Goal: Task Accomplishment & Management: Use online tool/utility

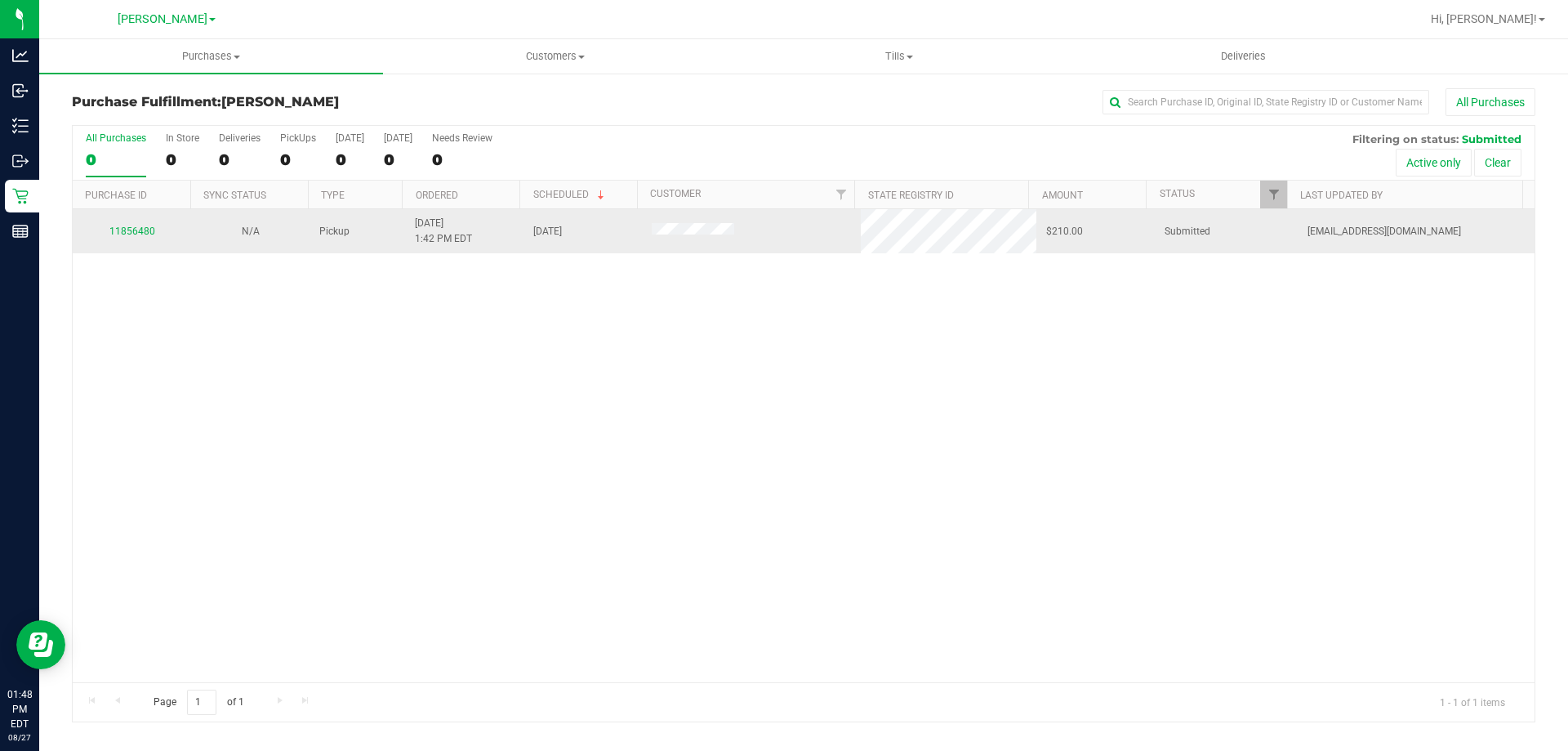
click at [129, 236] on div "11856480" at bounding box center [132, 232] width 99 height 16
click at [151, 228] on link "11856480" at bounding box center [132, 231] width 46 height 11
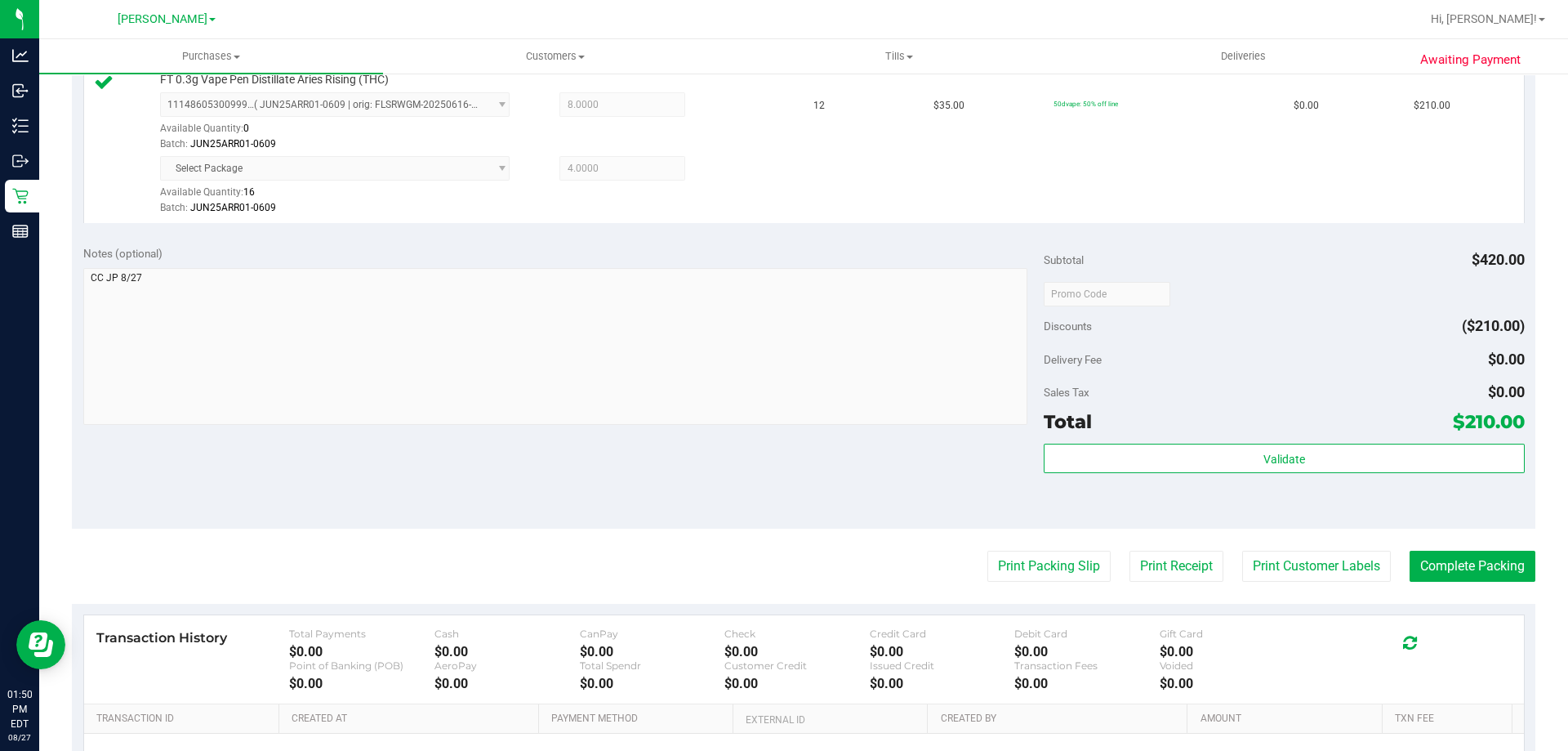
scroll to position [475, 0]
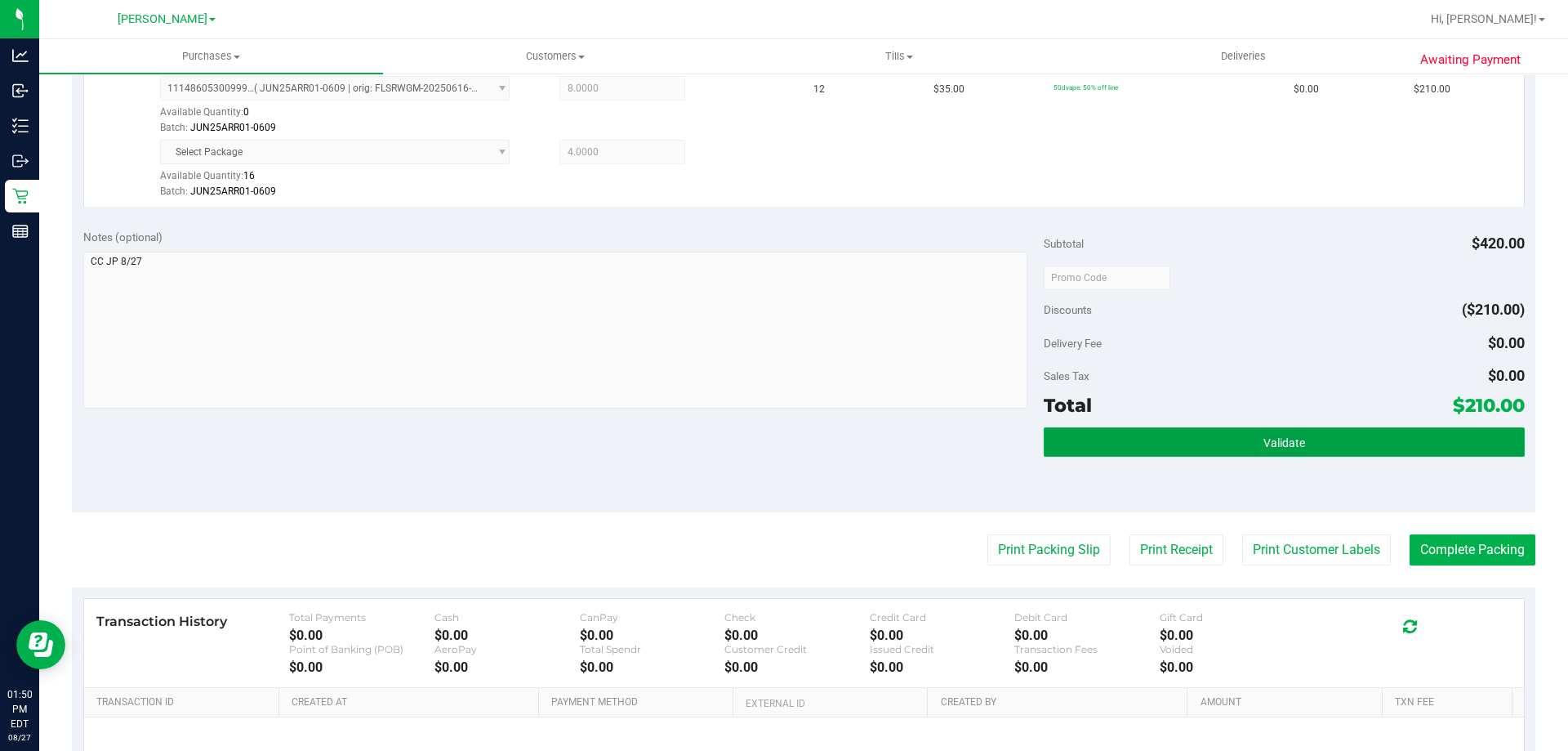
click at [1227, 452] on button "Validate" at bounding box center [1284, 442] width 480 height 29
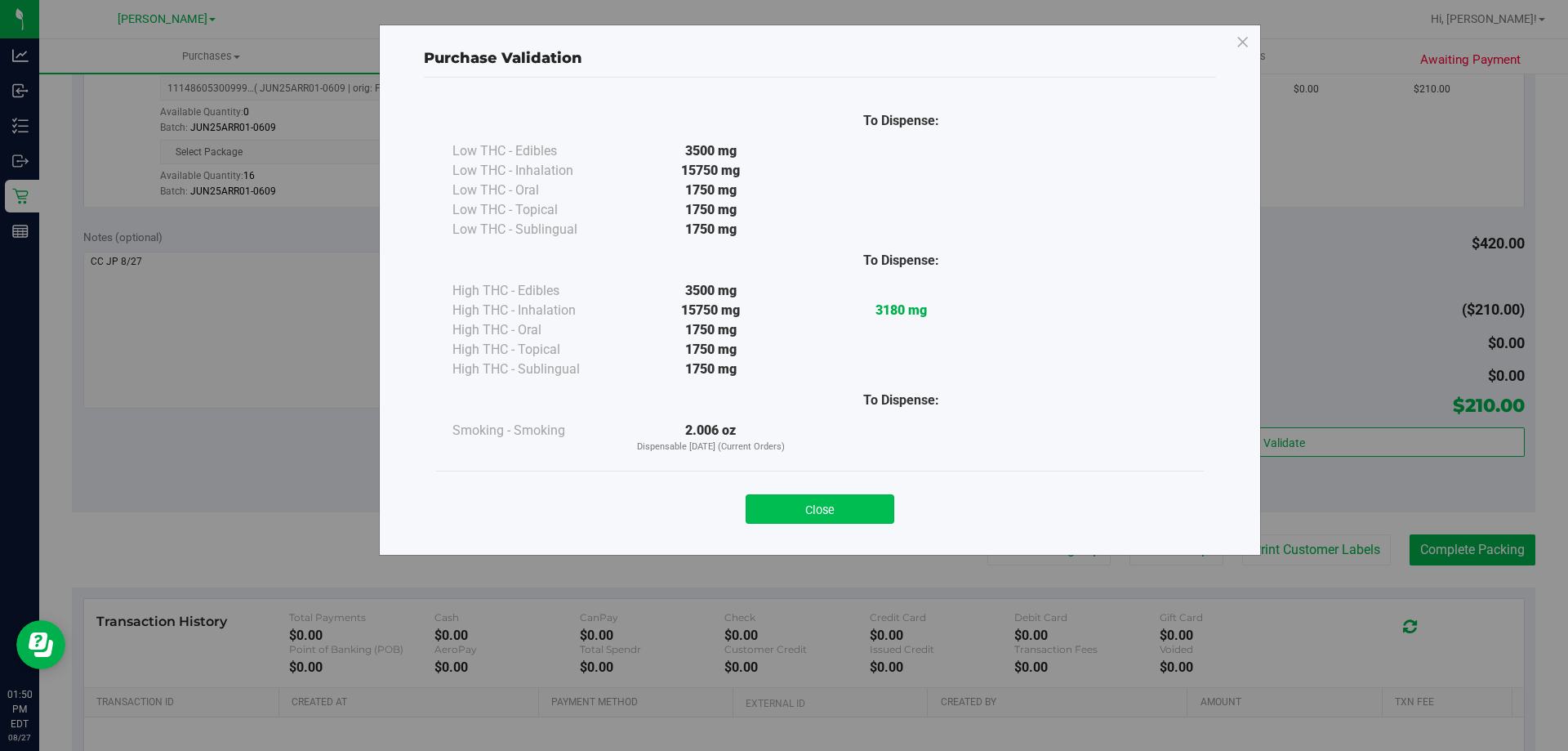
click at [831, 512] on button "Close" at bounding box center [820, 509] width 149 height 29
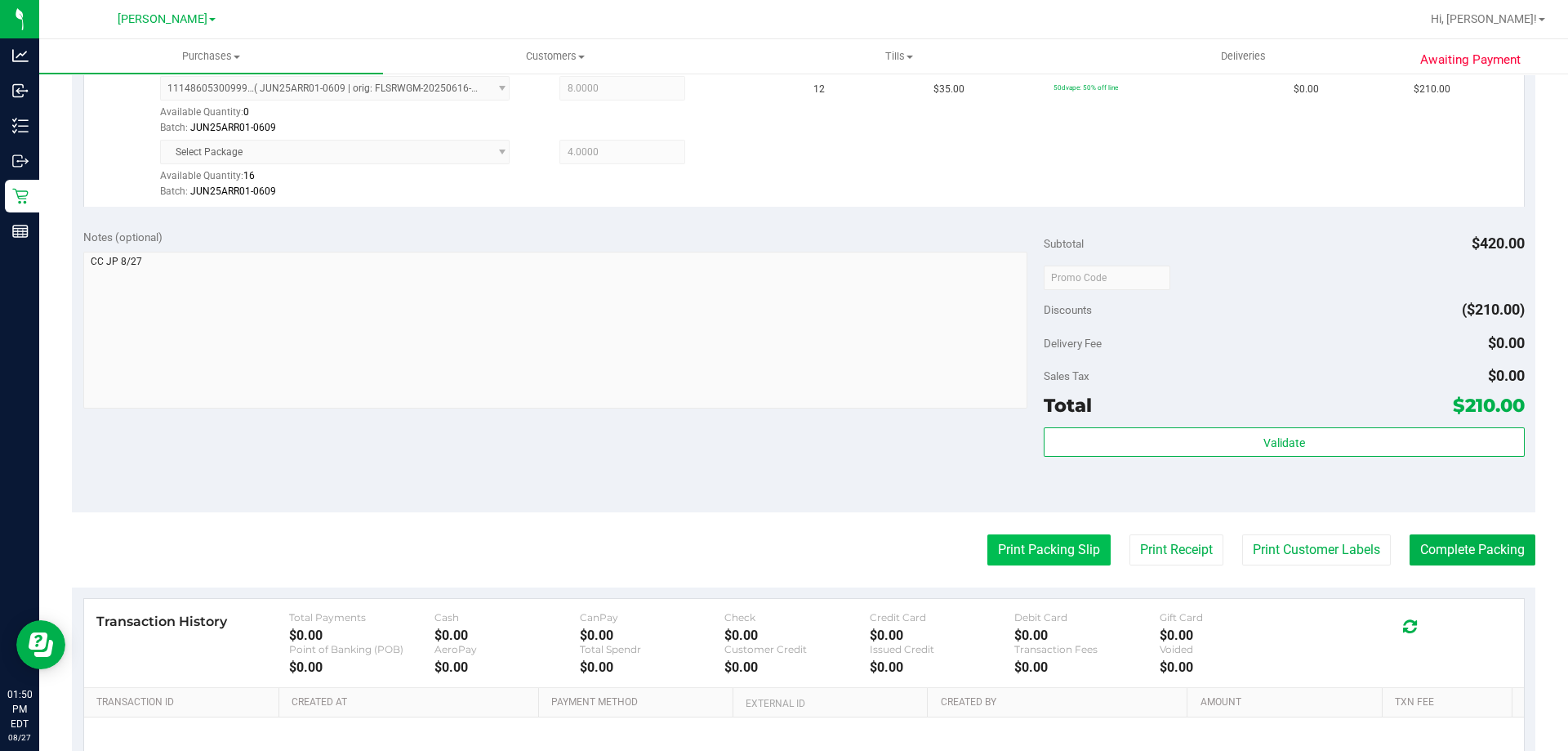
click at [1010, 555] on button "Print Packing Slip" at bounding box center [1049, 549] width 123 height 31
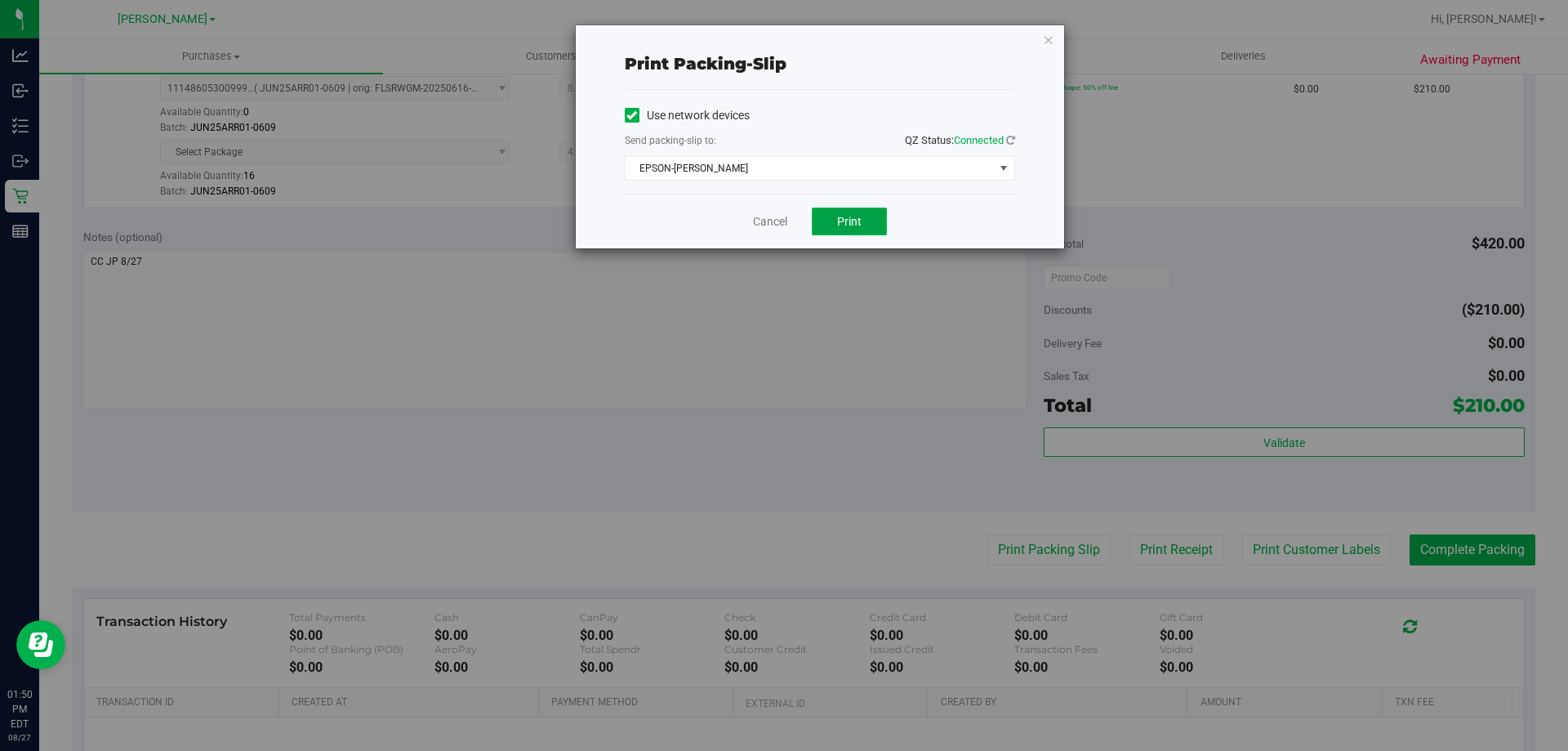
click at [850, 220] on span "Print" at bounding box center [849, 220] width 24 height 13
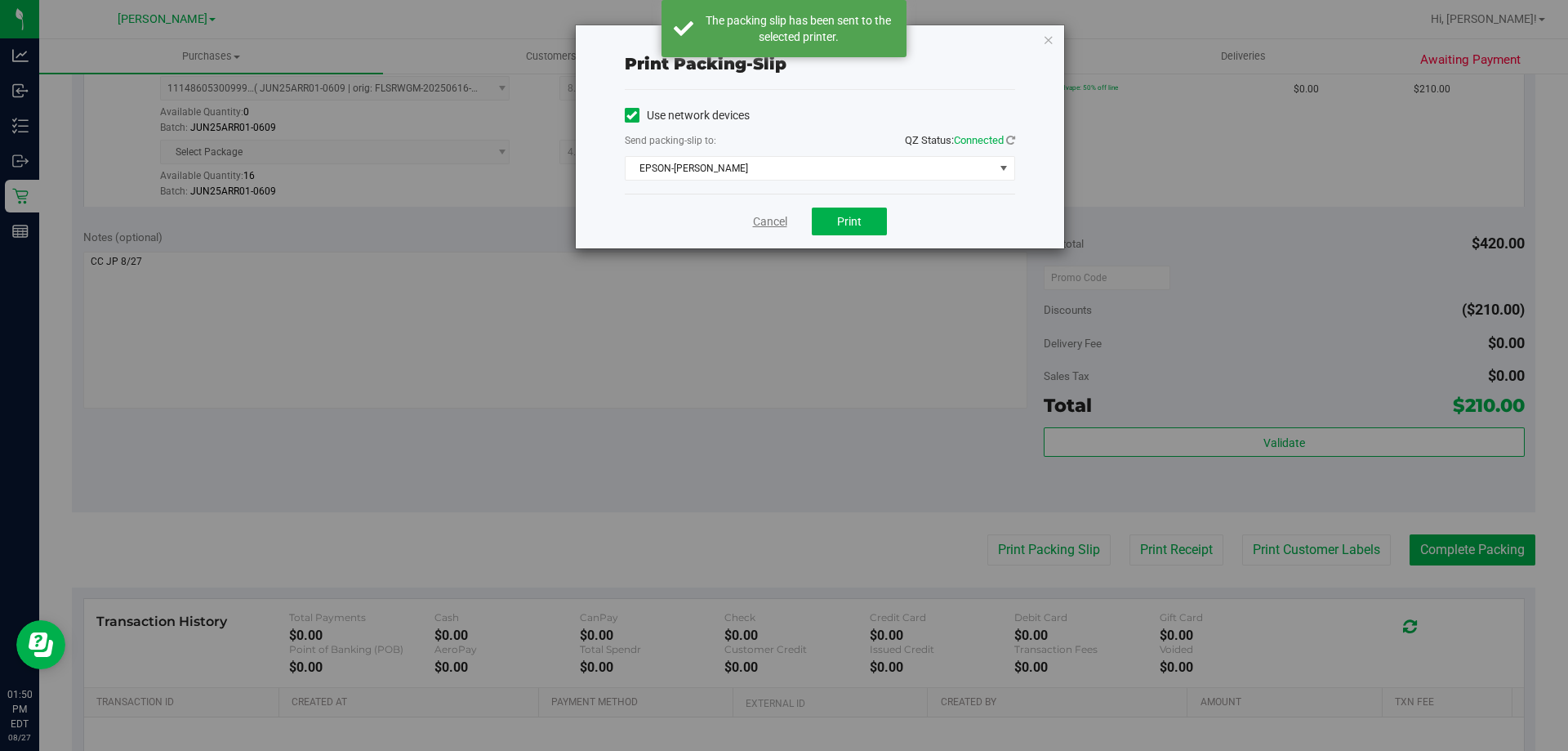
click at [775, 222] on link "Cancel" at bounding box center [771, 222] width 34 height 17
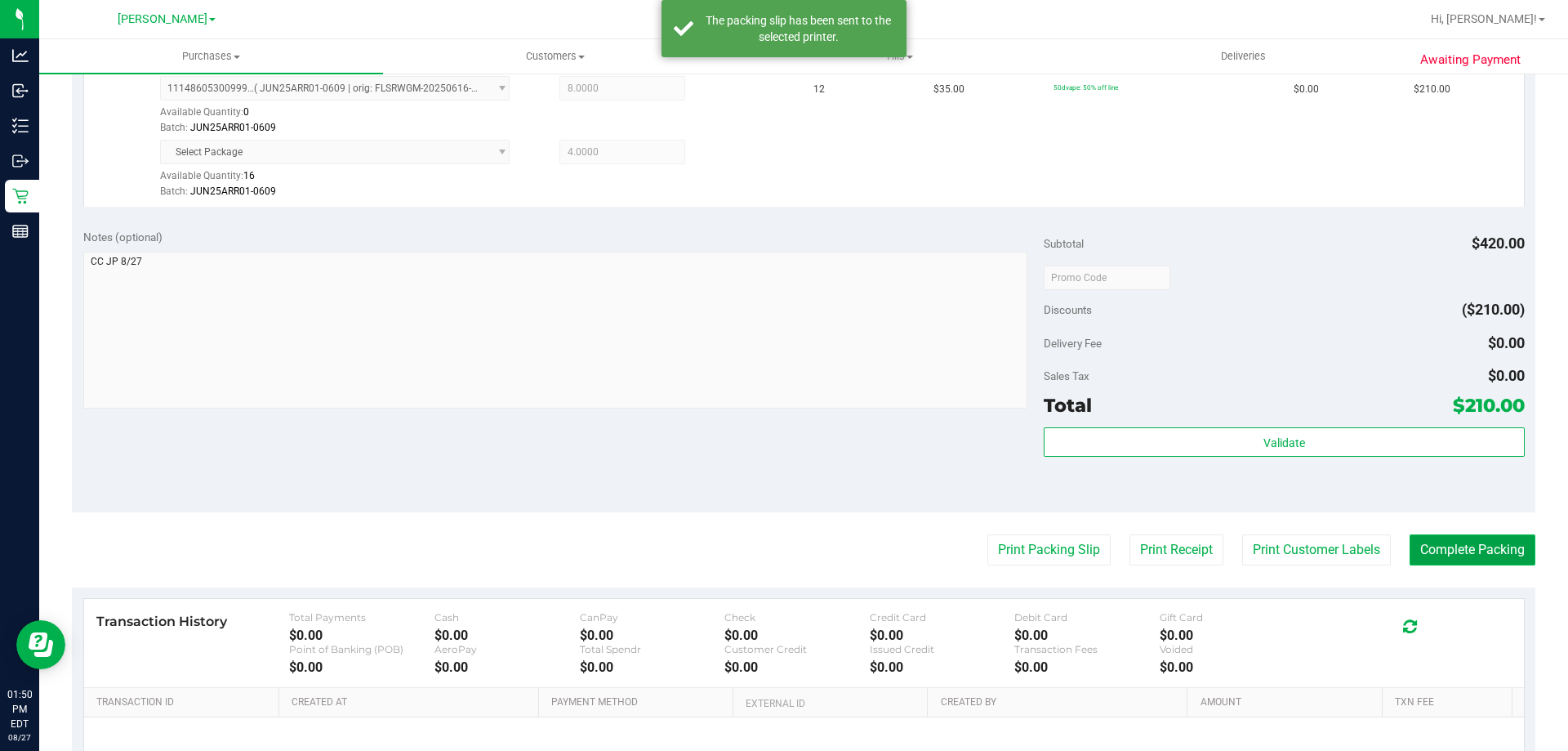
click at [1486, 563] on button "Complete Packing" at bounding box center [1472, 549] width 126 height 31
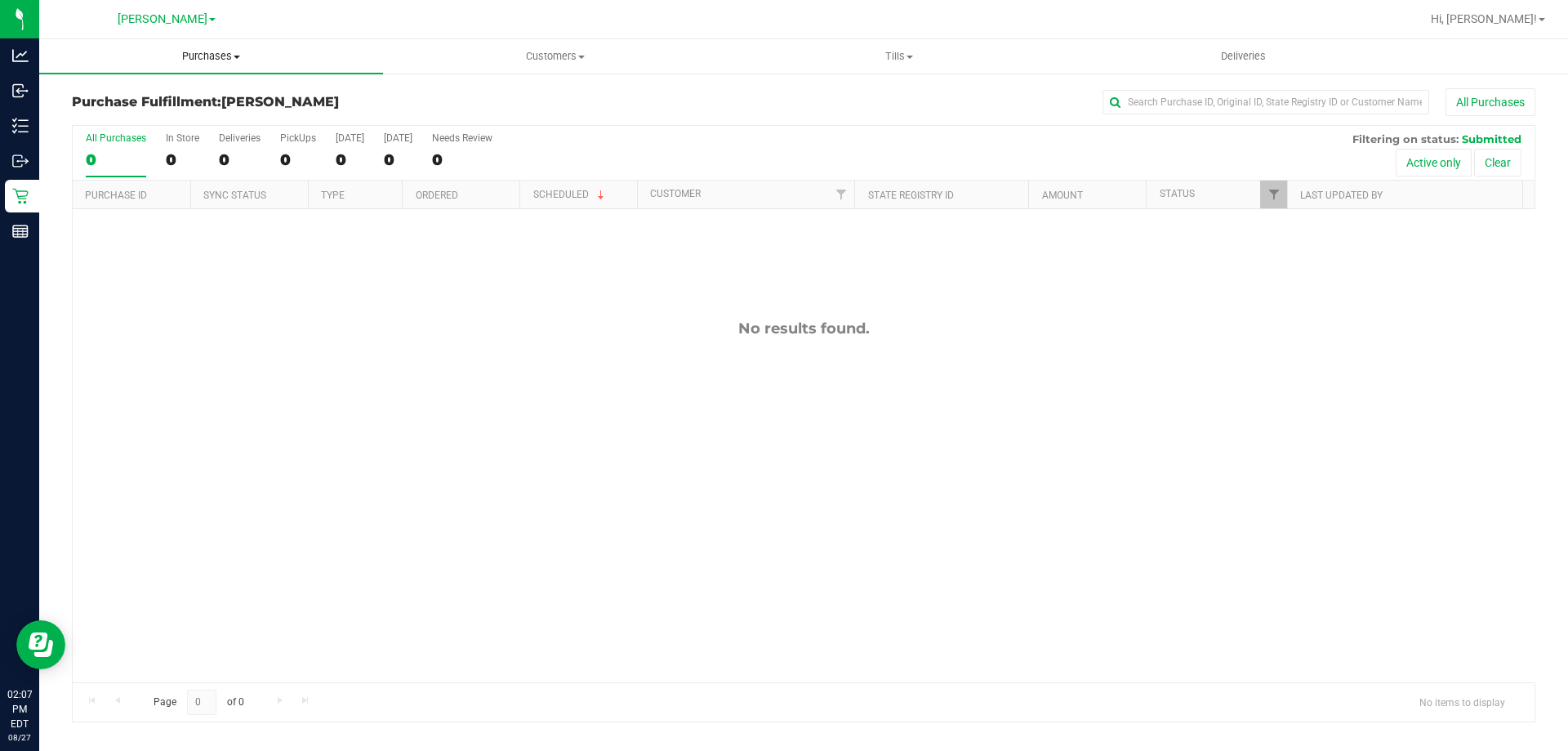
click at [213, 52] on span "Purchases" at bounding box center [211, 56] width 344 height 15
click at [187, 111] on li "Fulfillment" at bounding box center [211, 118] width 344 height 20
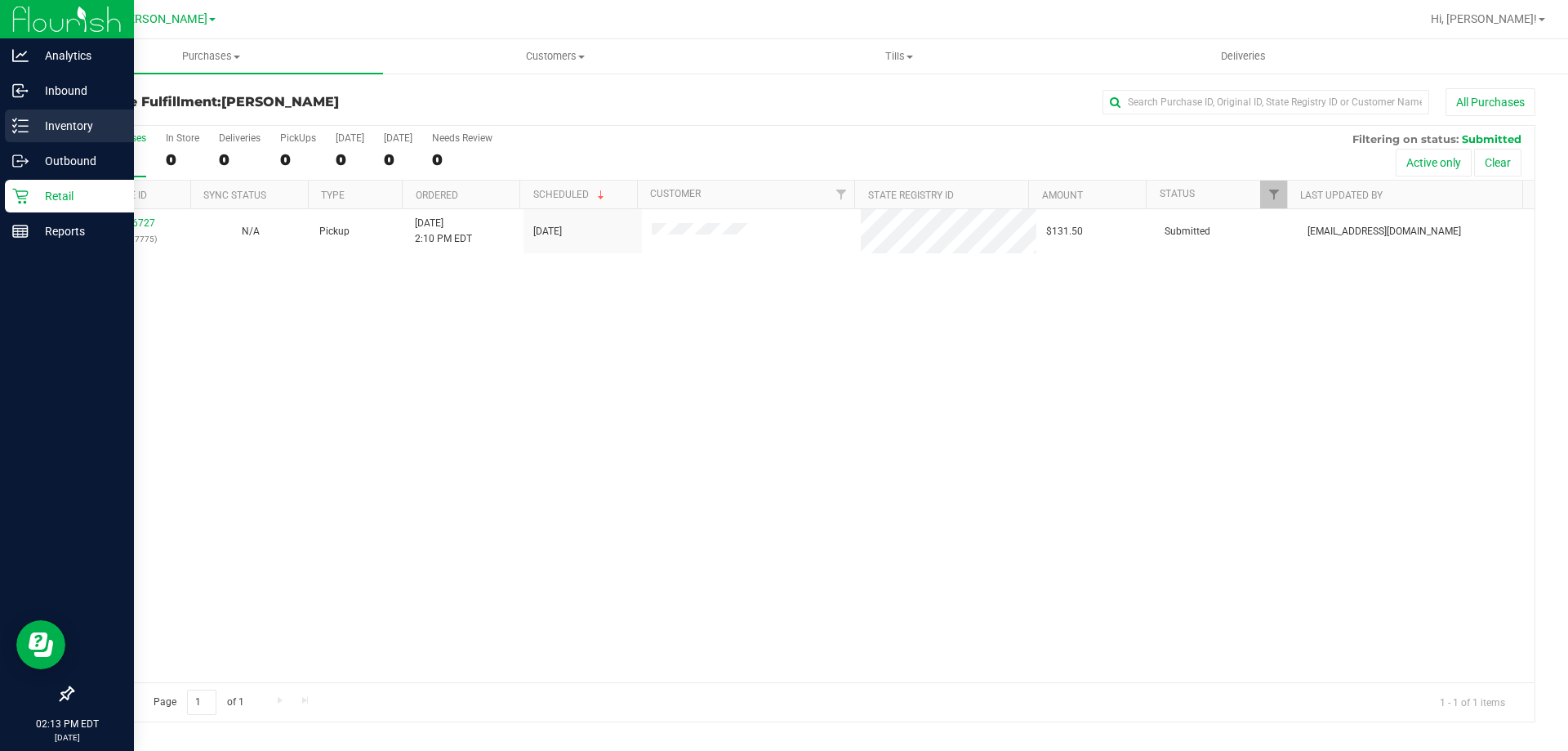
click at [74, 129] on p "Inventory" at bounding box center [77, 126] width 98 height 20
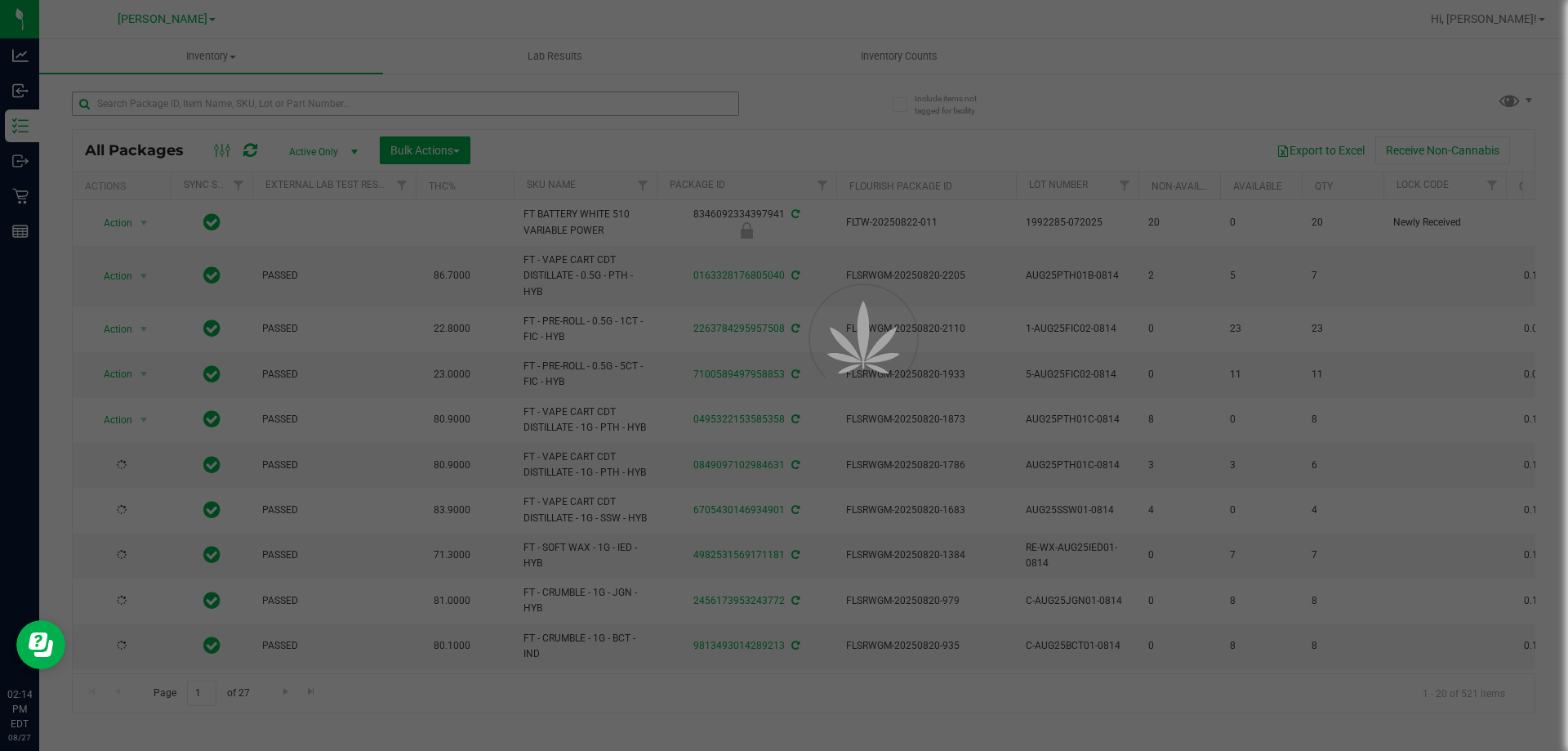
type input "[DATE]"
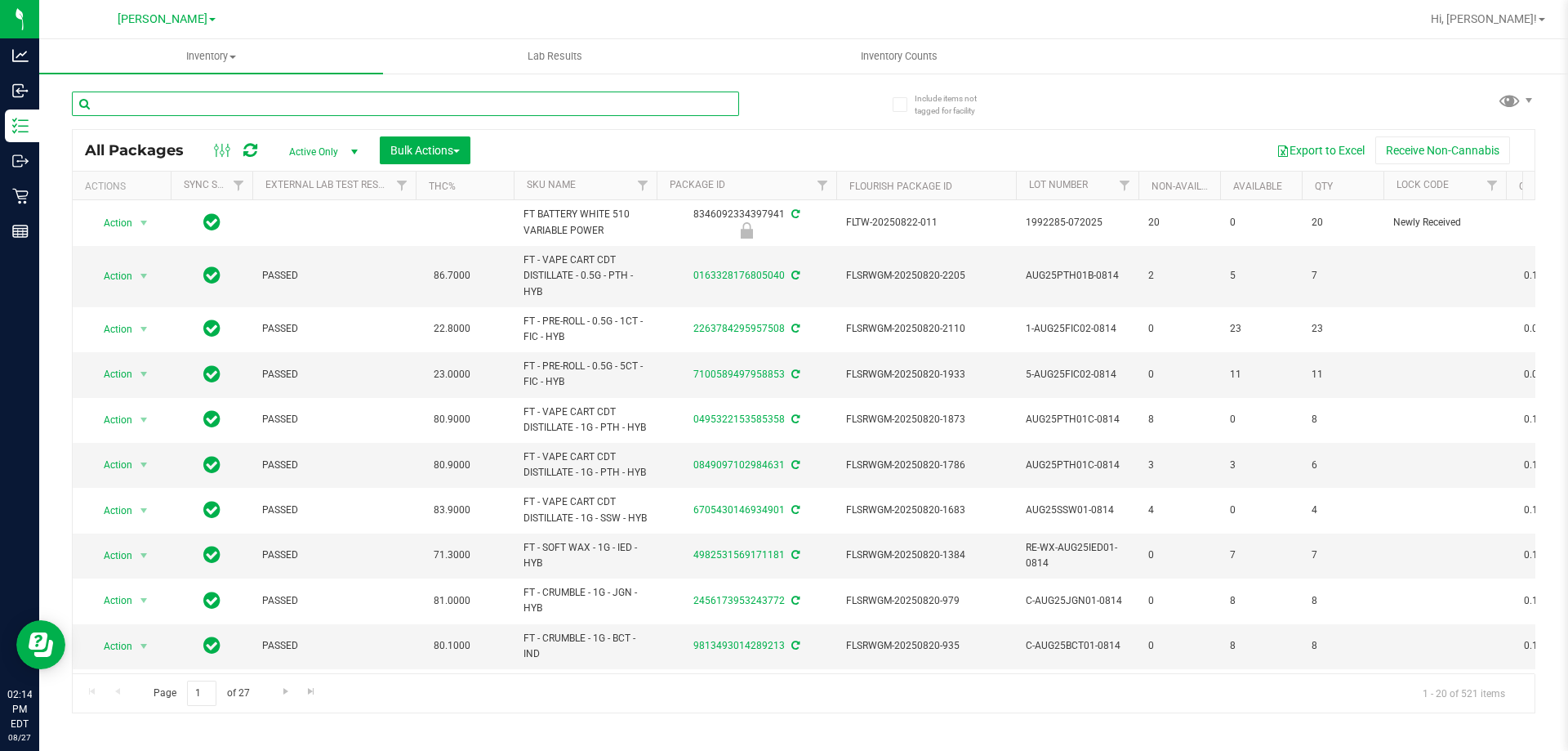
click at [152, 93] on input "text" at bounding box center [405, 103] width 667 height 24
type input "AZK"
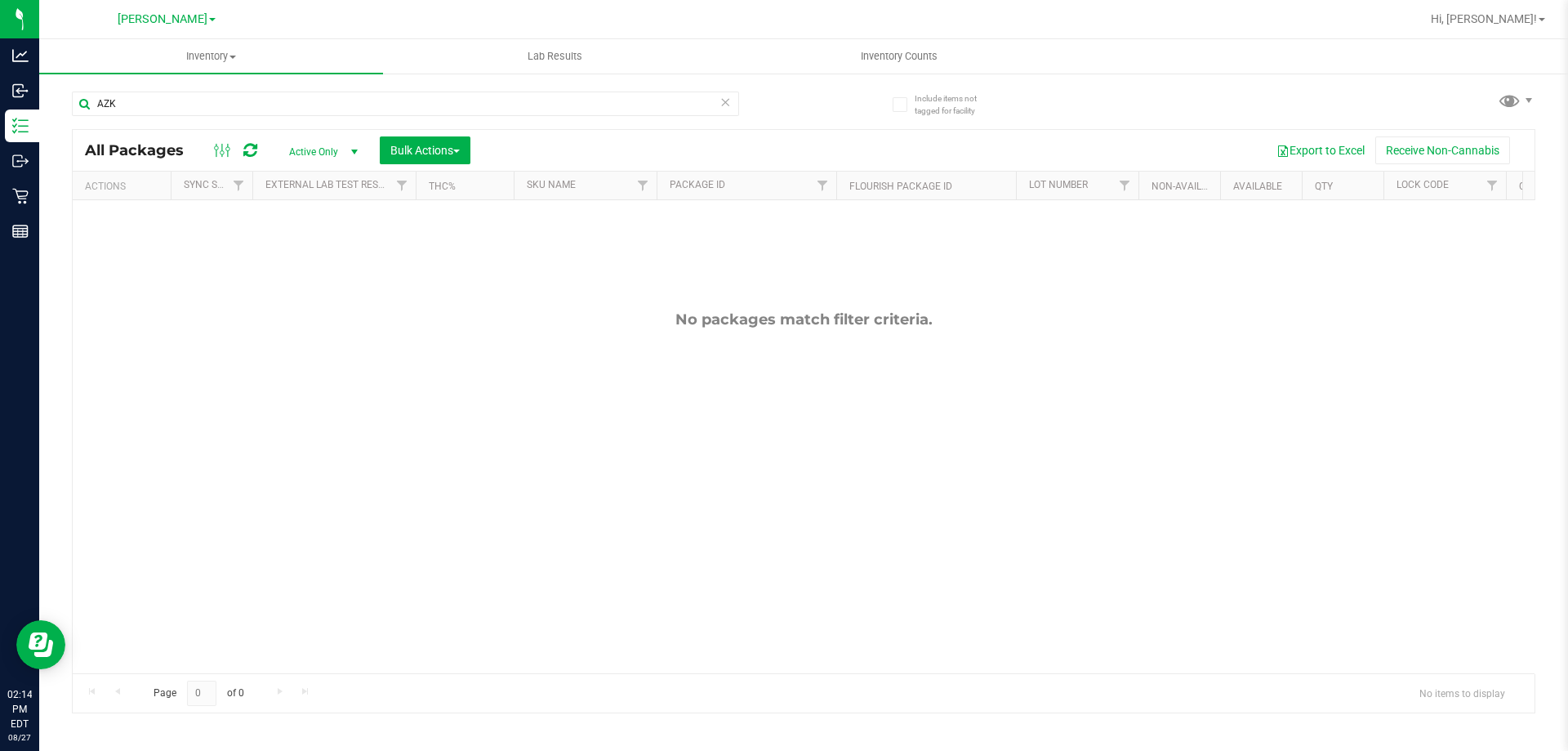
click at [722, 102] on icon at bounding box center [725, 101] width 11 height 20
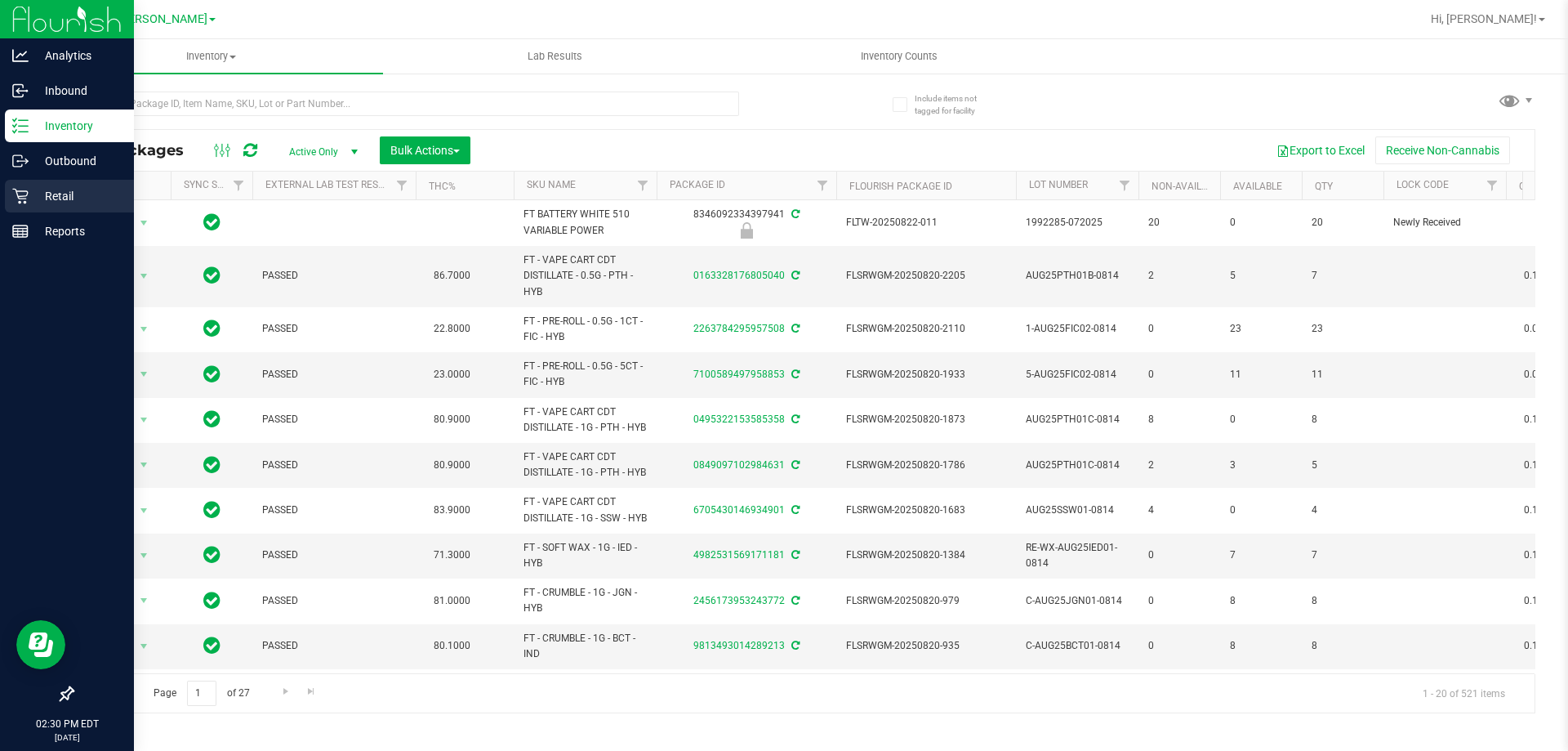
click at [38, 196] on p "Retail" at bounding box center [77, 196] width 98 height 20
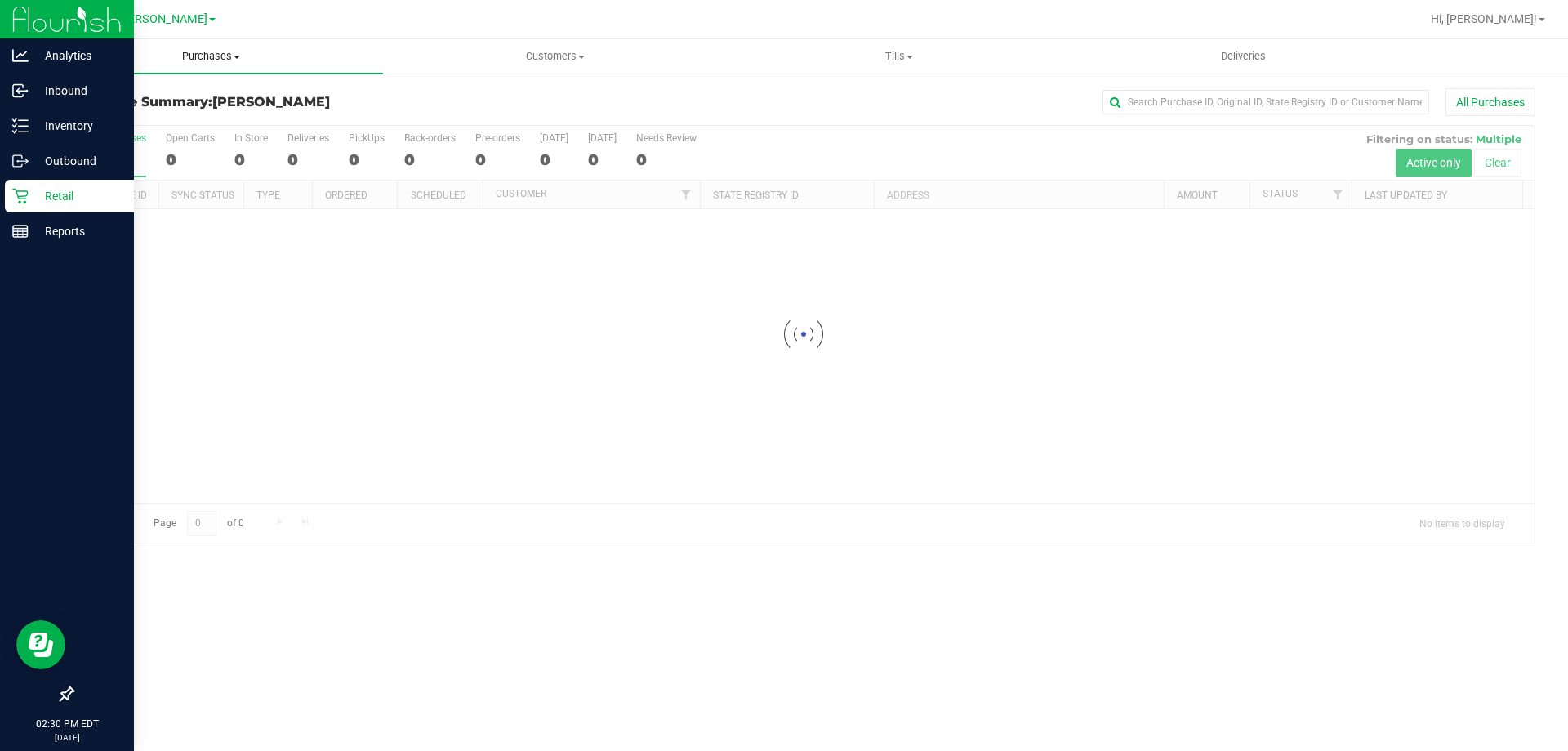
click at [208, 59] on span "Purchases" at bounding box center [211, 56] width 344 height 15
click at [164, 119] on li "Fulfillment" at bounding box center [211, 118] width 344 height 20
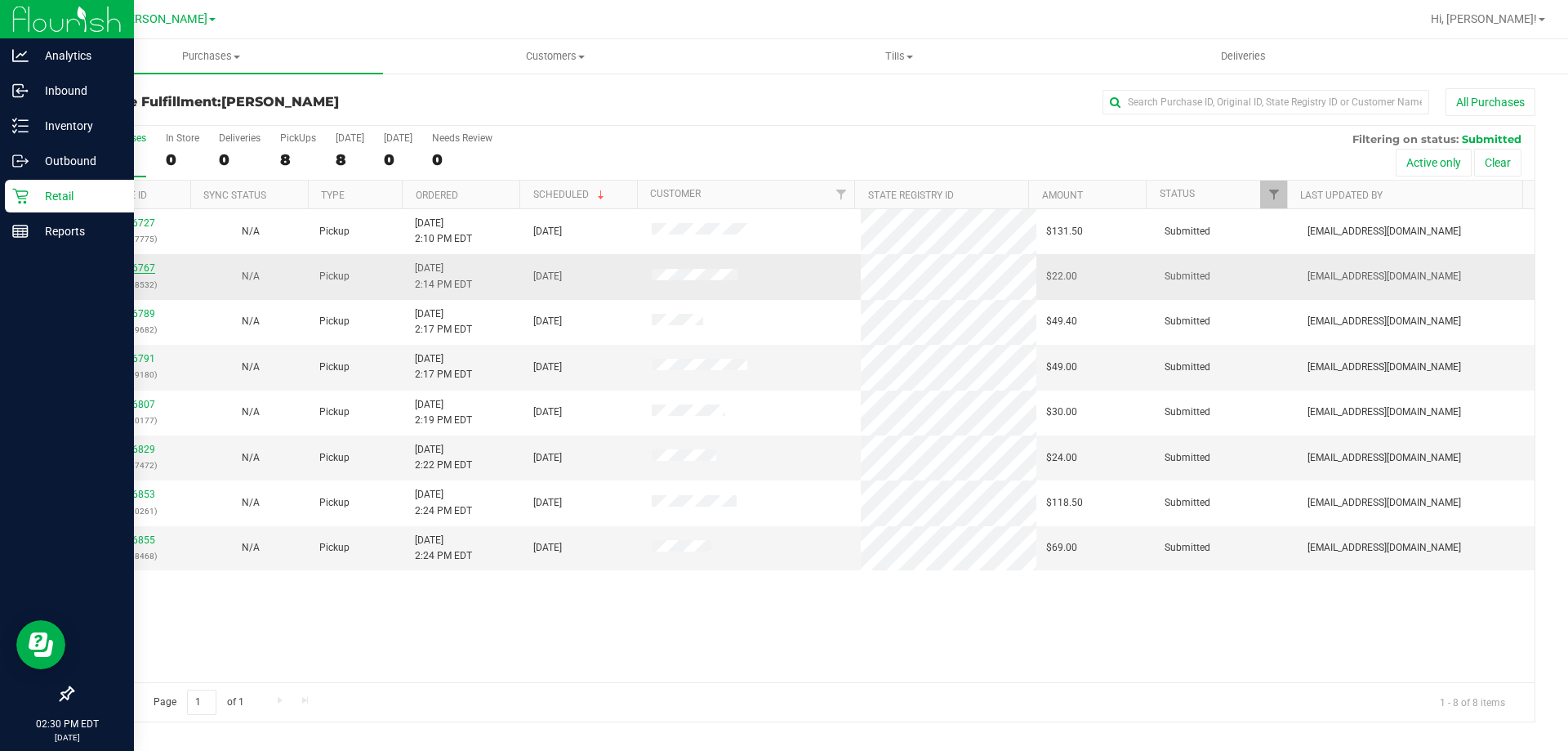
click at [115, 271] on link "11856767" at bounding box center [132, 267] width 46 height 11
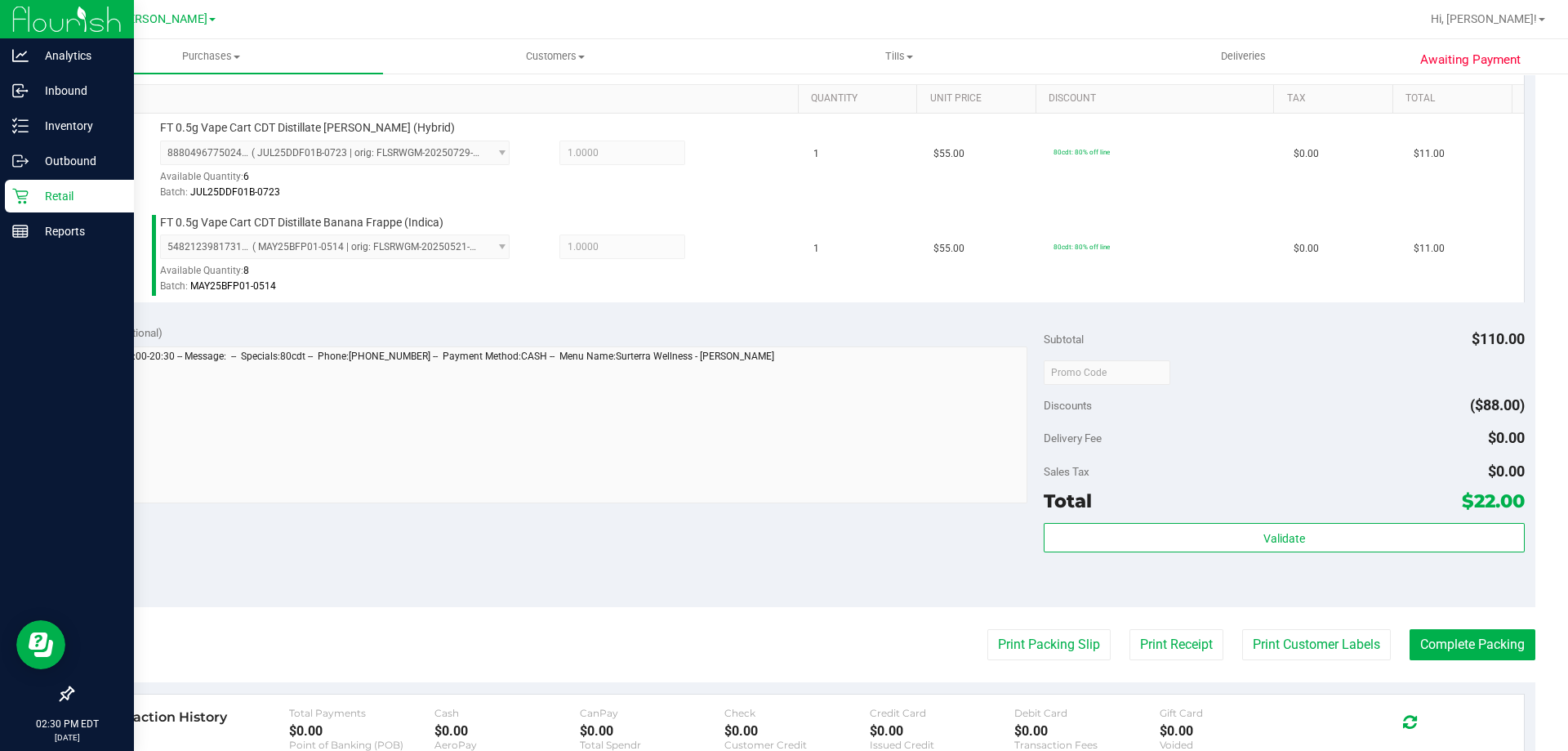
scroll to position [419, 0]
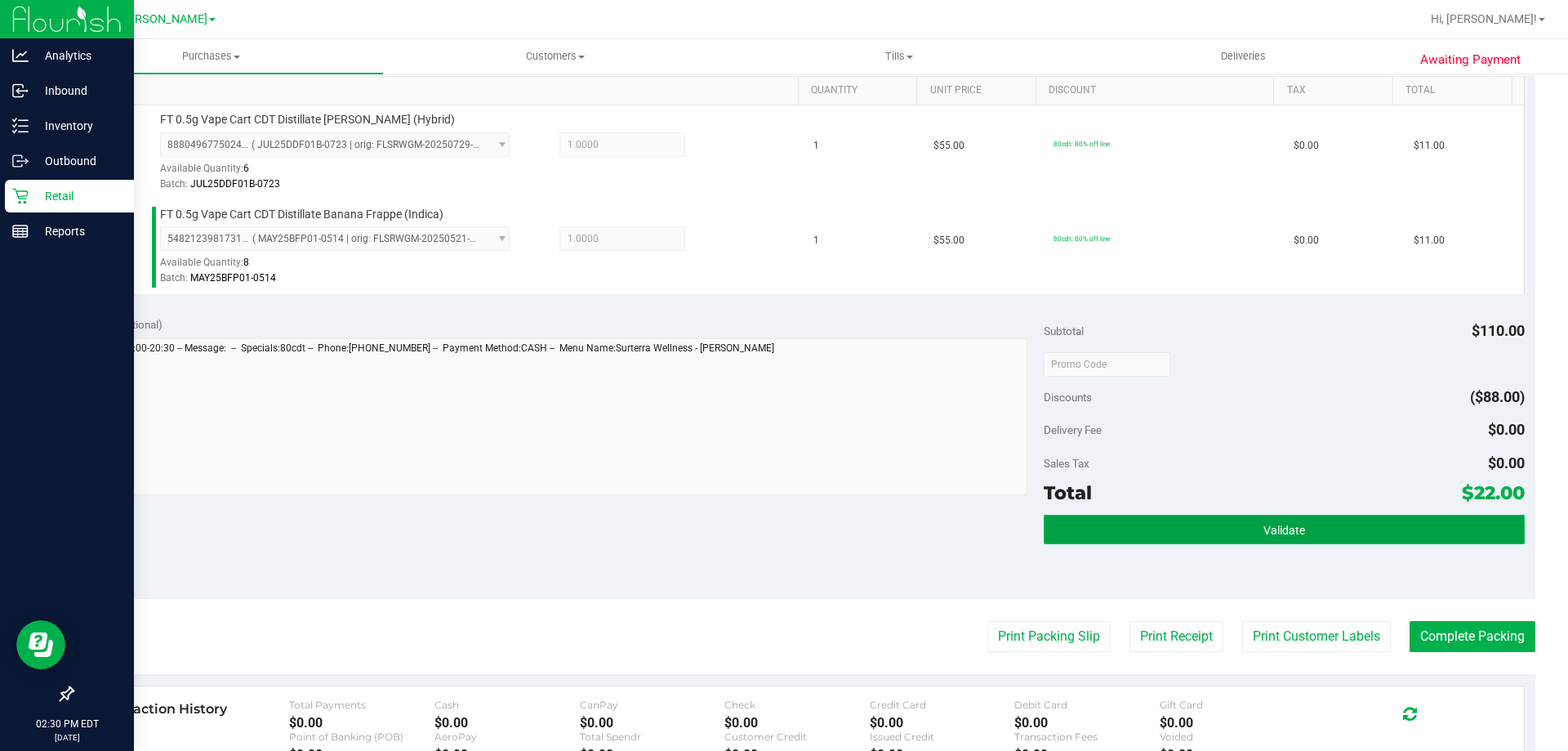
click at [1155, 532] on button "Validate" at bounding box center [1284, 530] width 480 height 29
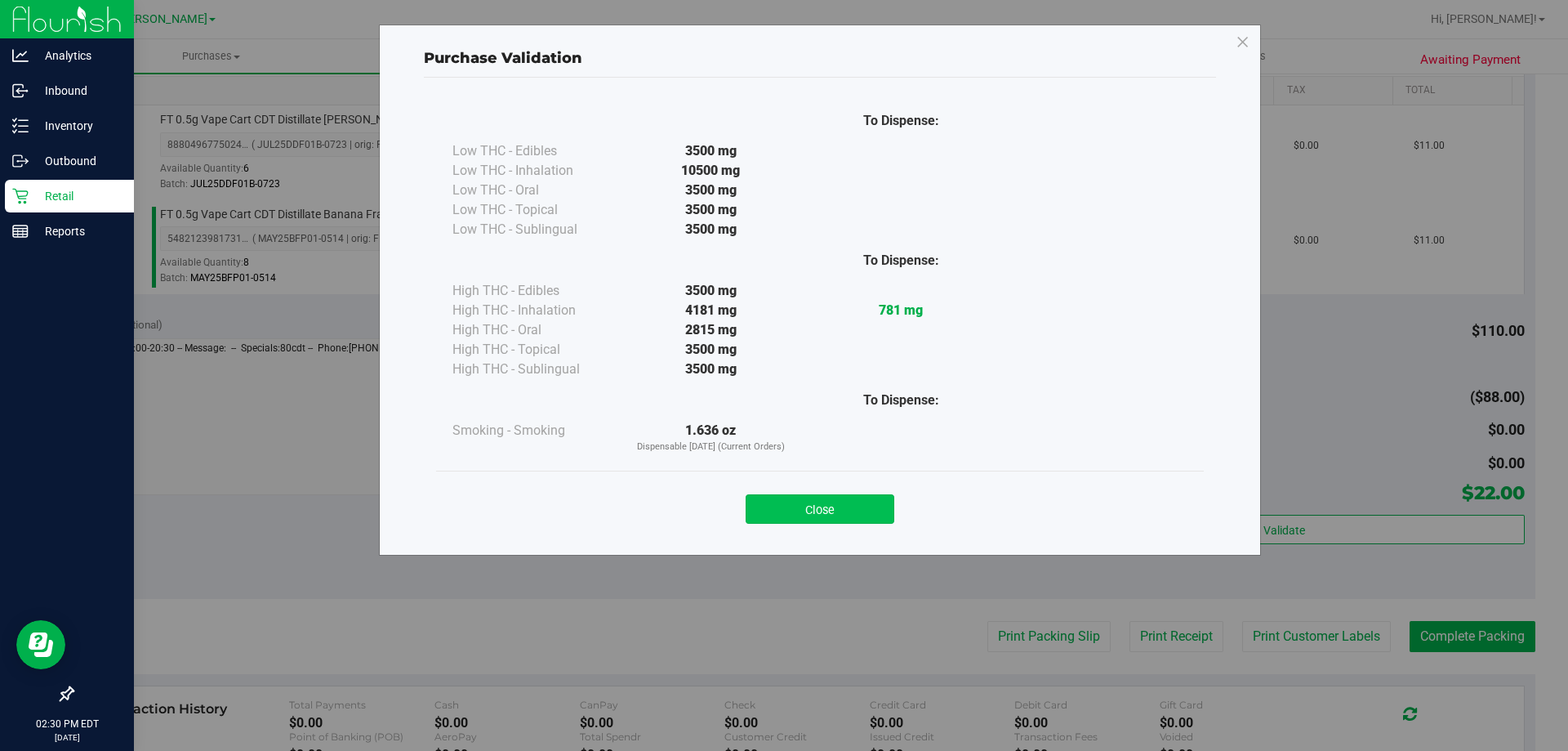
click at [833, 508] on button "Close" at bounding box center [820, 509] width 149 height 29
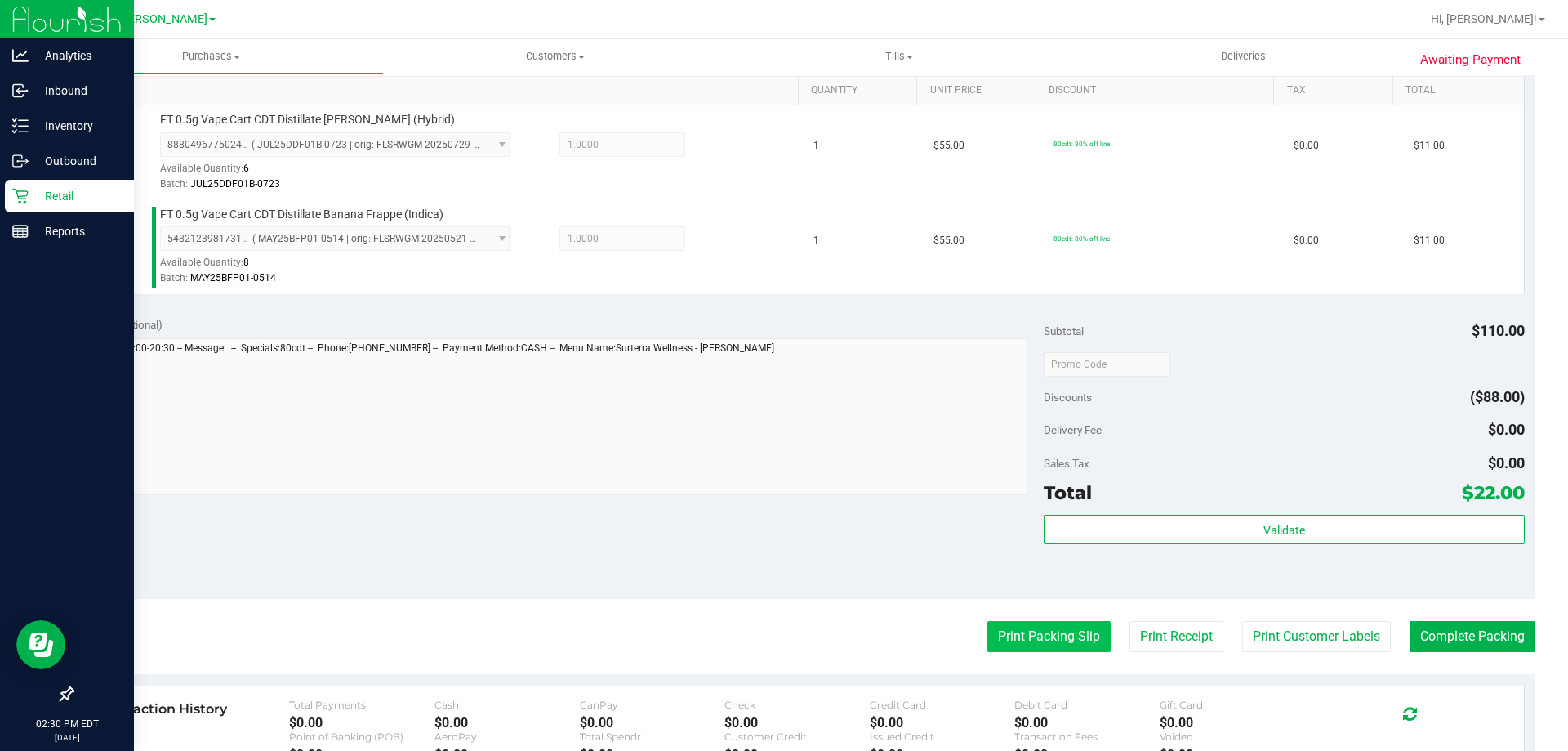
click at [1031, 630] on button "Print Packing Slip" at bounding box center [1049, 636] width 123 height 31
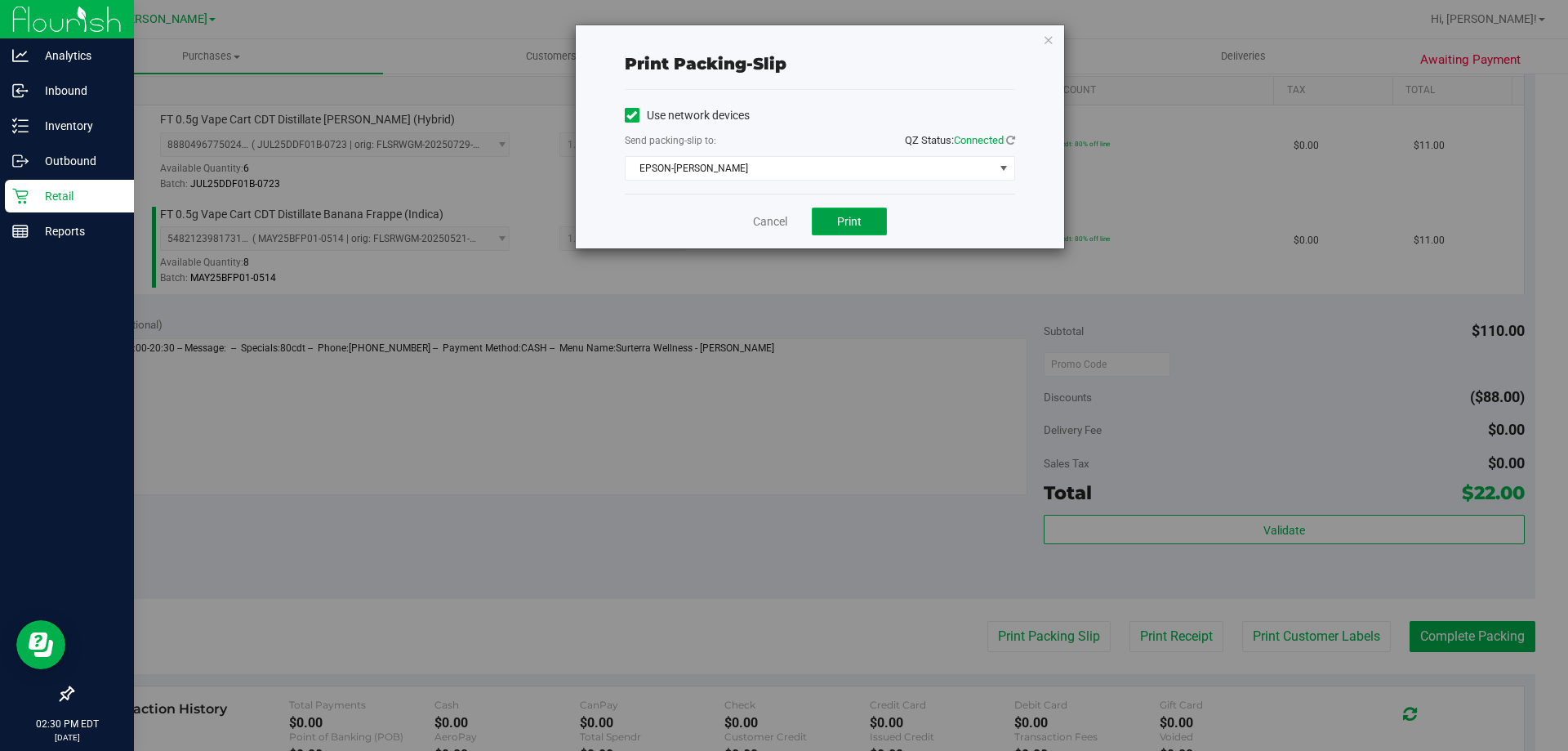
click at [845, 226] on span "Print" at bounding box center [849, 220] width 24 height 13
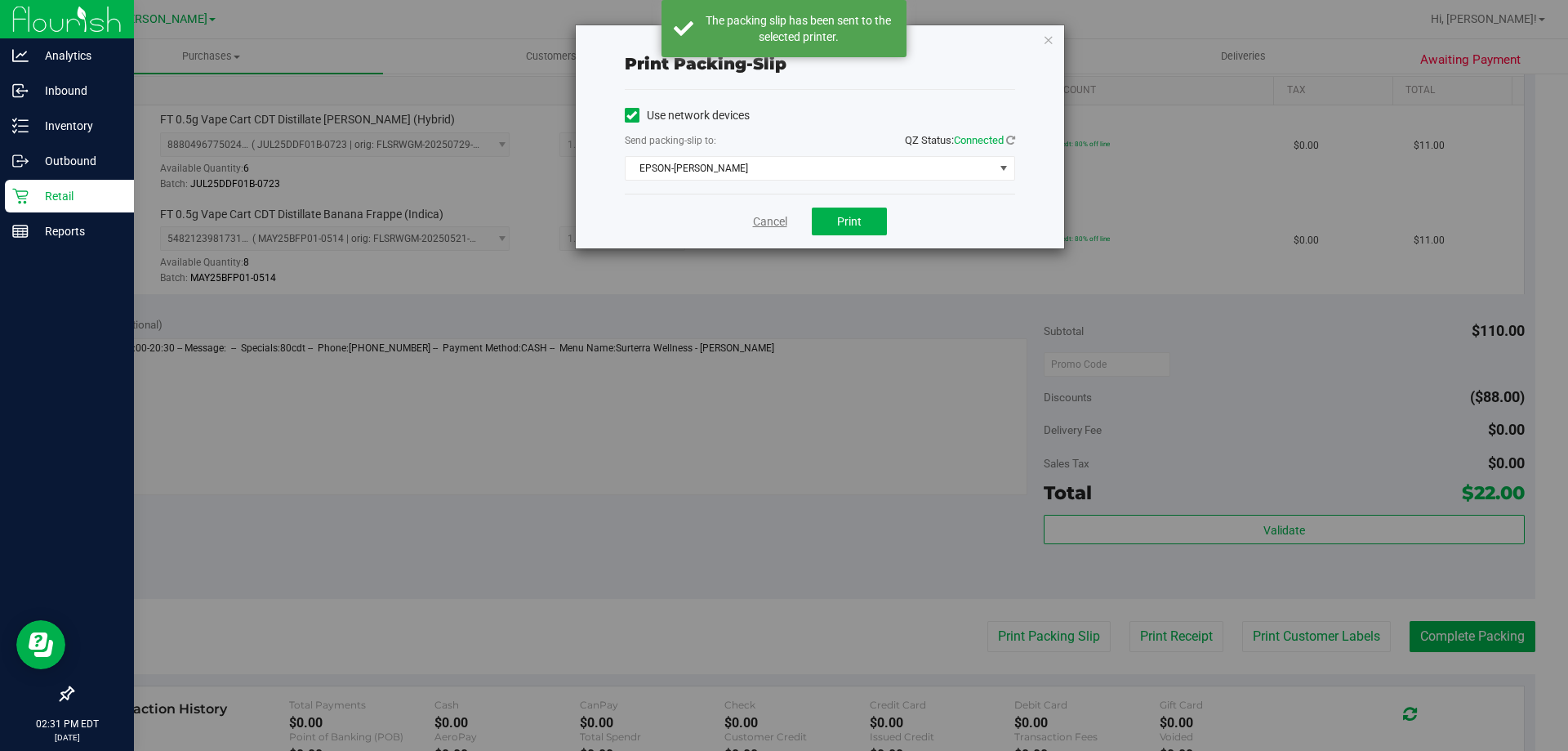
click at [759, 228] on link "Cancel" at bounding box center [771, 222] width 34 height 17
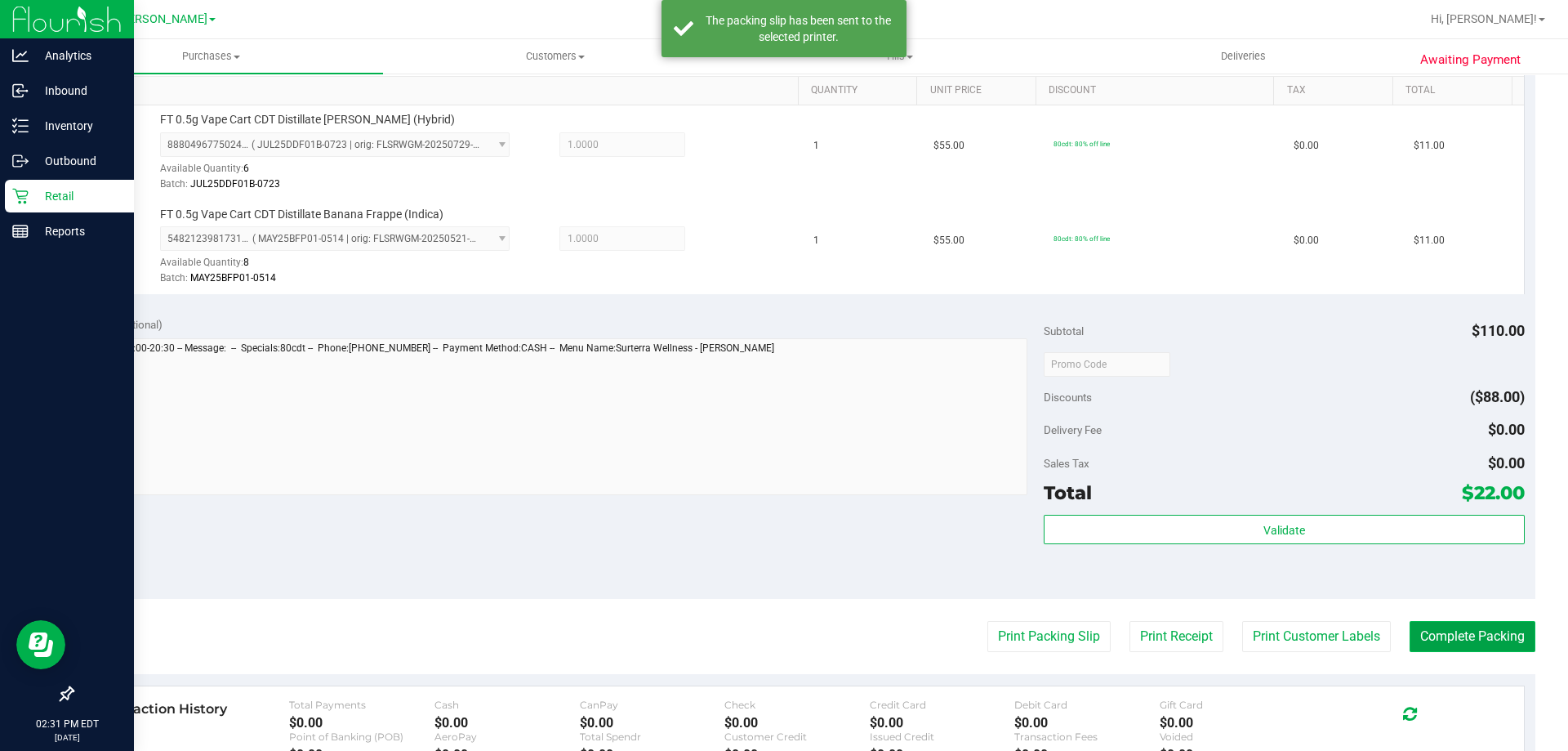
click at [1467, 628] on button "Complete Packing" at bounding box center [1472, 636] width 126 height 31
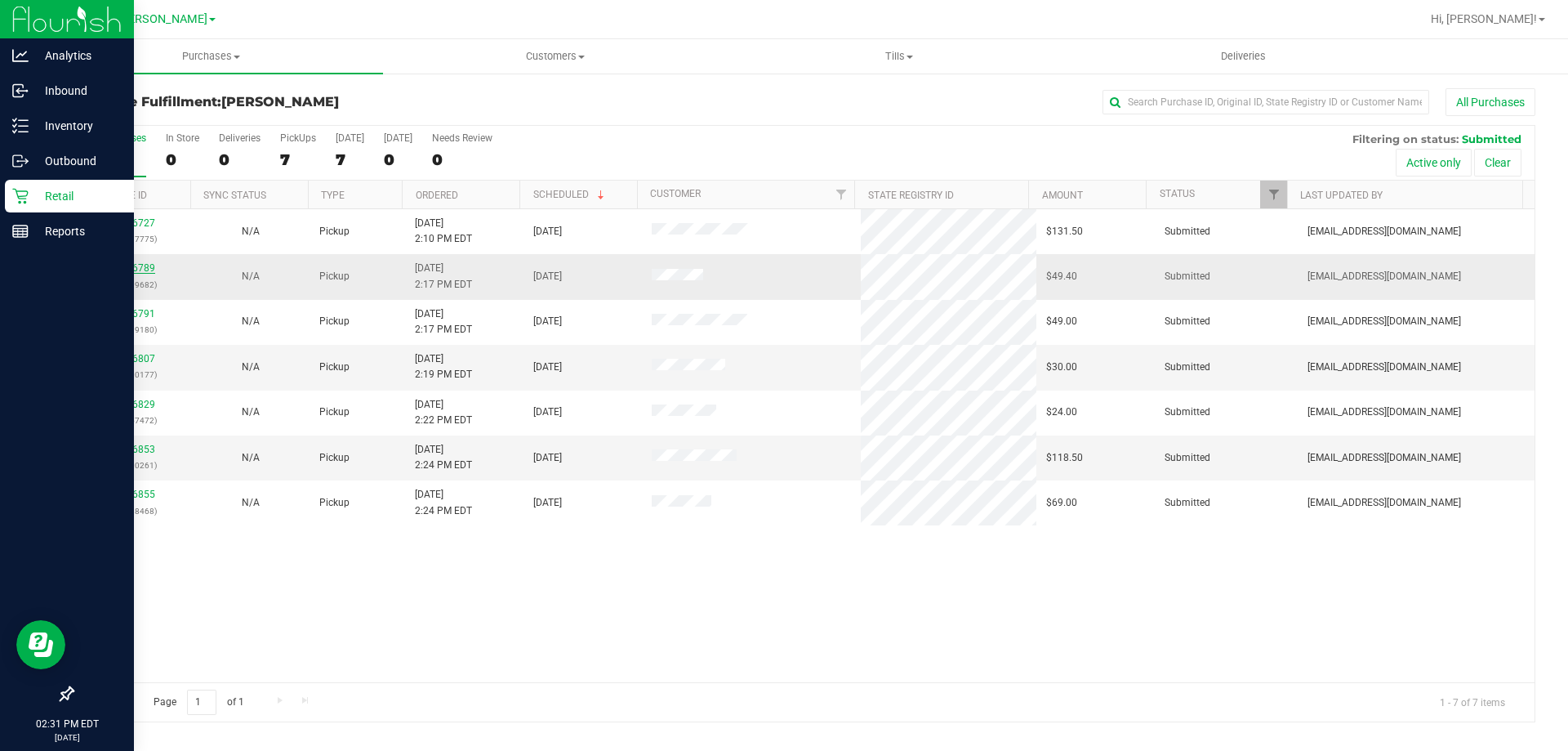
click at [133, 262] on link "11856789" at bounding box center [132, 267] width 46 height 11
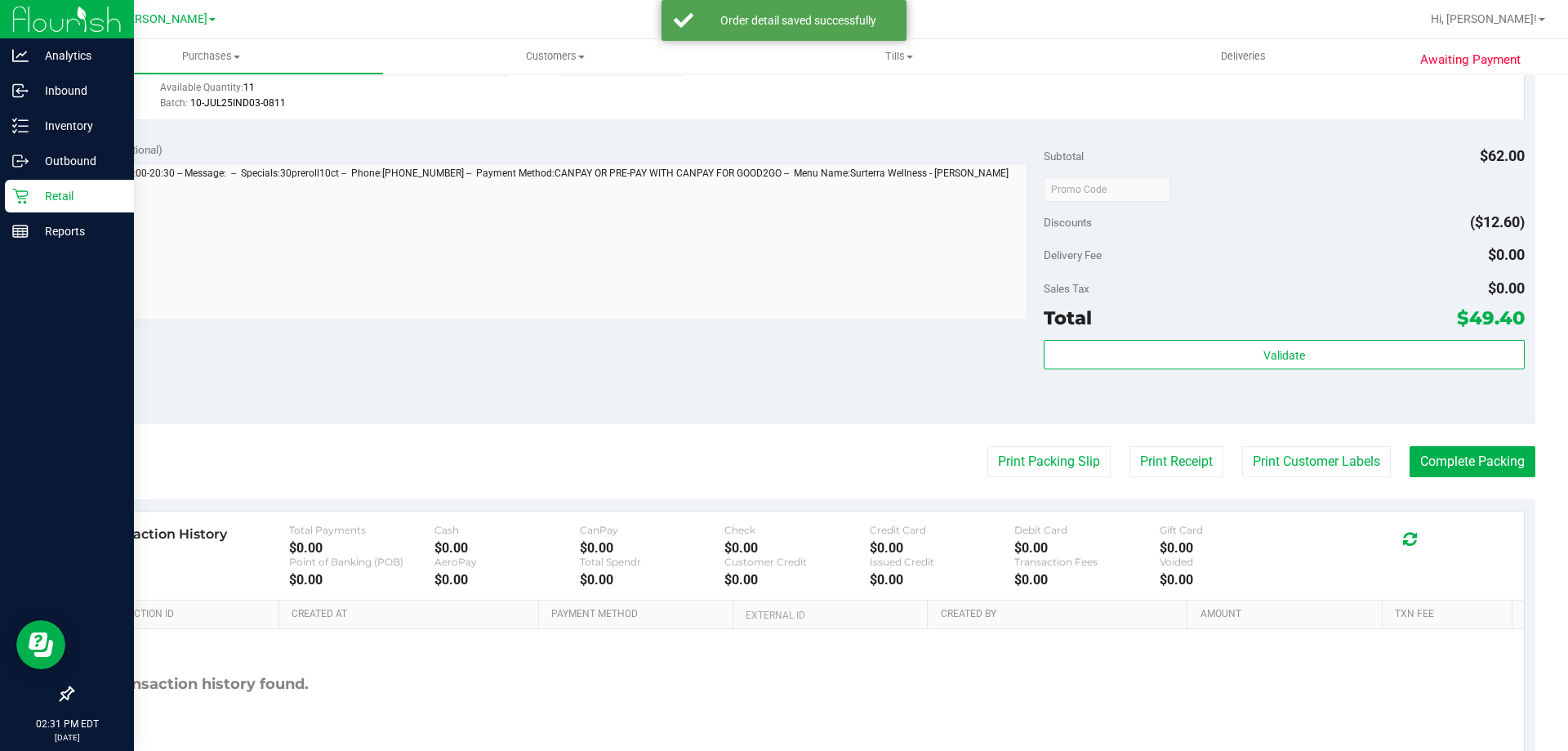
scroll to position [630, 0]
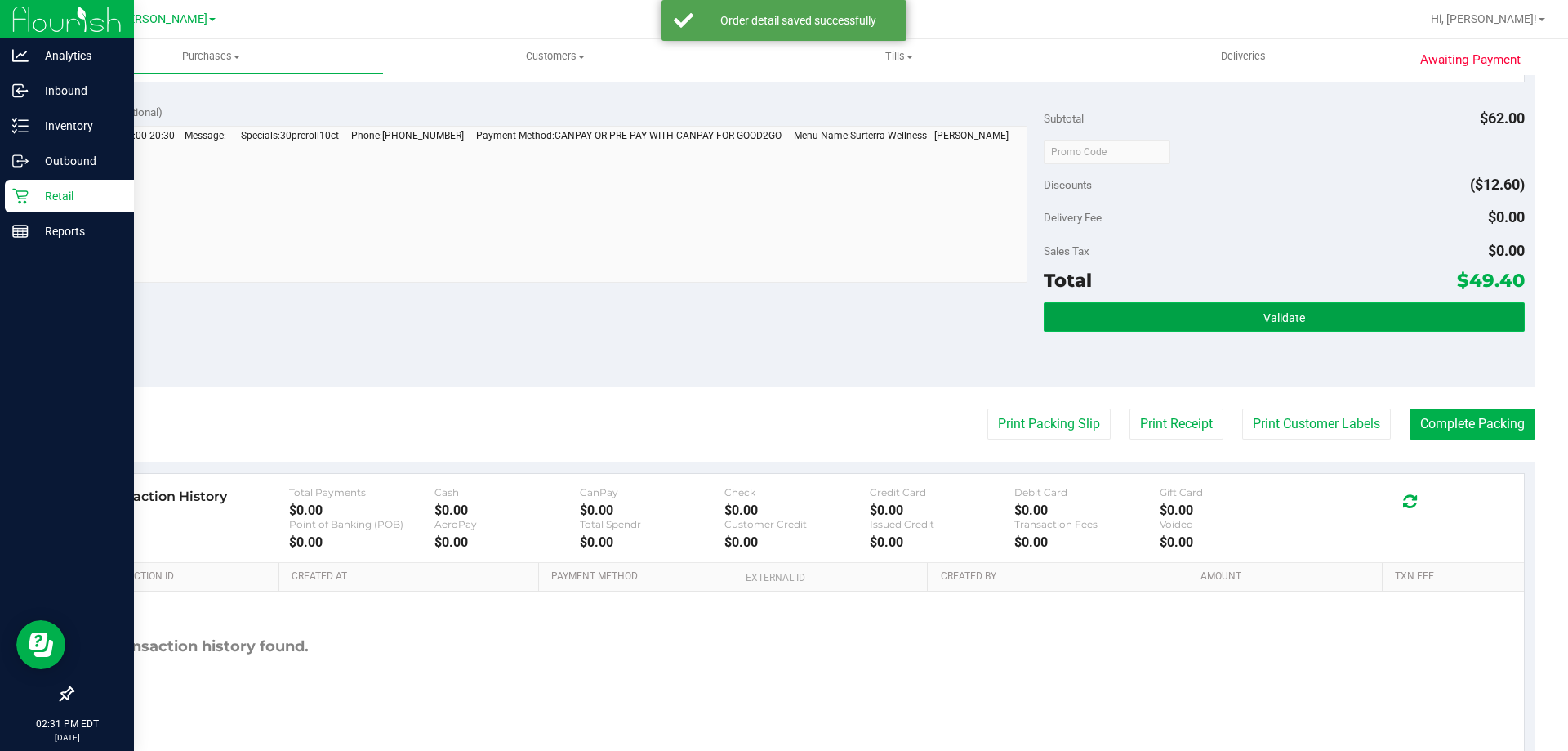
click at [1326, 310] on button "Validate" at bounding box center [1284, 317] width 480 height 29
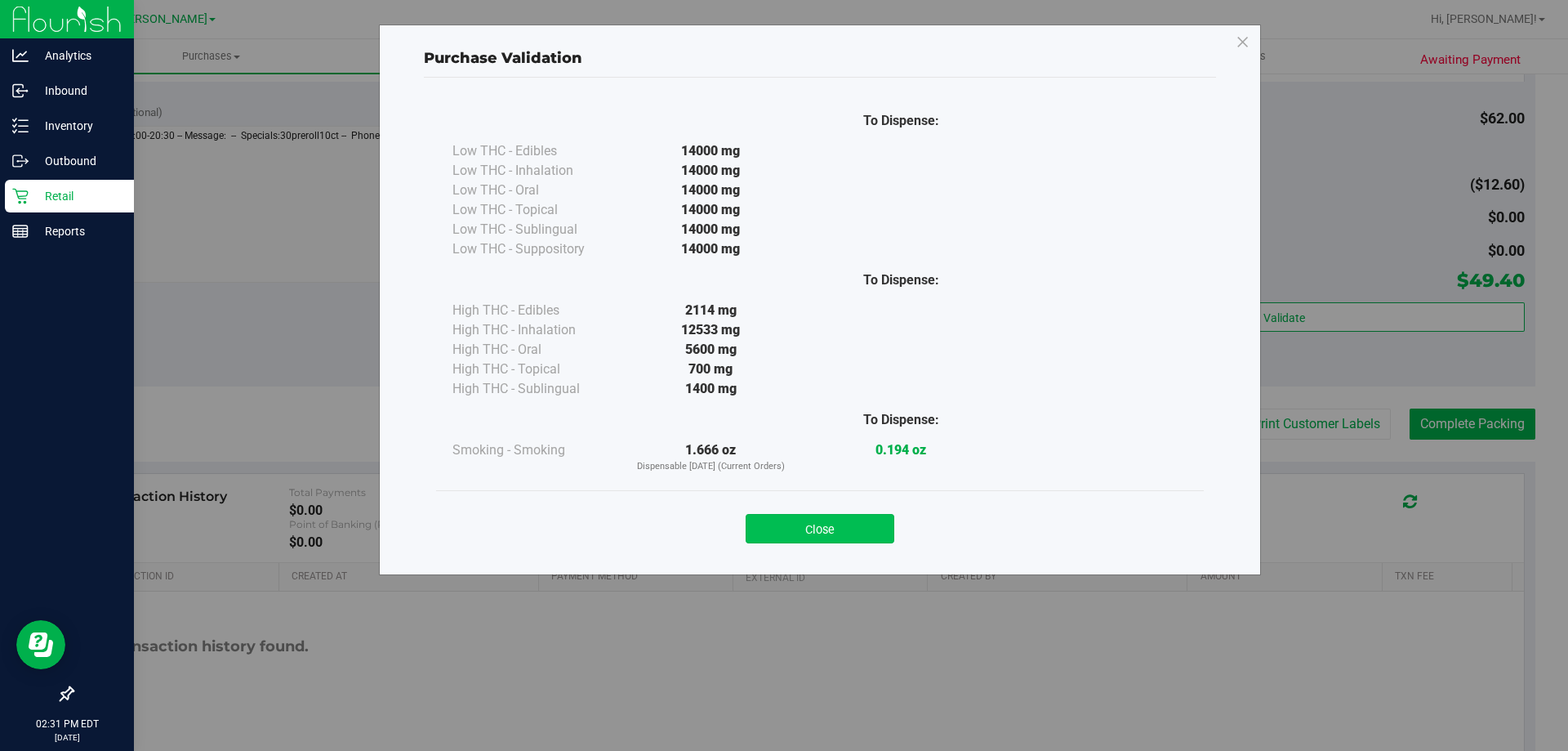
click at [805, 540] on button "Close" at bounding box center [820, 529] width 149 height 29
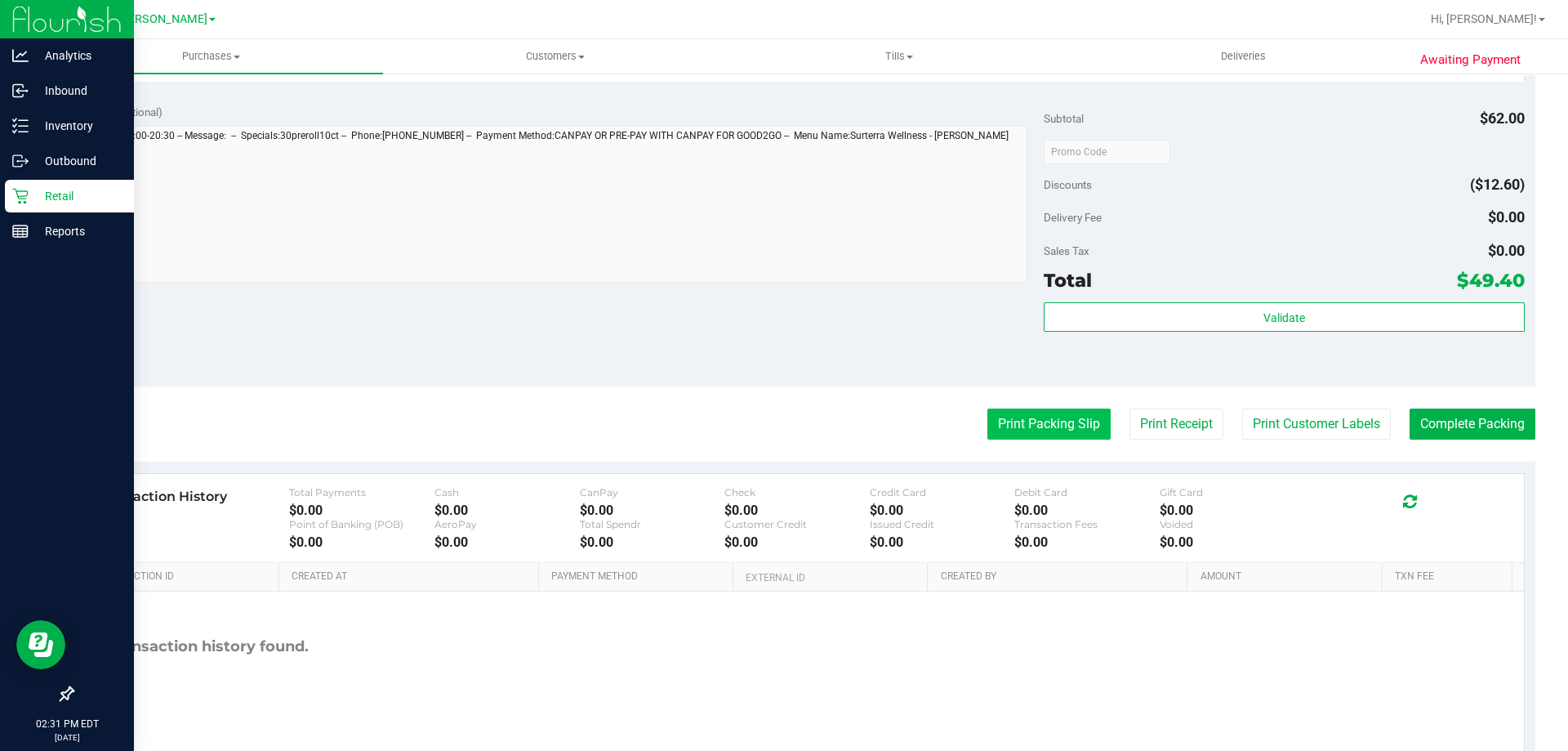
click at [1015, 438] on button "Print Packing Slip" at bounding box center [1049, 424] width 123 height 31
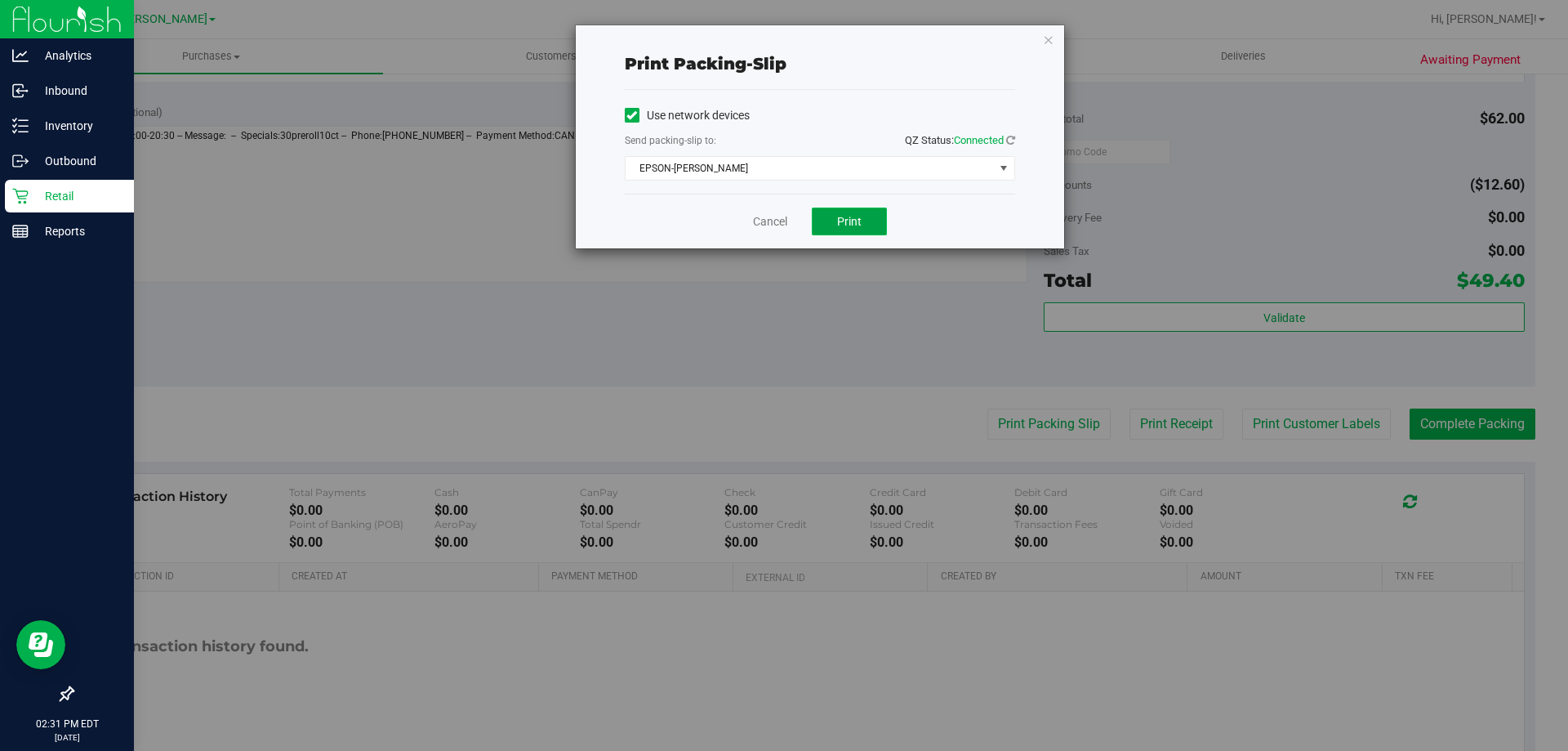
click at [852, 227] on span "Print" at bounding box center [849, 220] width 24 height 13
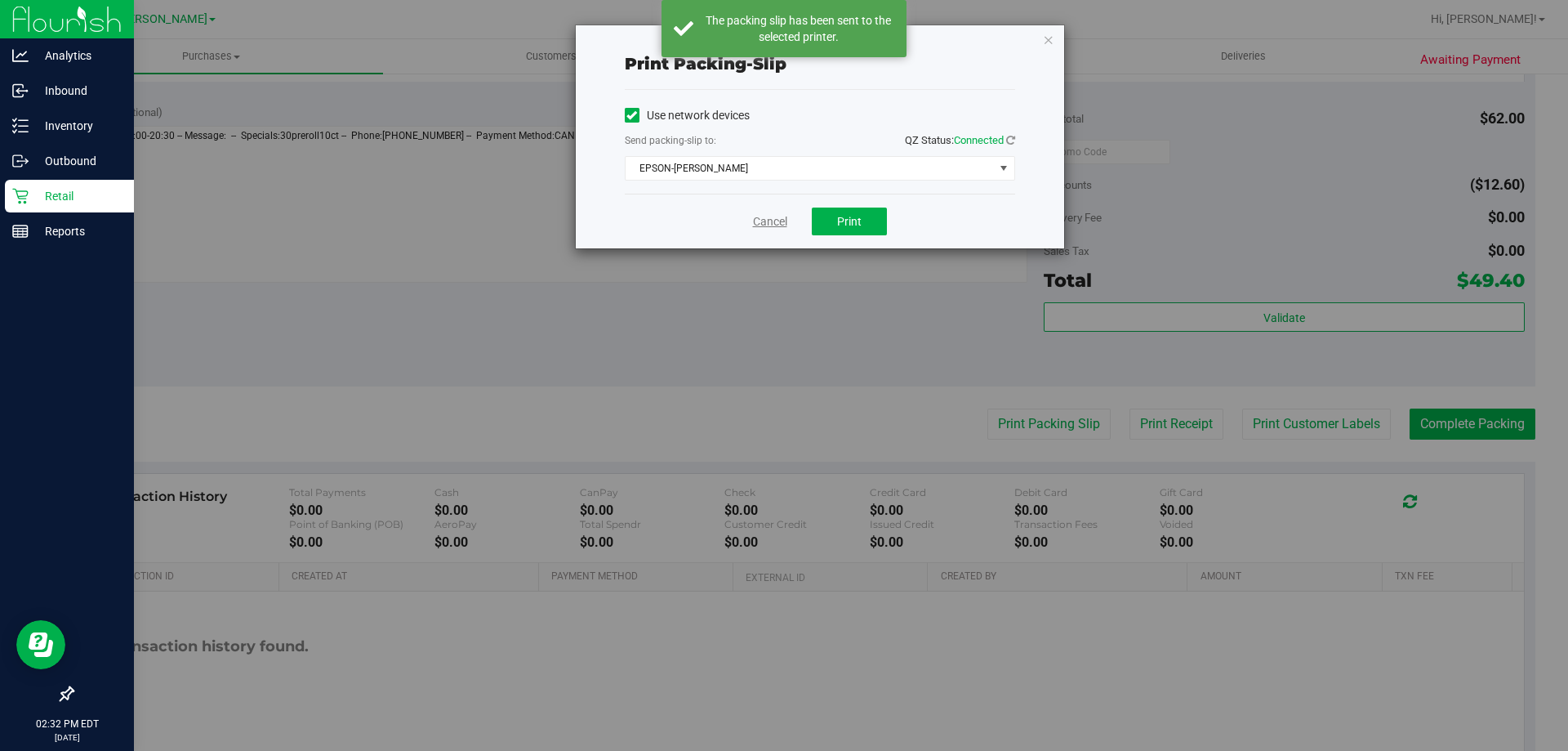
click at [765, 227] on link "Cancel" at bounding box center [771, 222] width 34 height 17
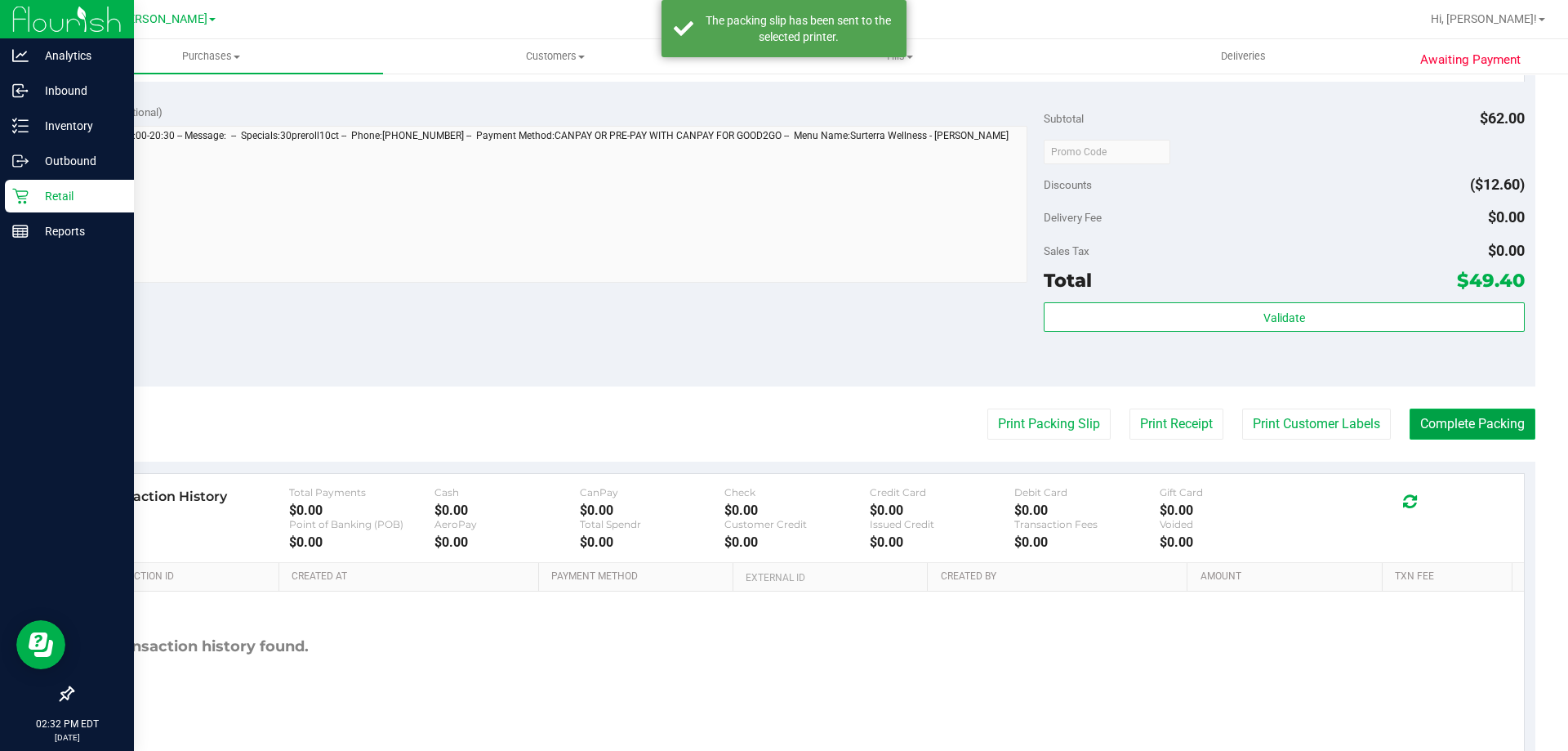
click at [1460, 421] on button "Complete Packing" at bounding box center [1472, 424] width 126 height 31
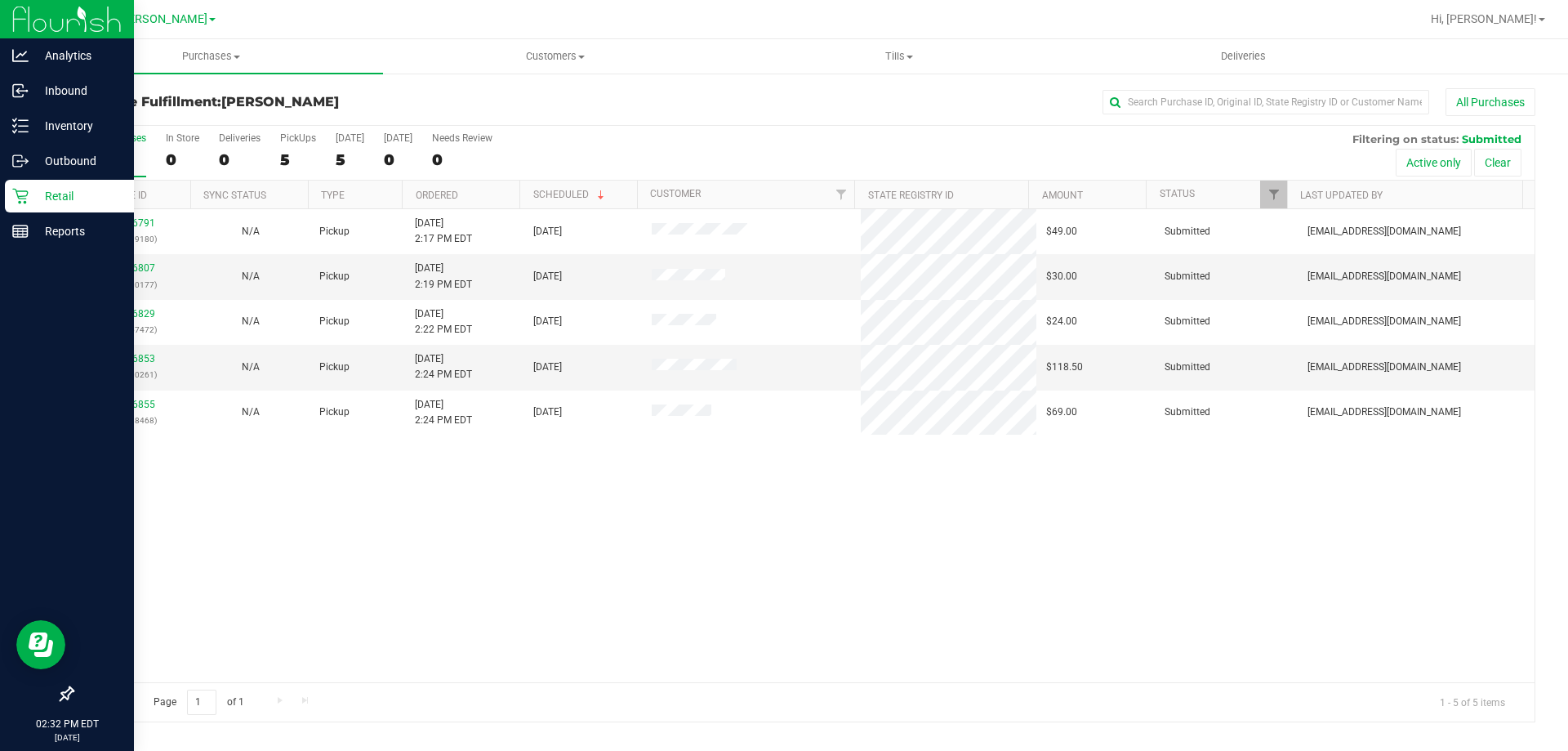
click at [34, 202] on p "Retail" at bounding box center [77, 196] width 98 height 20
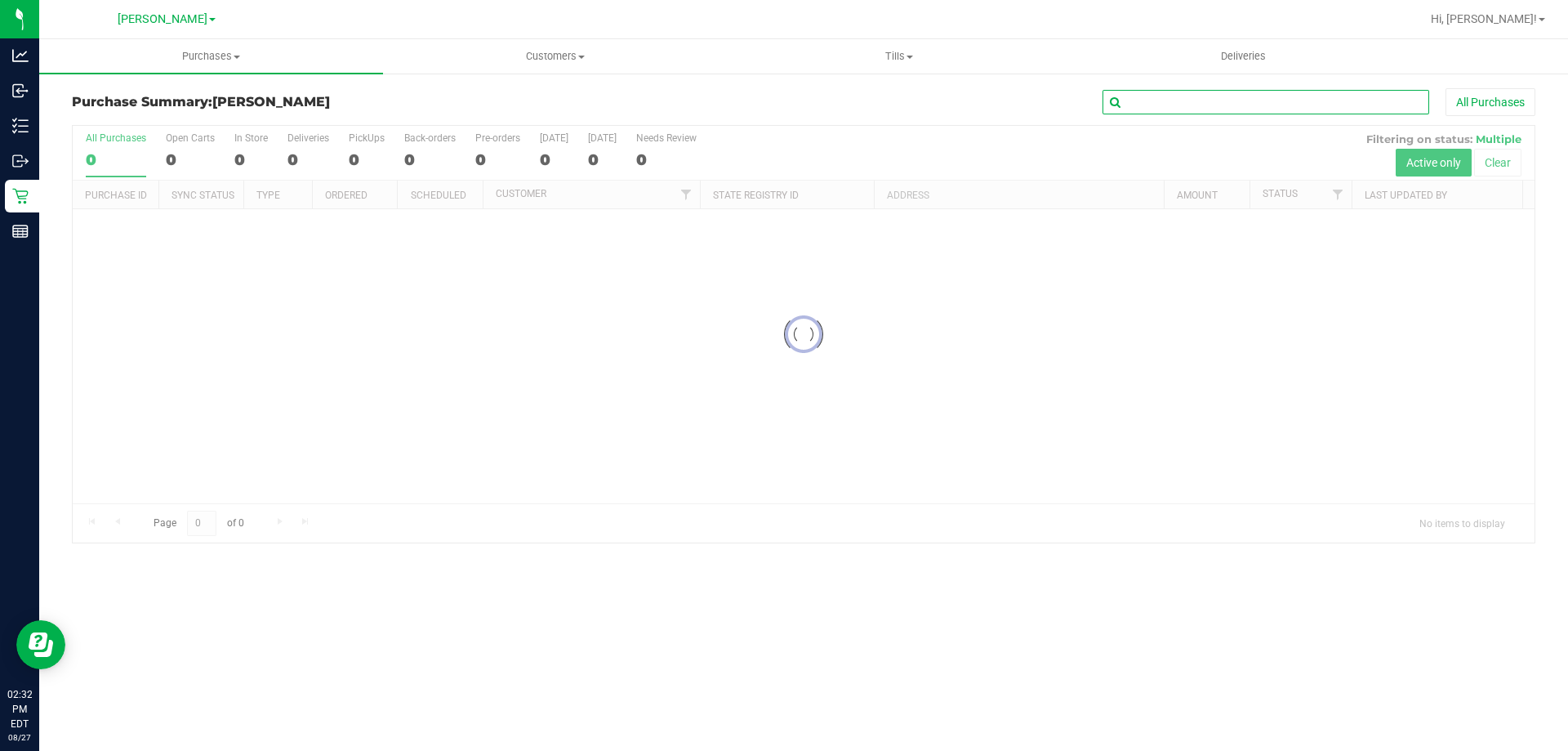
click at [1226, 103] on input "text" at bounding box center [1266, 102] width 326 height 24
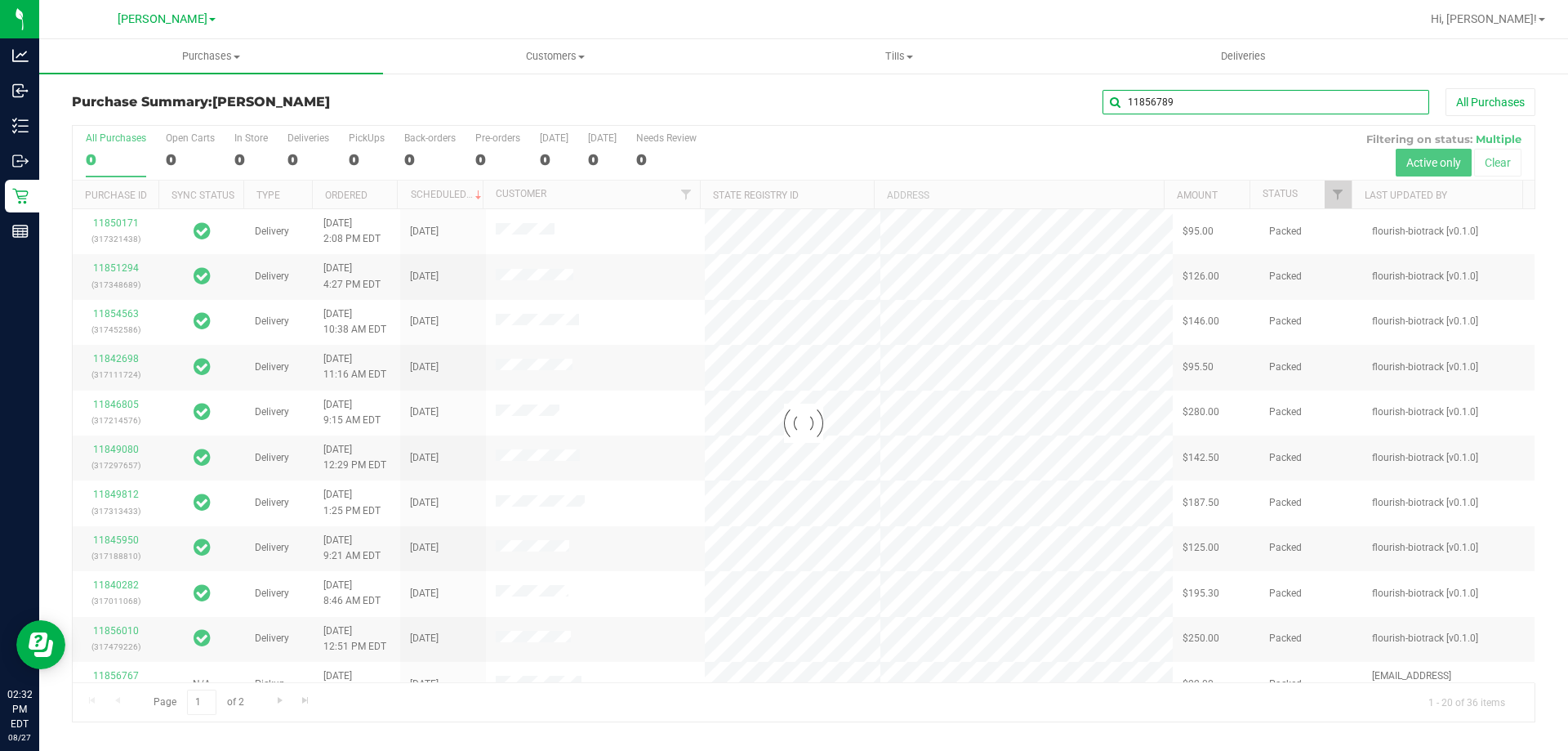
type input "11856789"
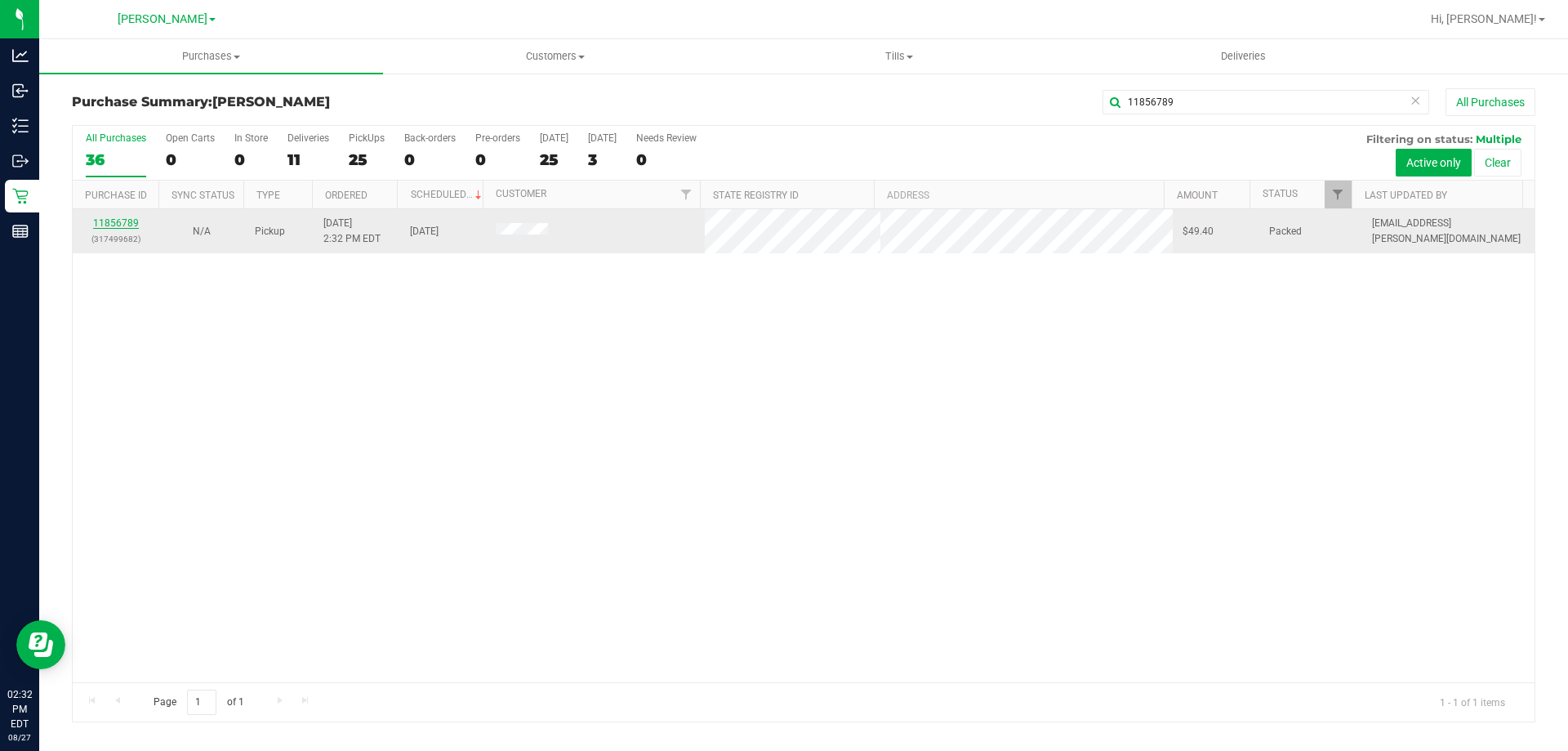
click at [122, 225] on link "11856789" at bounding box center [115, 222] width 46 height 11
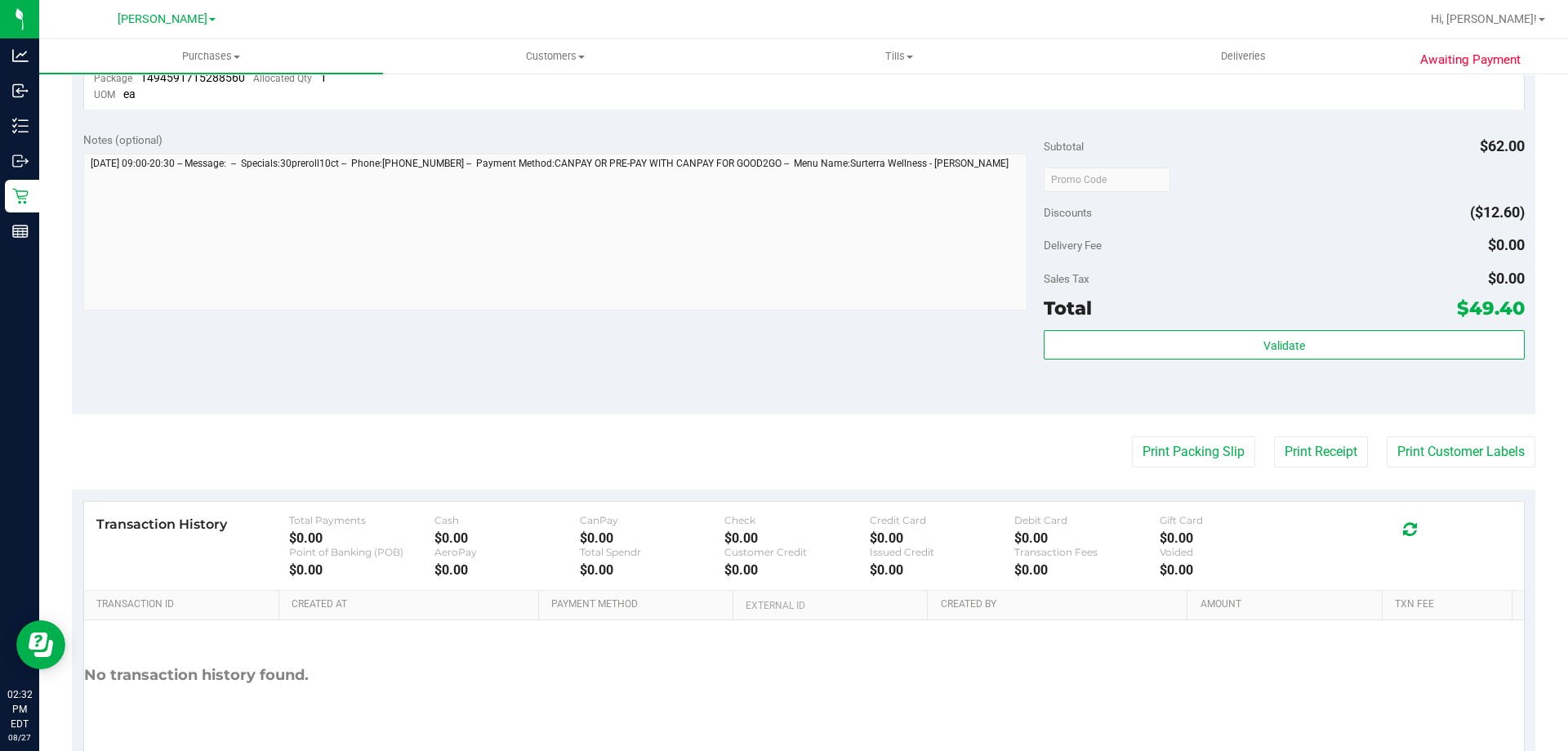
scroll to position [657, 0]
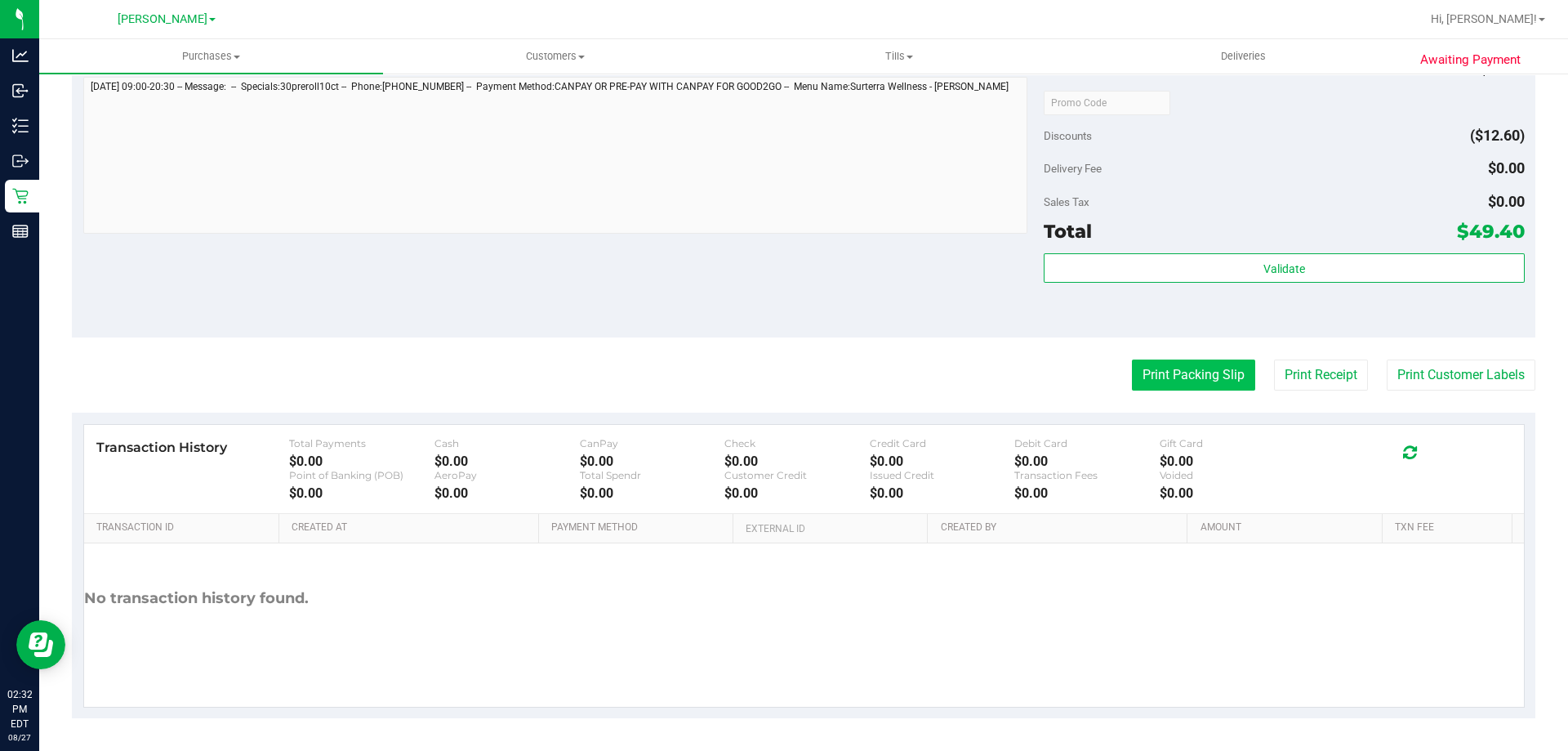
click at [1176, 373] on button "Print Packing Slip" at bounding box center [1193, 375] width 123 height 31
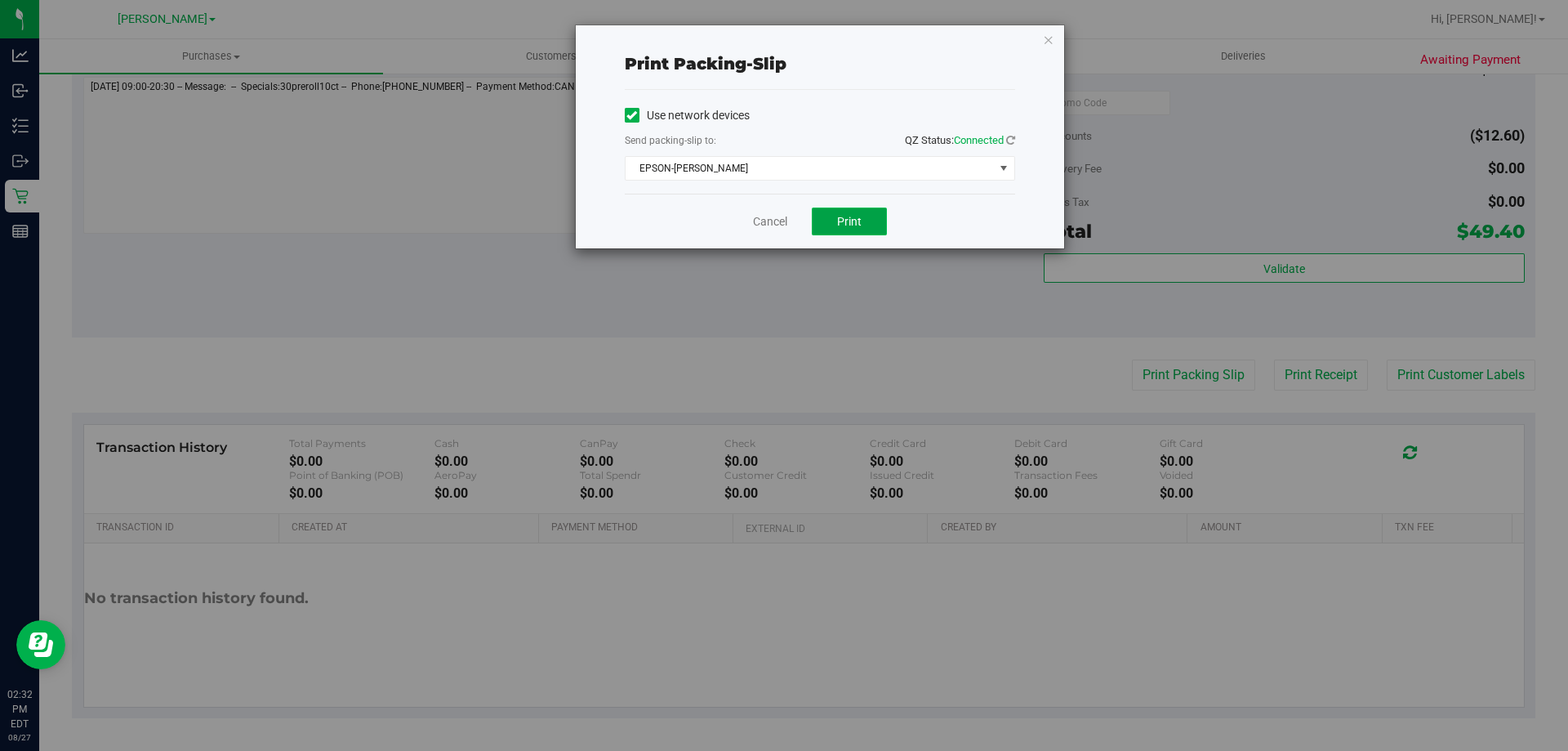
click at [845, 216] on span "Print" at bounding box center [849, 220] width 24 height 13
click at [772, 222] on link "Cancel" at bounding box center [771, 222] width 34 height 17
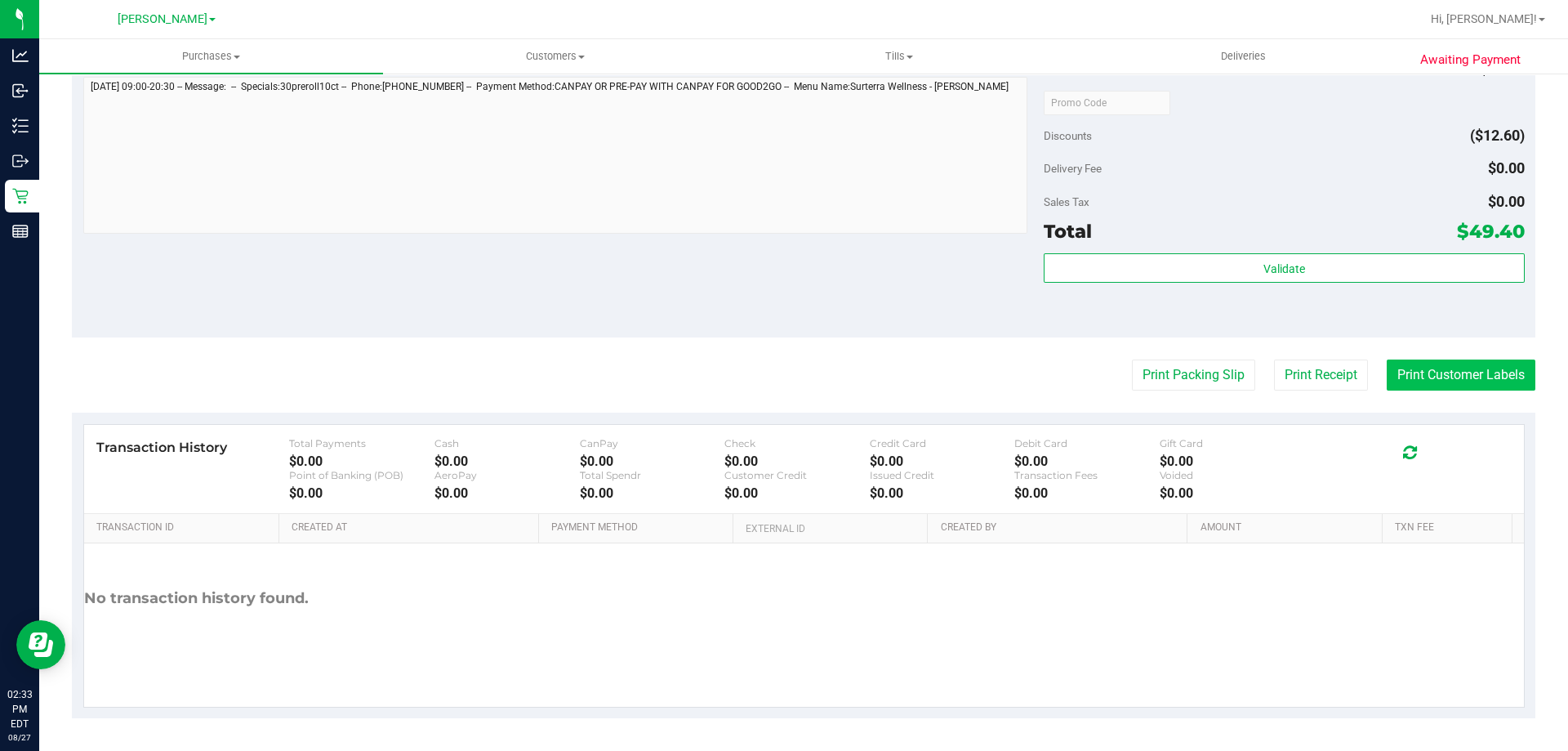
click at [1489, 376] on button "Print Customer Labels" at bounding box center [1461, 375] width 149 height 31
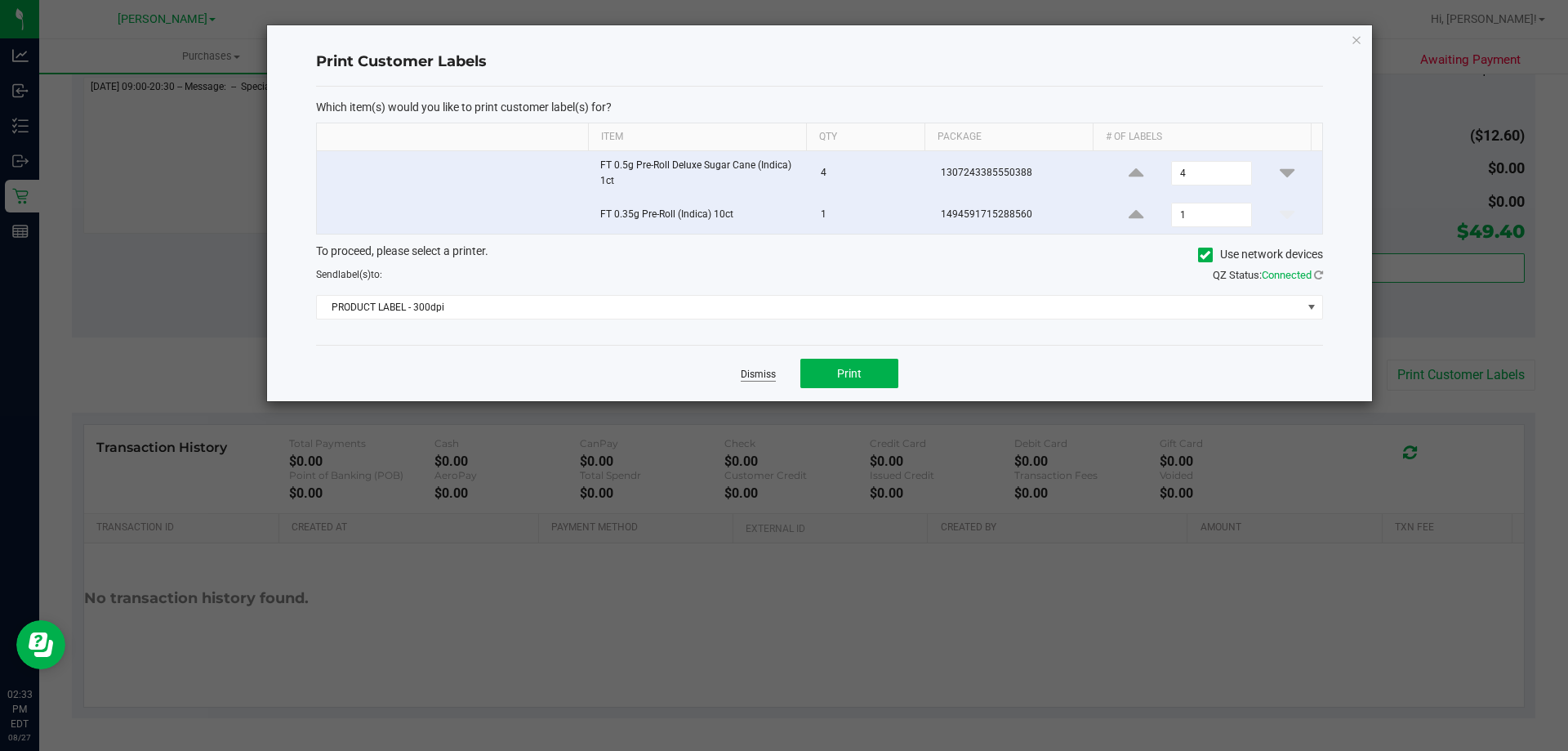
click at [759, 376] on link "Dismiss" at bounding box center [758, 375] width 35 height 14
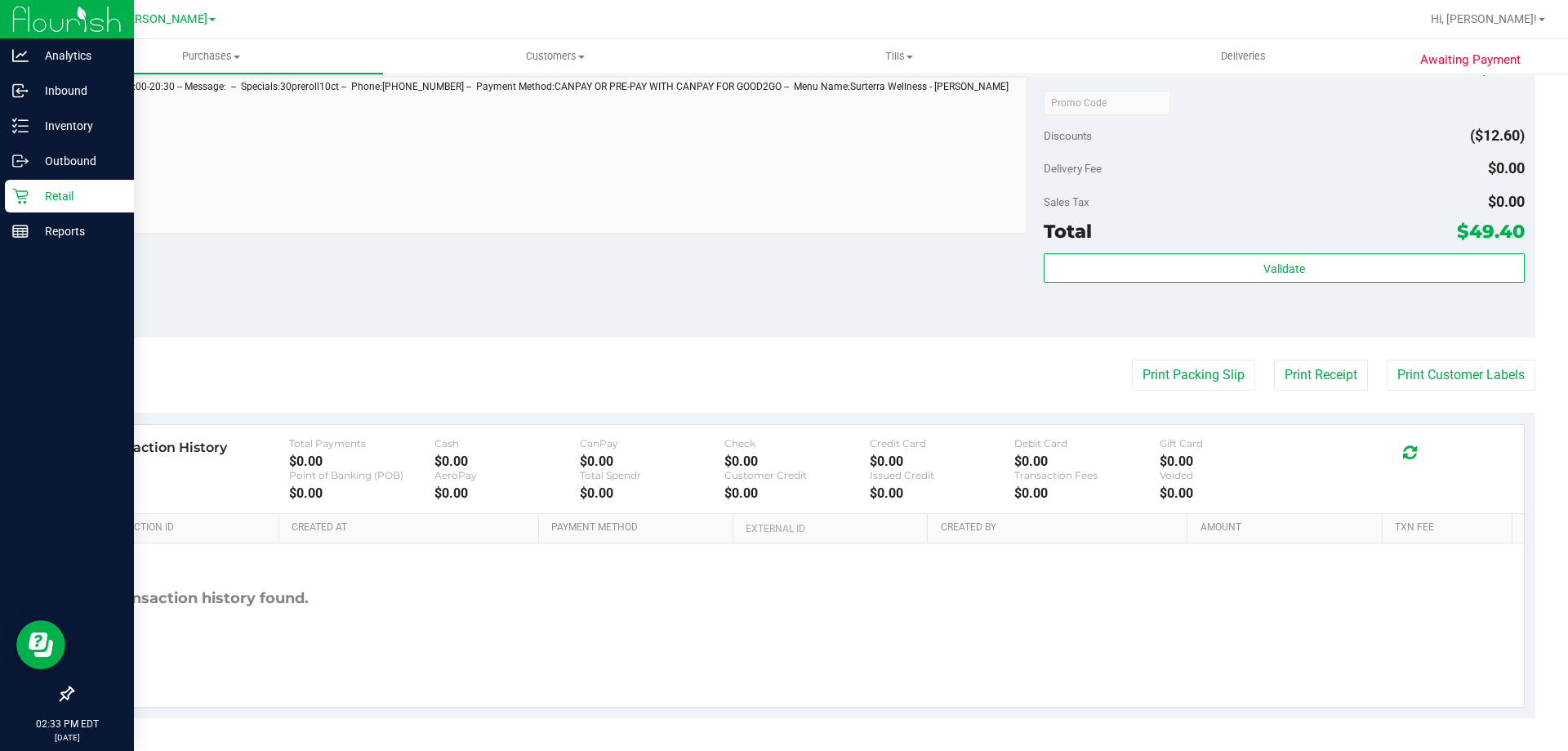
click at [28, 200] on p "Retail" at bounding box center [77, 196] width 98 height 20
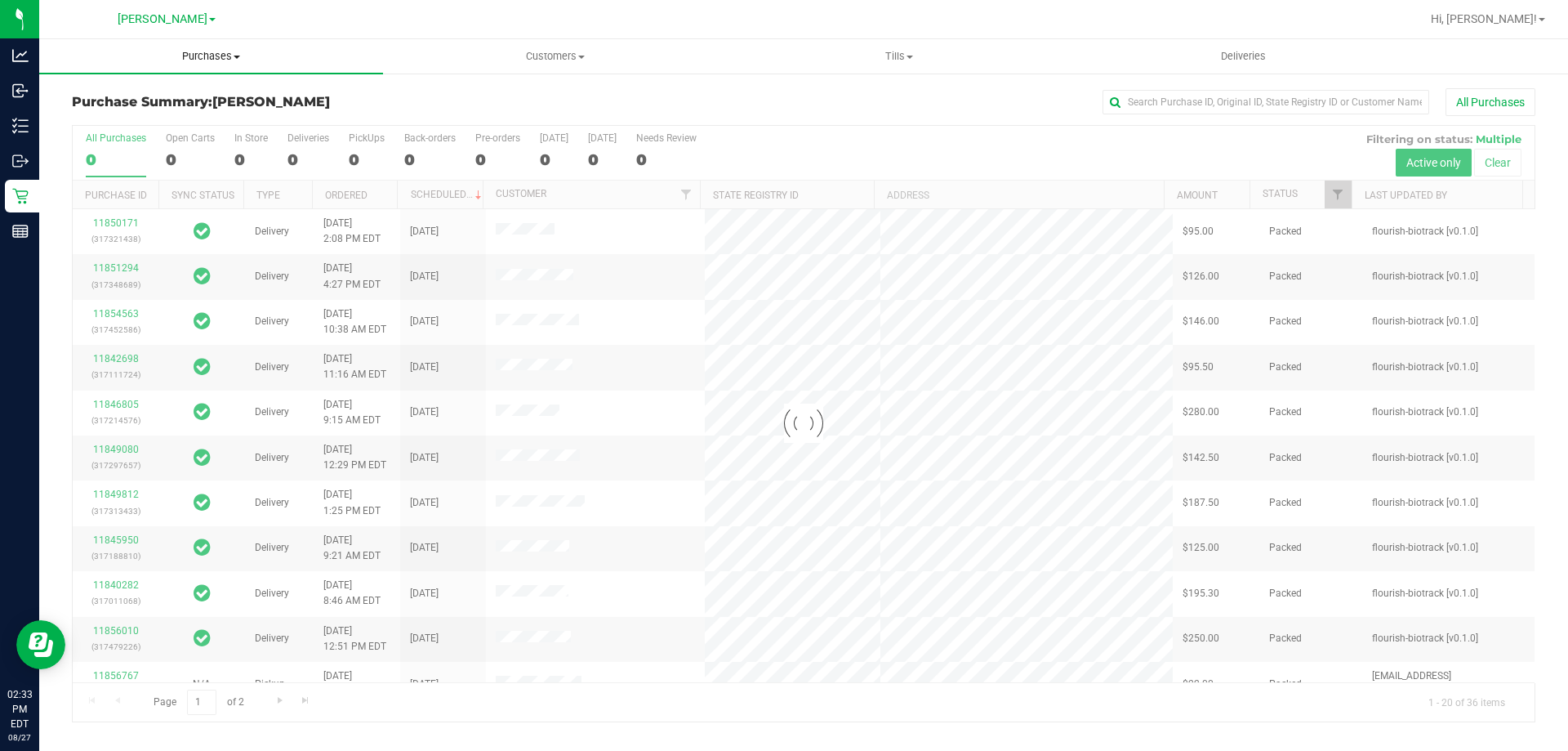
click at [214, 69] on uib-tab-heading "Purchases Summary of purchases Fulfillment All purchases" at bounding box center [211, 57] width 344 height 34
click at [220, 56] on span "Purchases" at bounding box center [211, 56] width 344 height 15
click at [200, 67] on uib-tab-heading "Purchases Summary of purchases Fulfillment All purchases" at bounding box center [211, 57] width 344 height 34
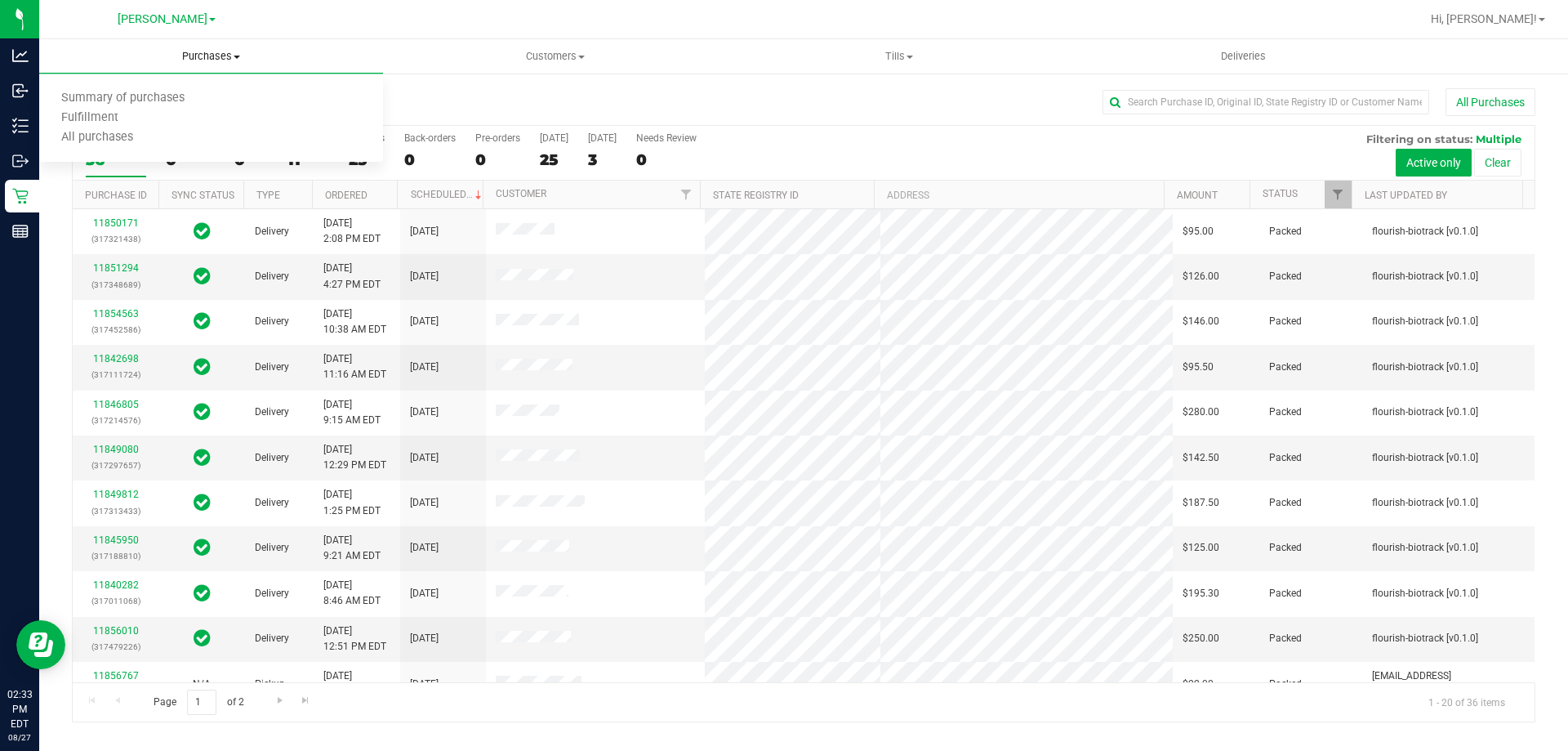
click at [199, 65] on uib-tab-heading "Purchases Summary of purchases Fulfillment All purchases" at bounding box center [211, 57] width 344 height 34
click at [207, 59] on span "Purchases" at bounding box center [211, 56] width 344 height 15
click at [126, 115] on span "Fulfillment" at bounding box center [90, 118] width 102 height 14
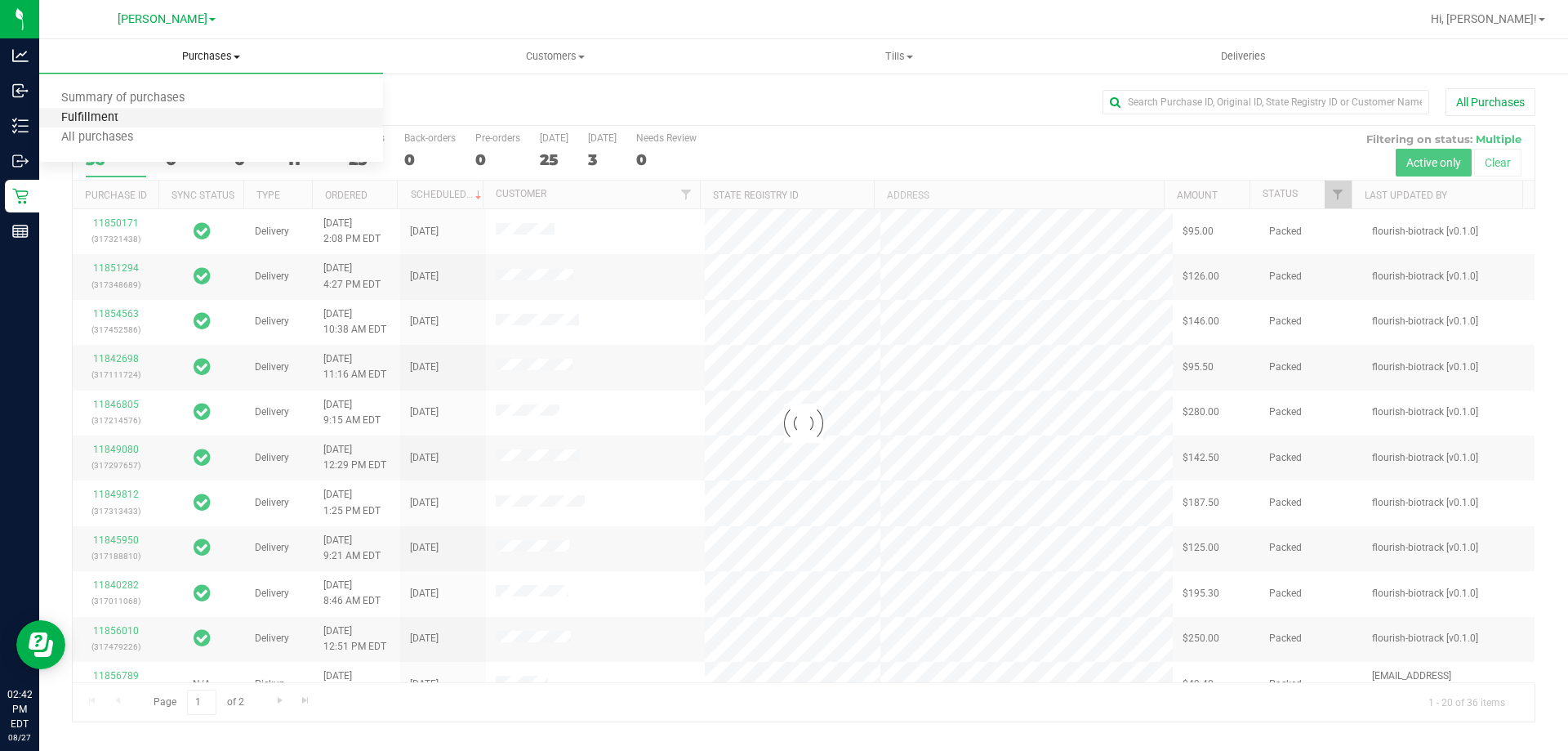
click at [131, 122] on span "Fulfillment" at bounding box center [90, 118] width 102 height 14
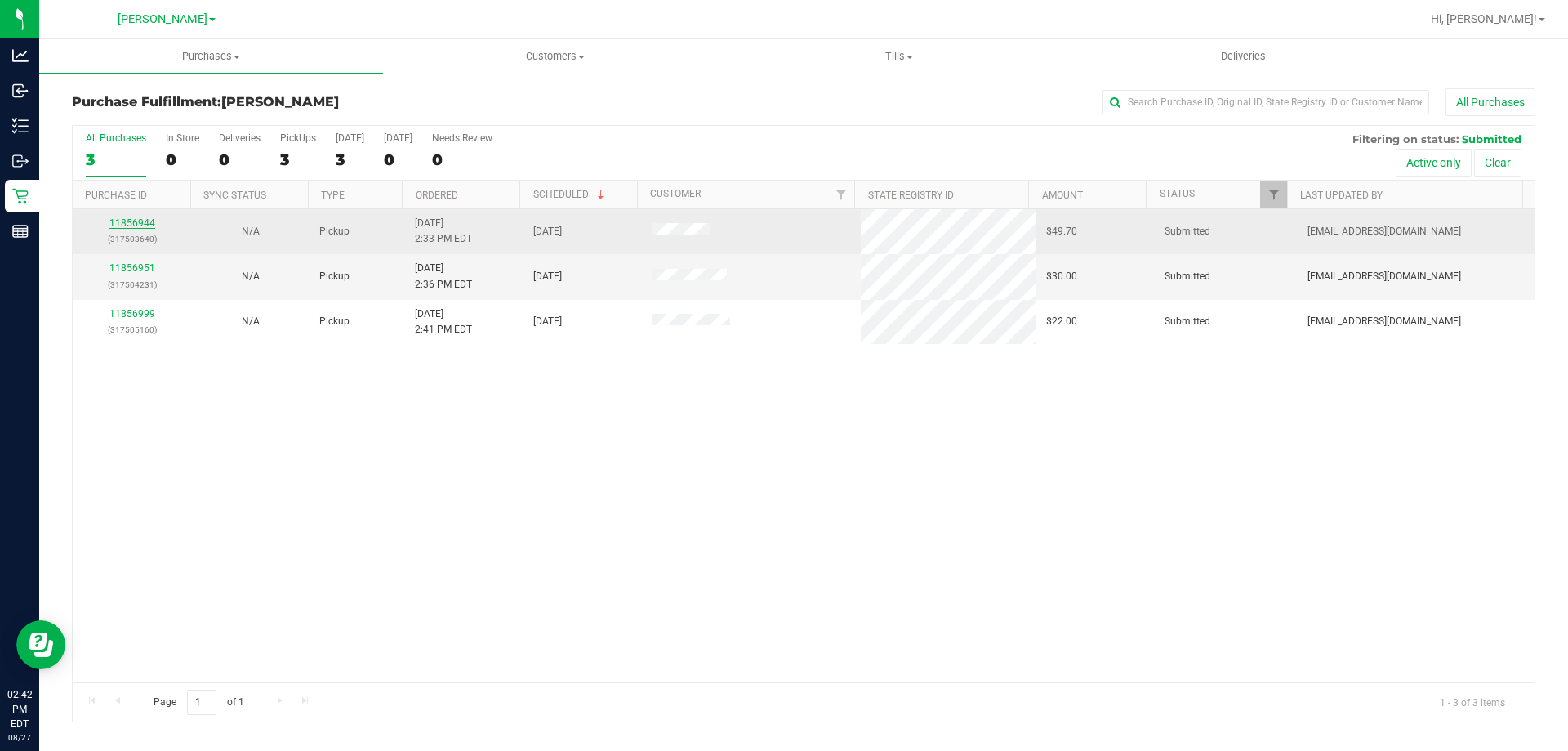
click at [134, 227] on link "11856944" at bounding box center [132, 222] width 46 height 11
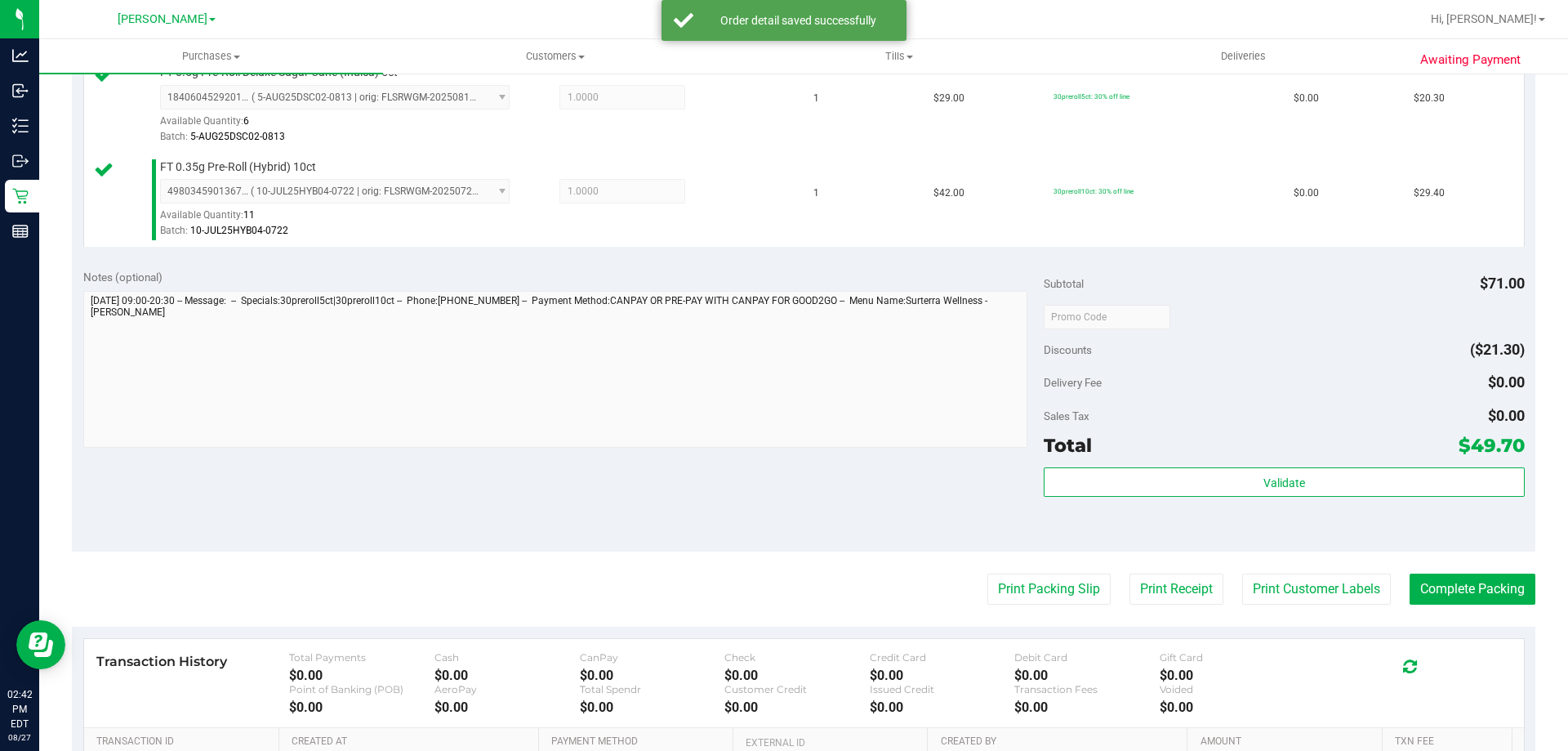
scroll to position [467, 0]
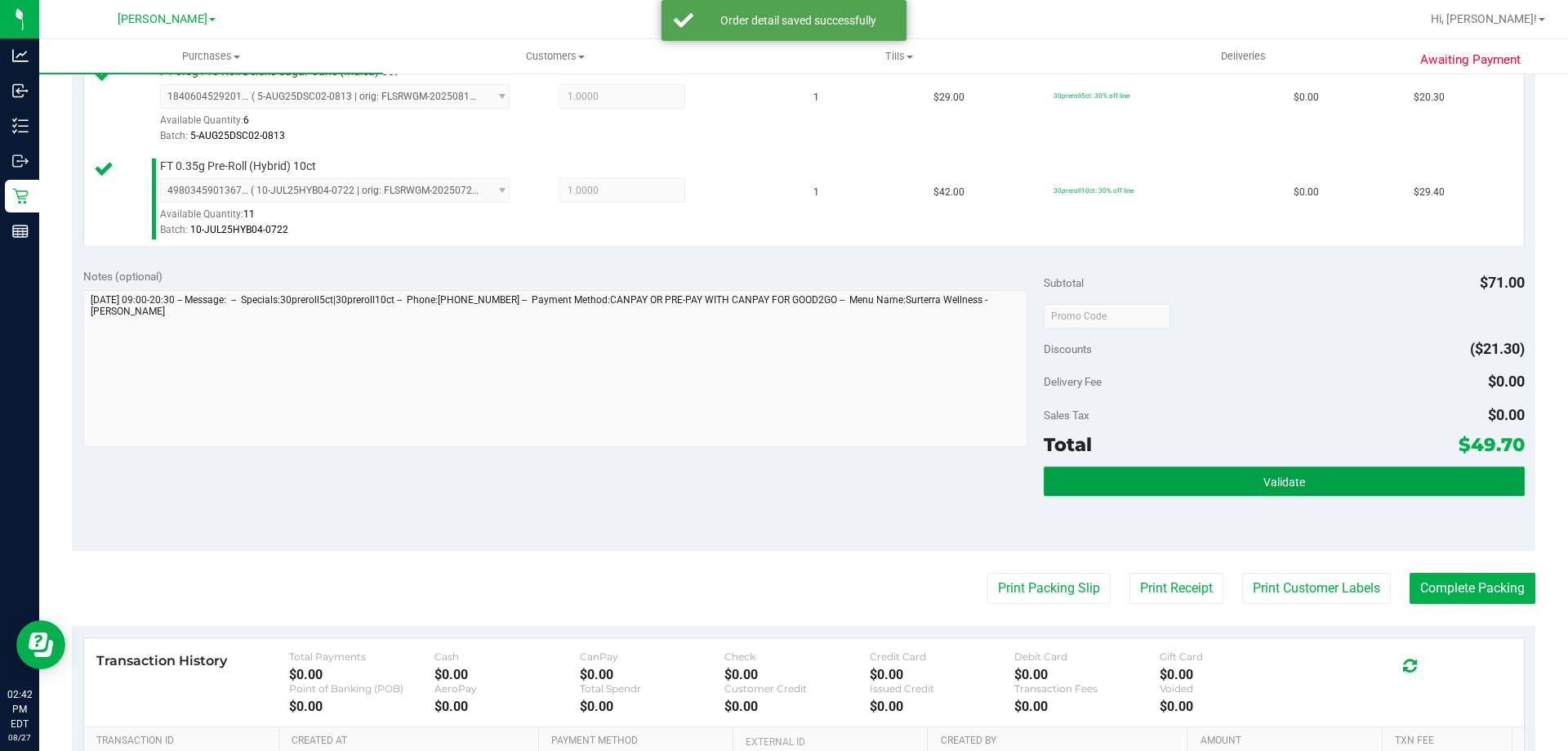
click at [1205, 494] on button "Validate" at bounding box center [1284, 481] width 480 height 29
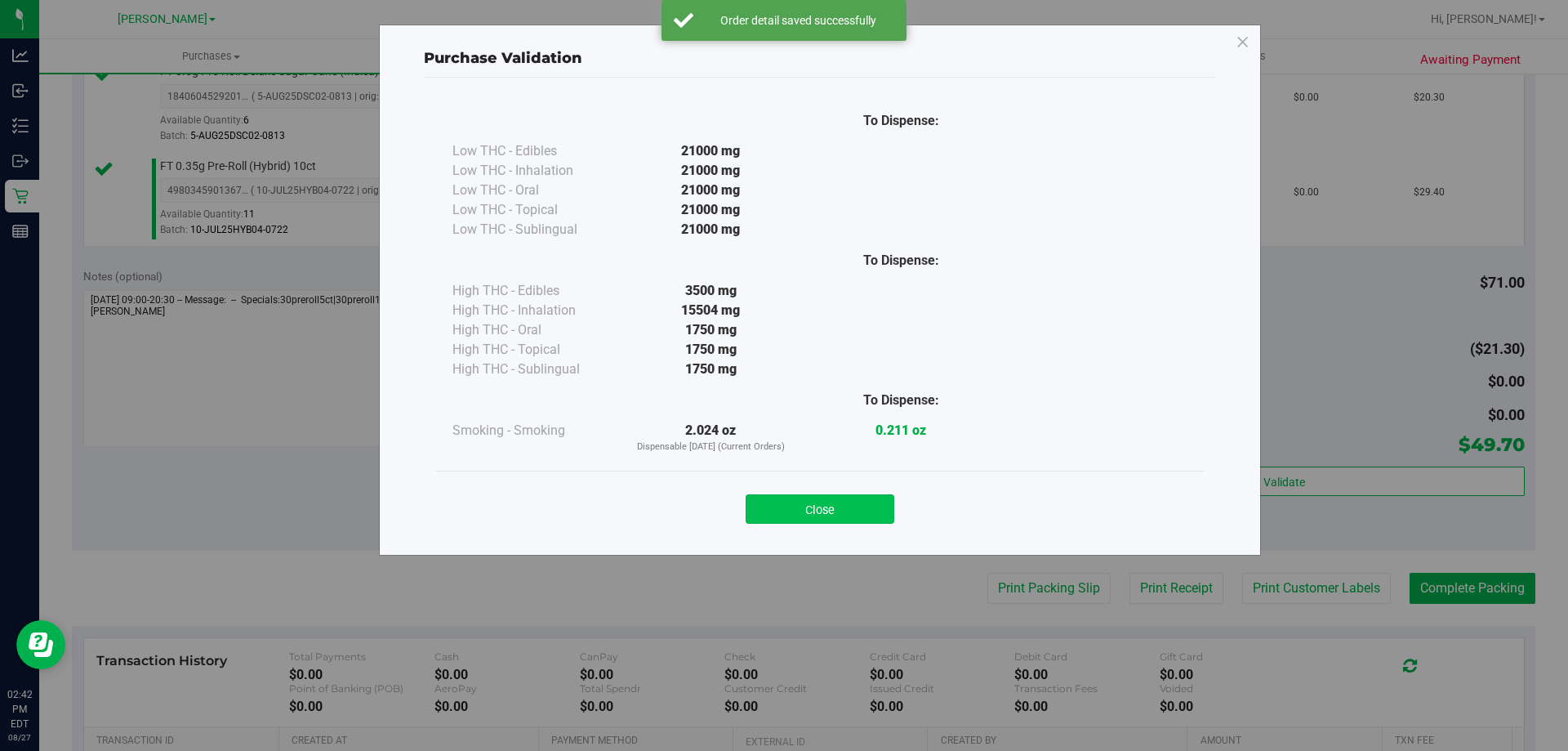
click at [821, 512] on button "Close" at bounding box center [820, 509] width 149 height 29
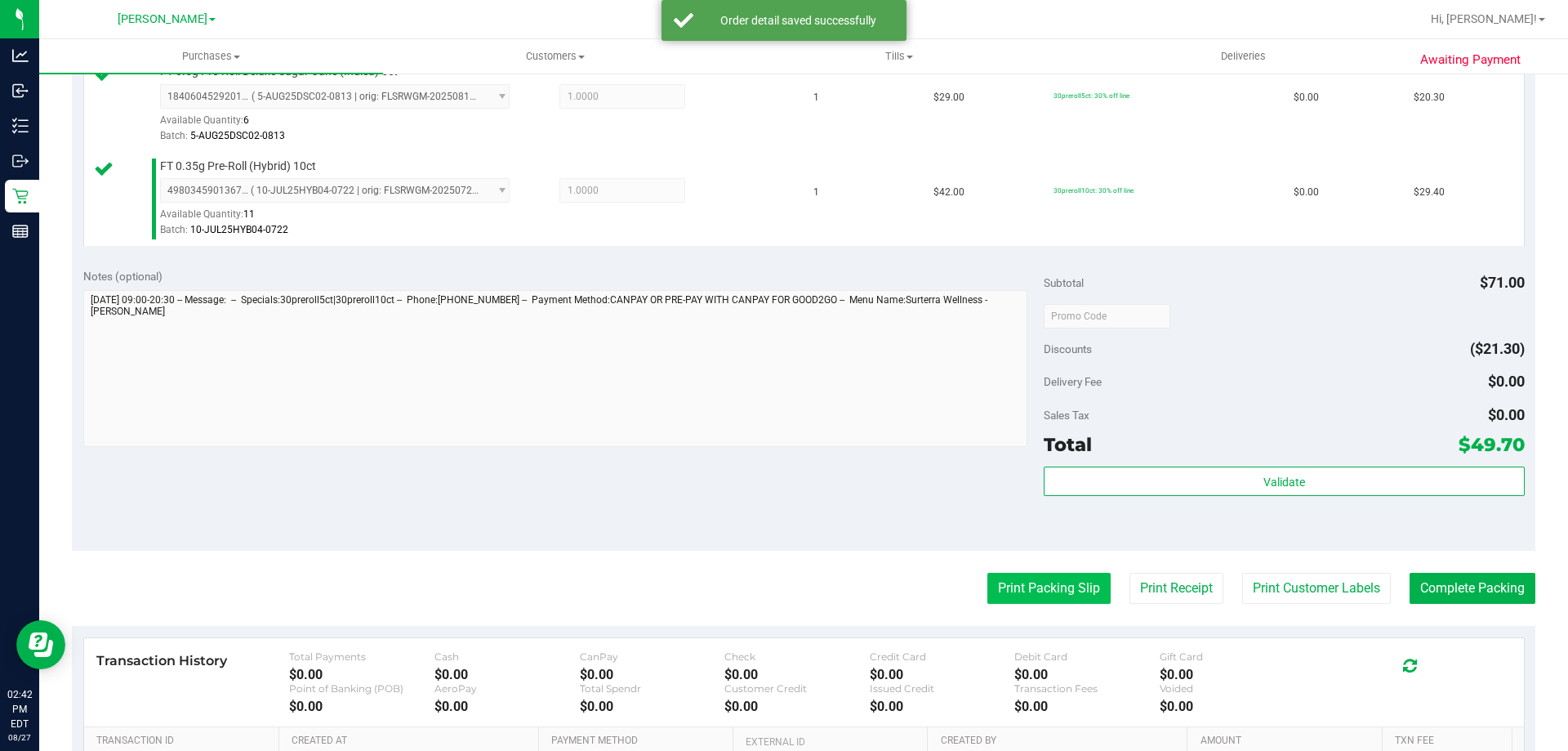
click at [1030, 578] on button "Print Packing Slip" at bounding box center [1049, 588] width 123 height 31
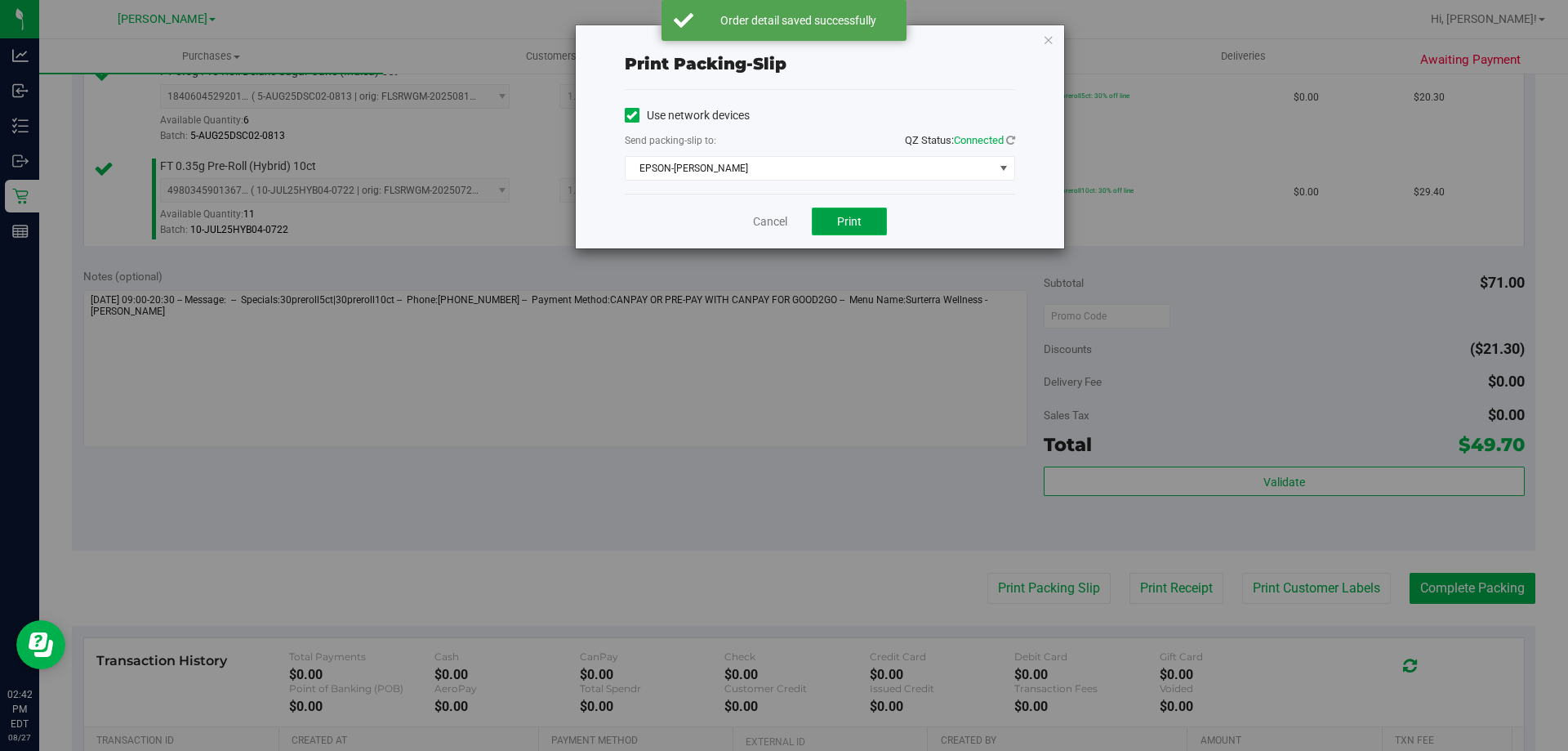
click at [852, 209] on button "Print" at bounding box center [849, 221] width 75 height 28
click at [784, 222] on link "Cancel" at bounding box center [771, 222] width 34 height 17
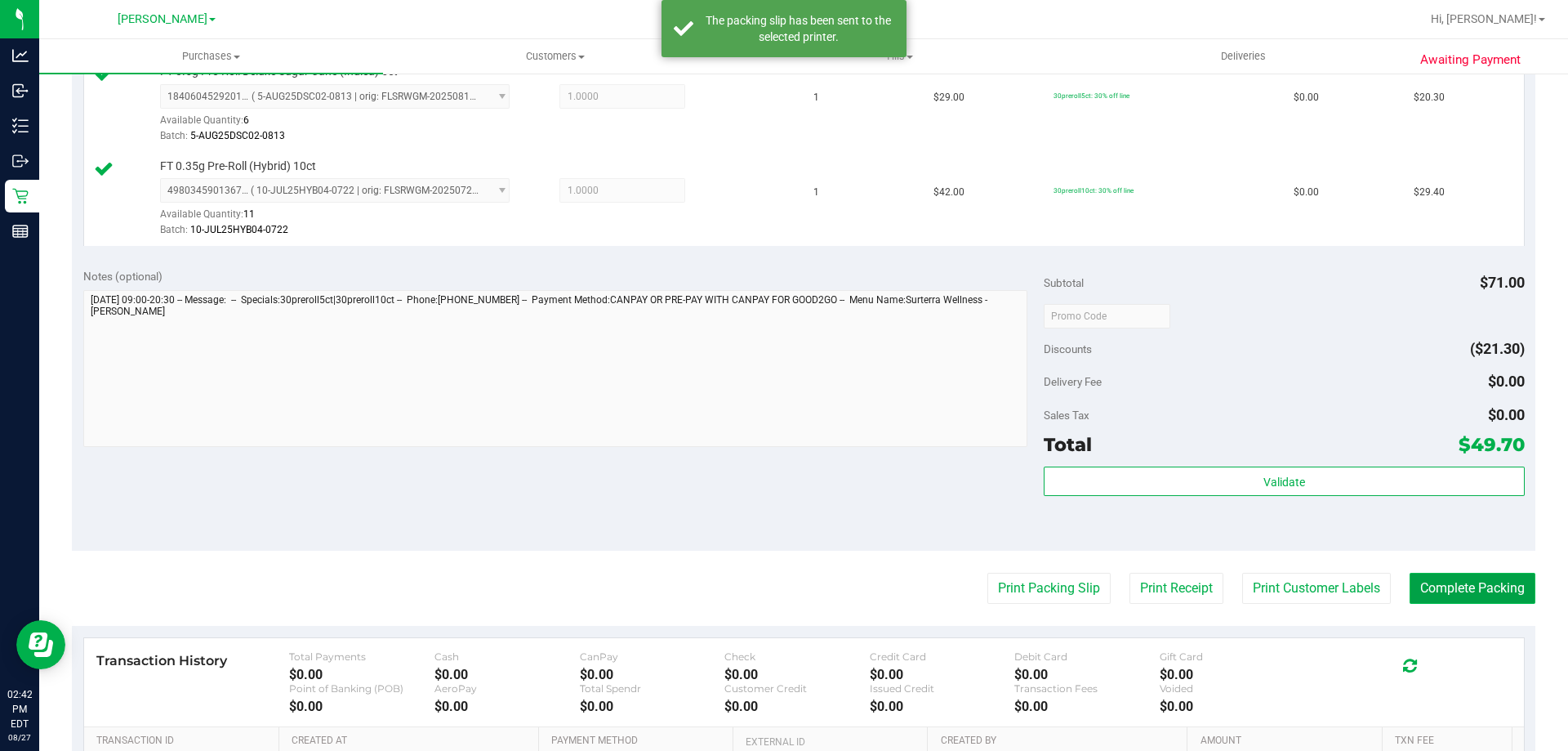
click at [1479, 580] on button "Complete Packing" at bounding box center [1472, 588] width 126 height 31
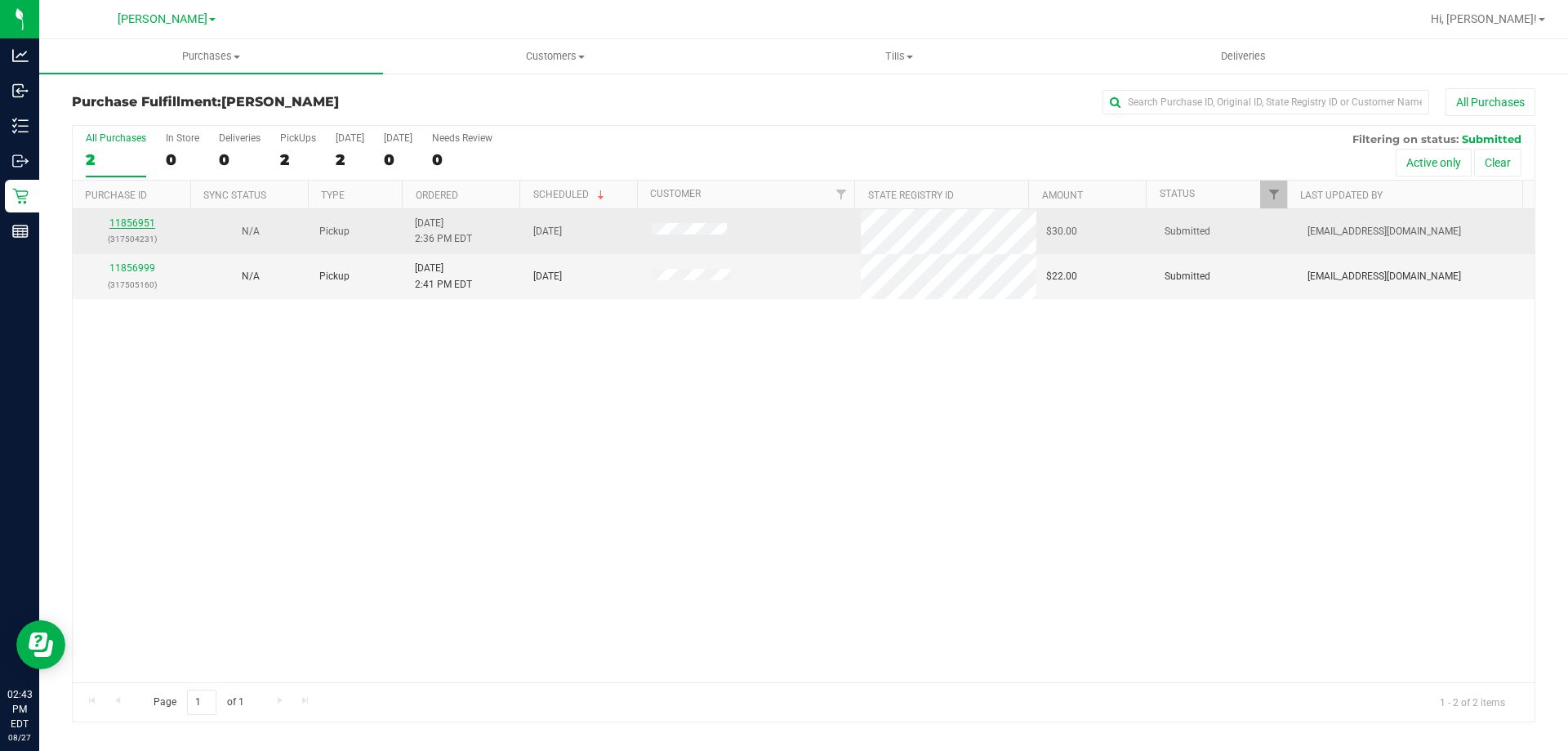
click at [138, 219] on link "11856951" at bounding box center [132, 222] width 46 height 11
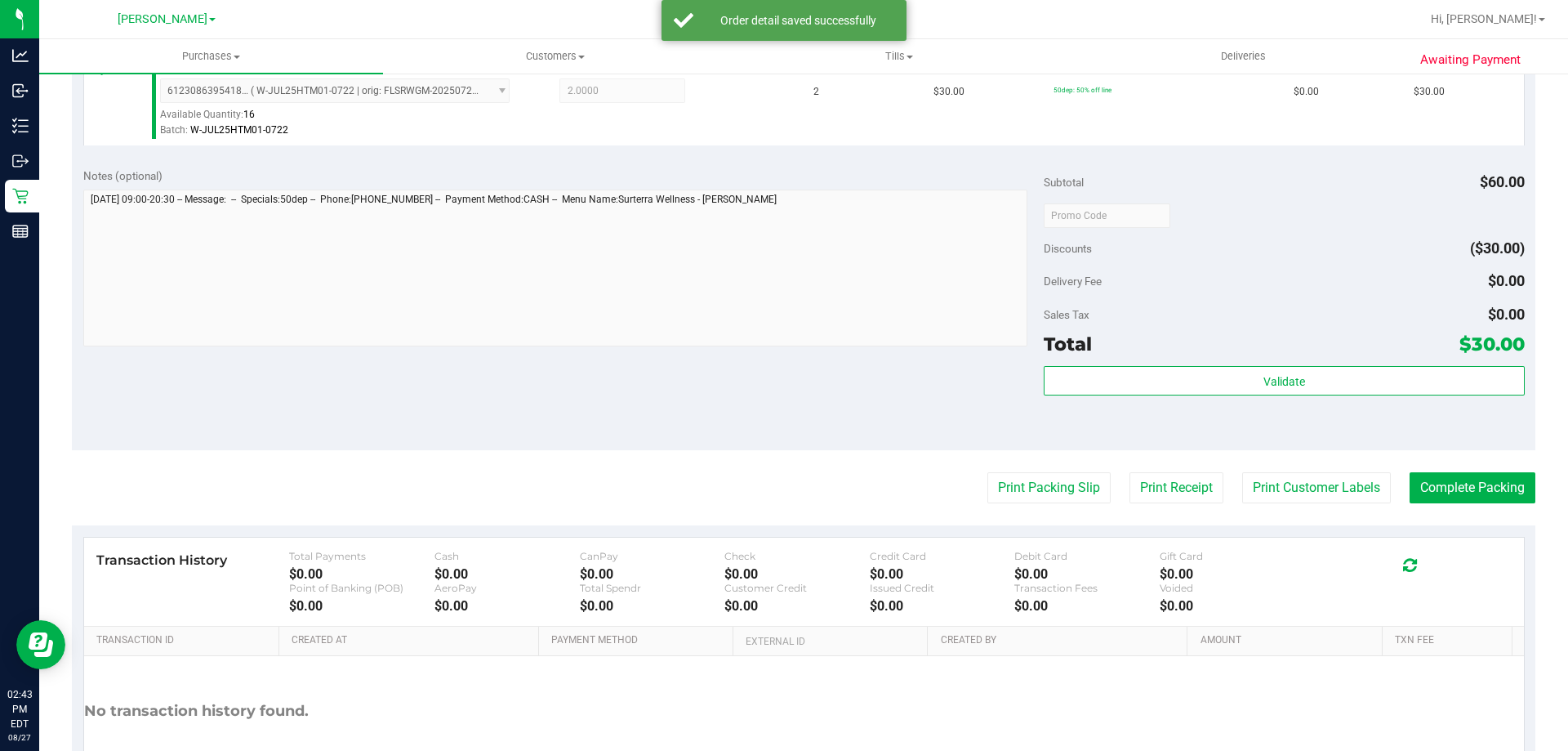
scroll to position [585, 0]
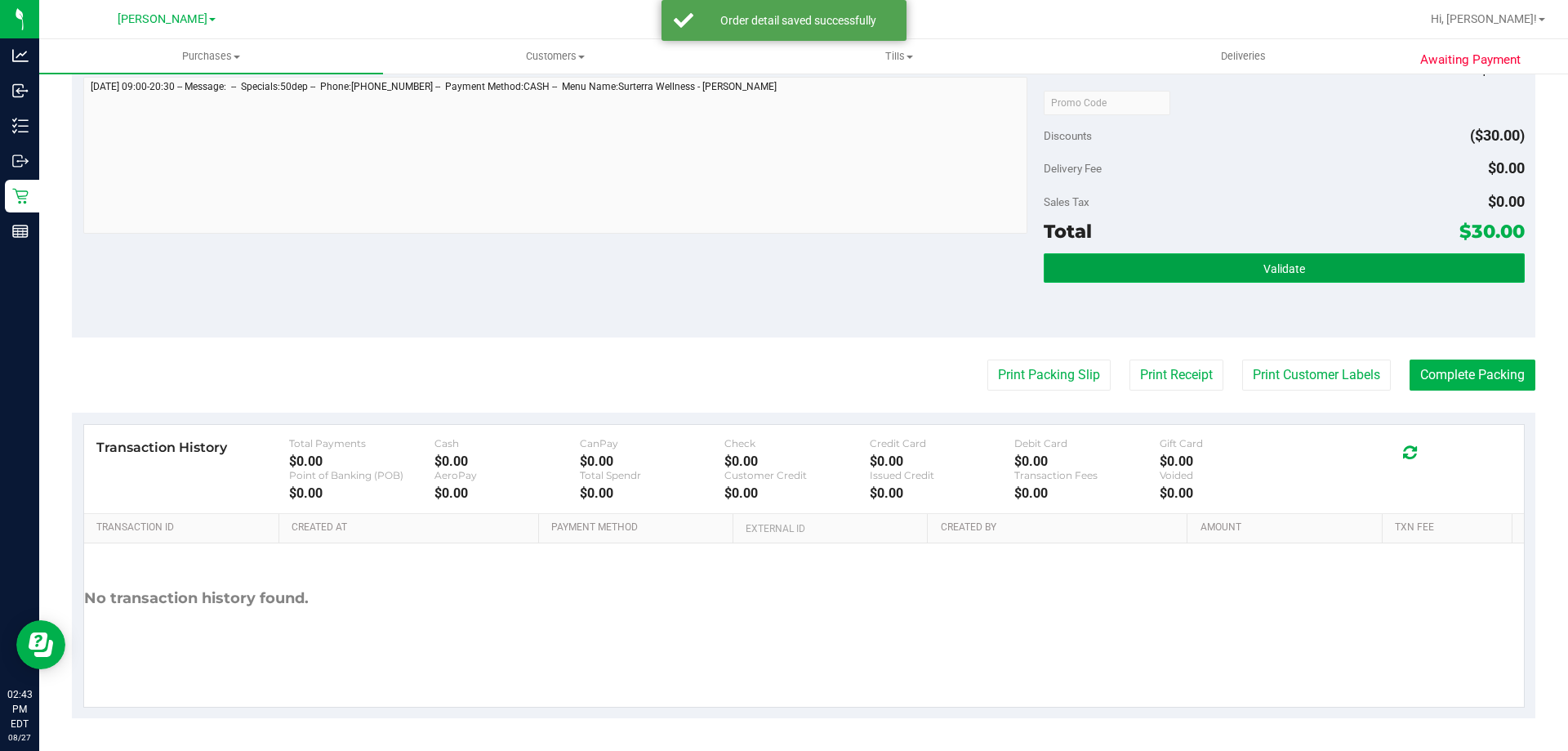
click at [1249, 270] on button "Validate" at bounding box center [1284, 268] width 480 height 29
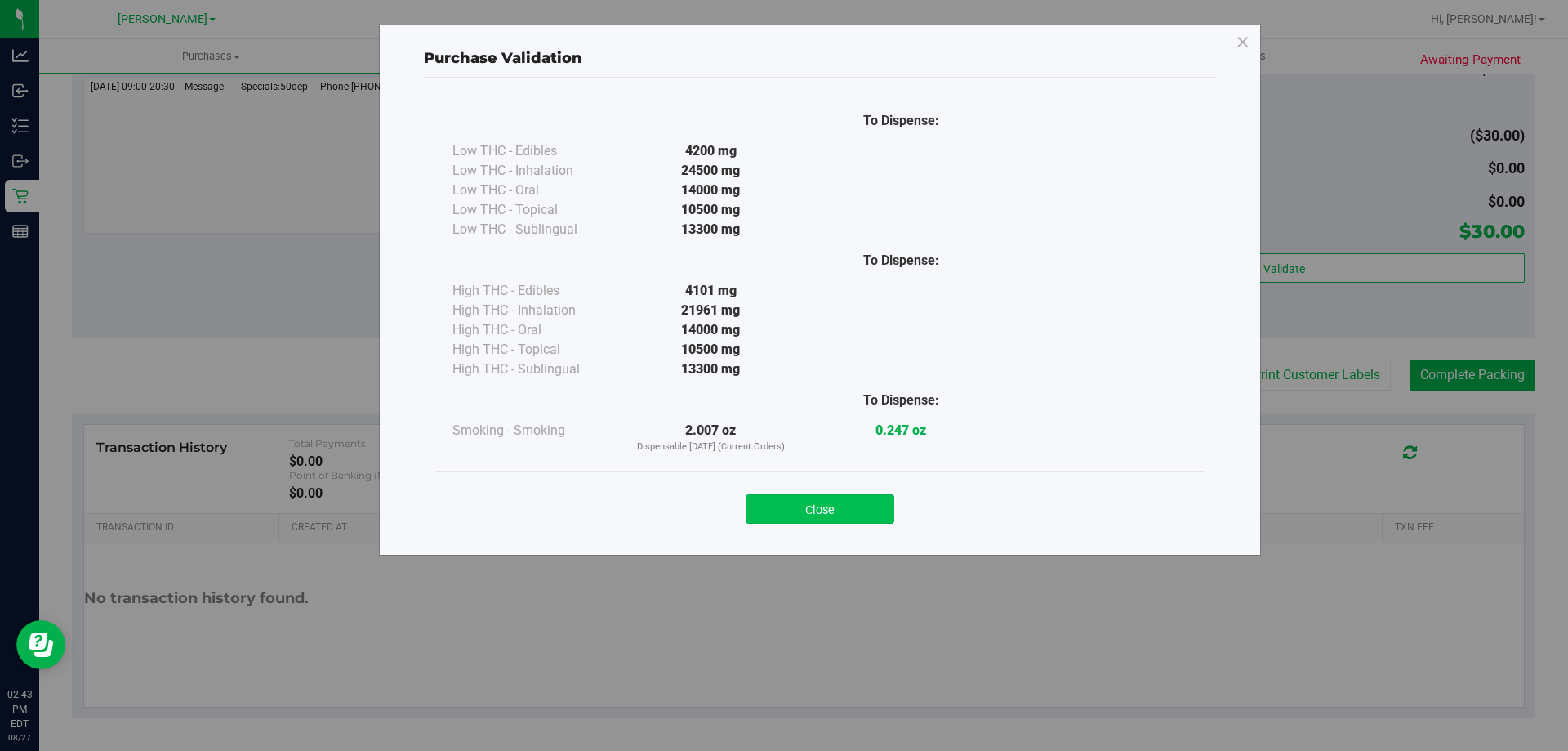
click at [840, 505] on button "Close" at bounding box center [820, 509] width 149 height 29
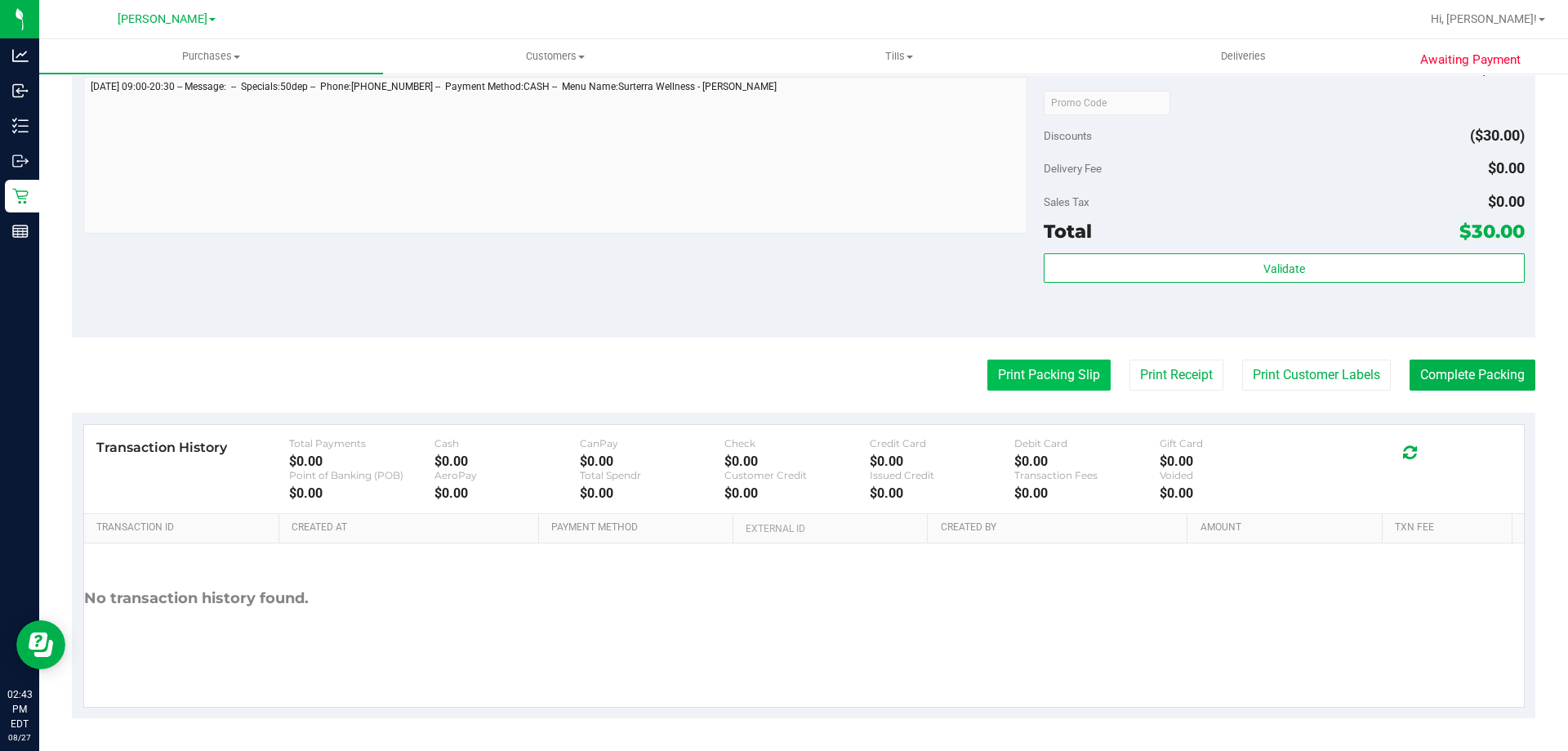
click at [1057, 374] on button "Print Packing Slip" at bounding box center [1049, 375] width 123 height 31
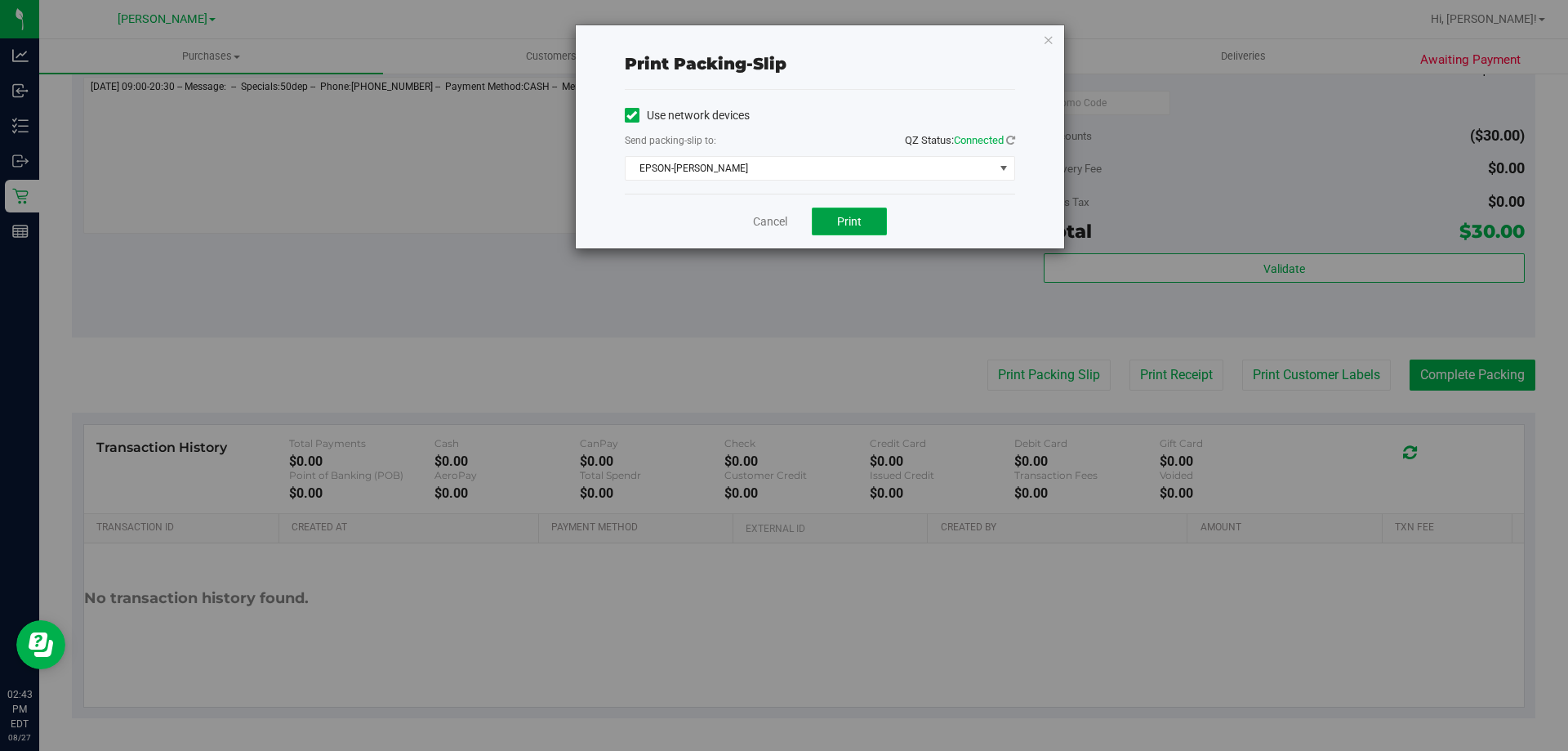
click at [861, 233] on button "Print" at bounding box center [849, 221] width 75 height 28
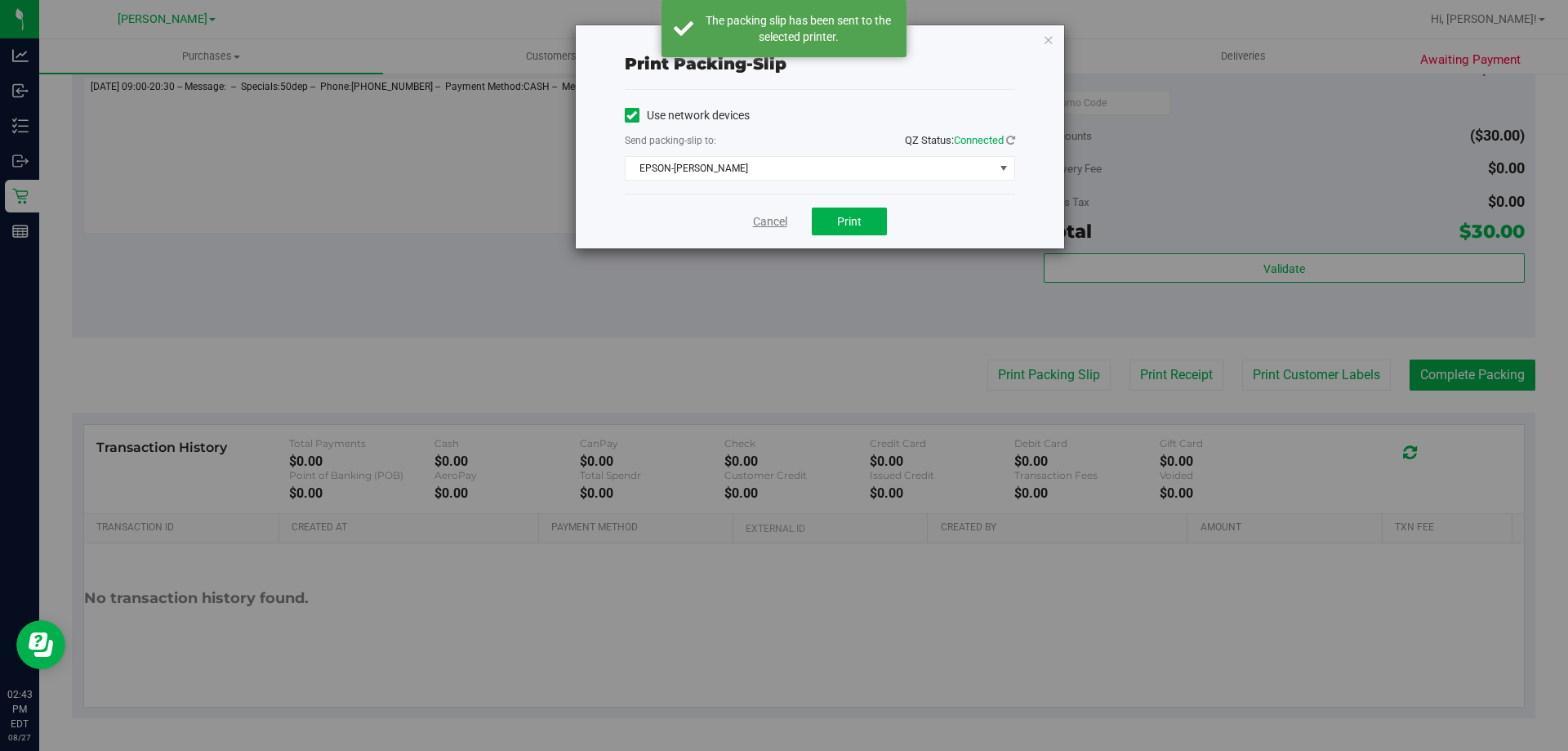
click at [779, 217] on link "Cancel" at bounding box center [771, 222] width 34 height 17
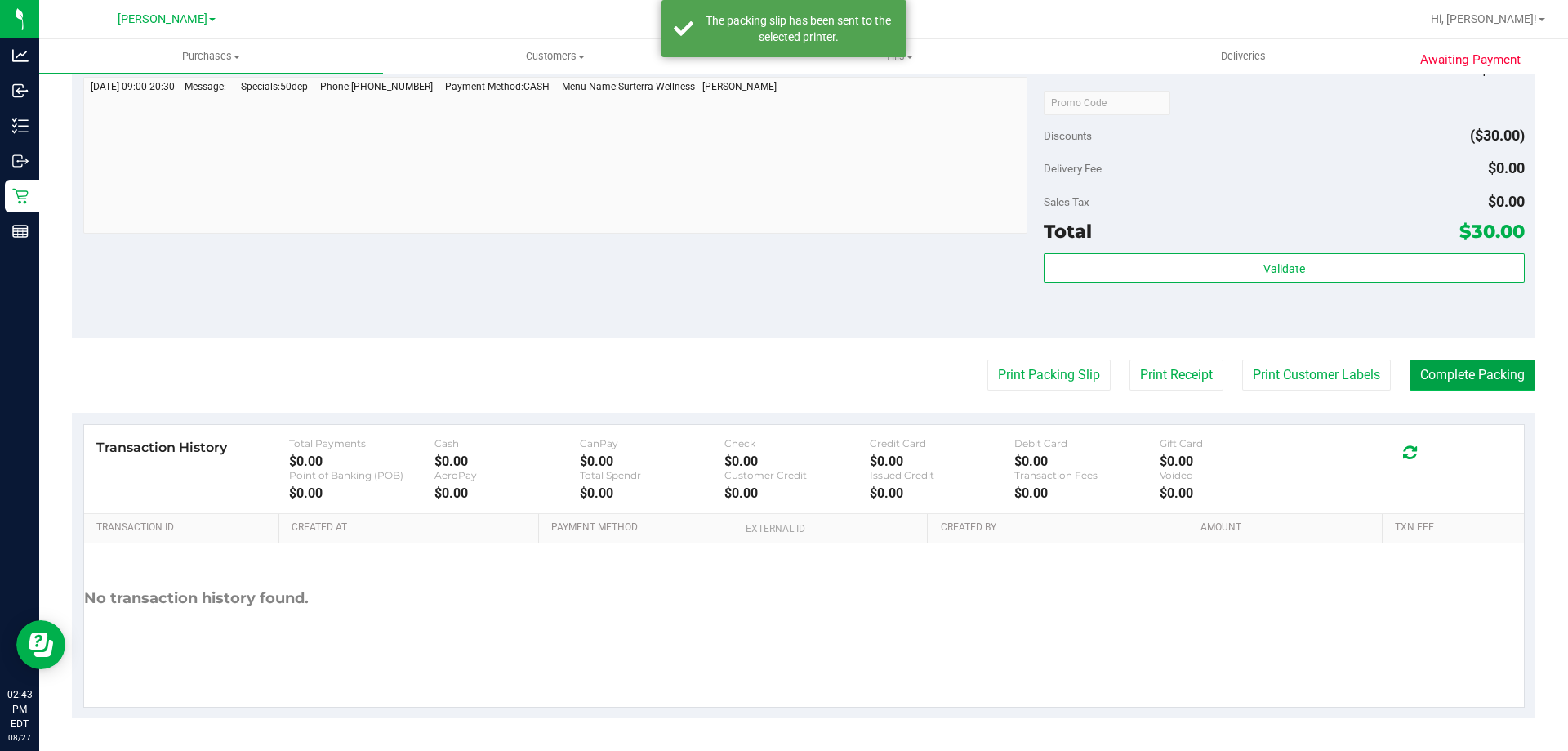
click at [1459, 364] on button "Complete Packing" at bounding box center [1472, 375] width 126 height 31
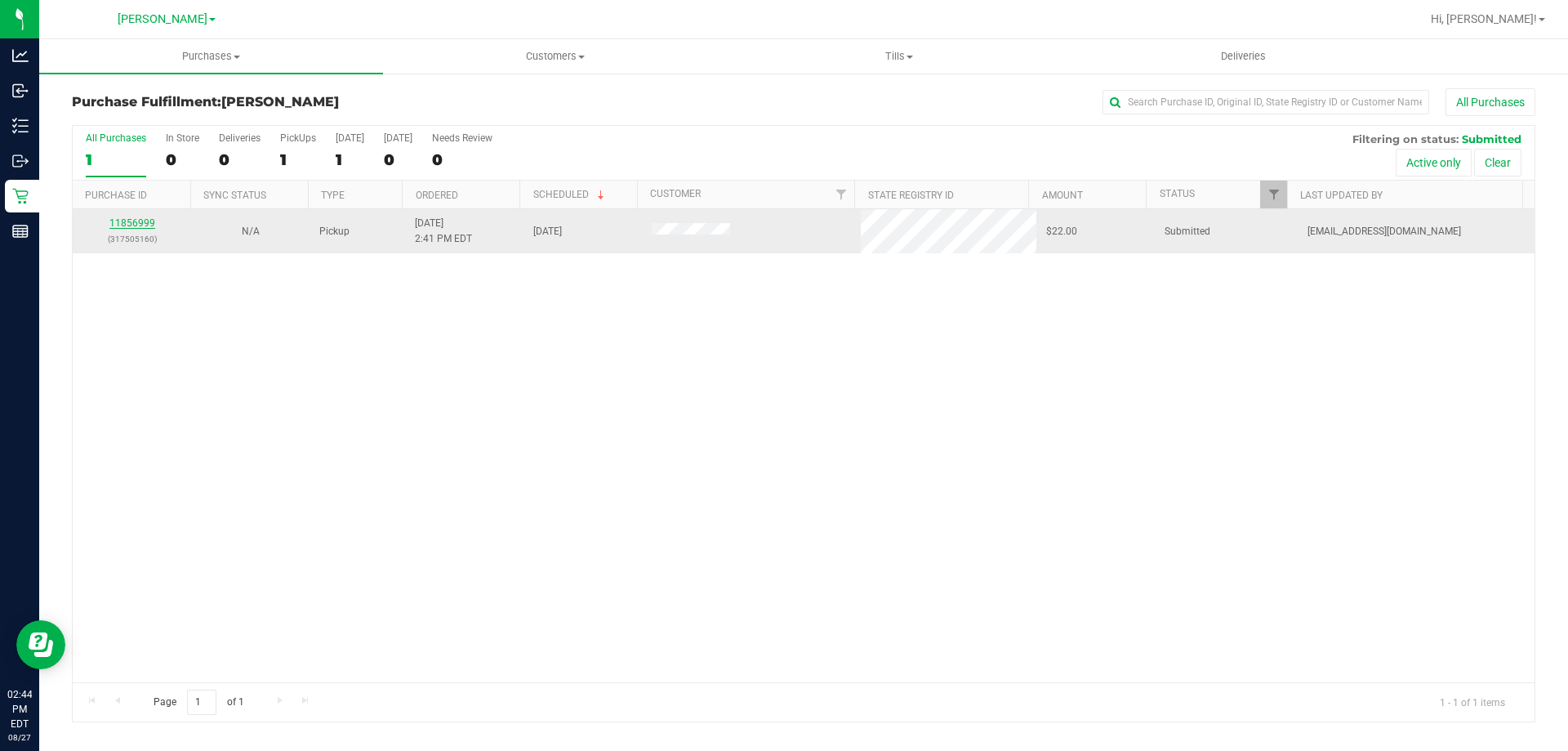
click at [151, 222] on link "11856999" at bounding box center [132, 222] width 46 height 11
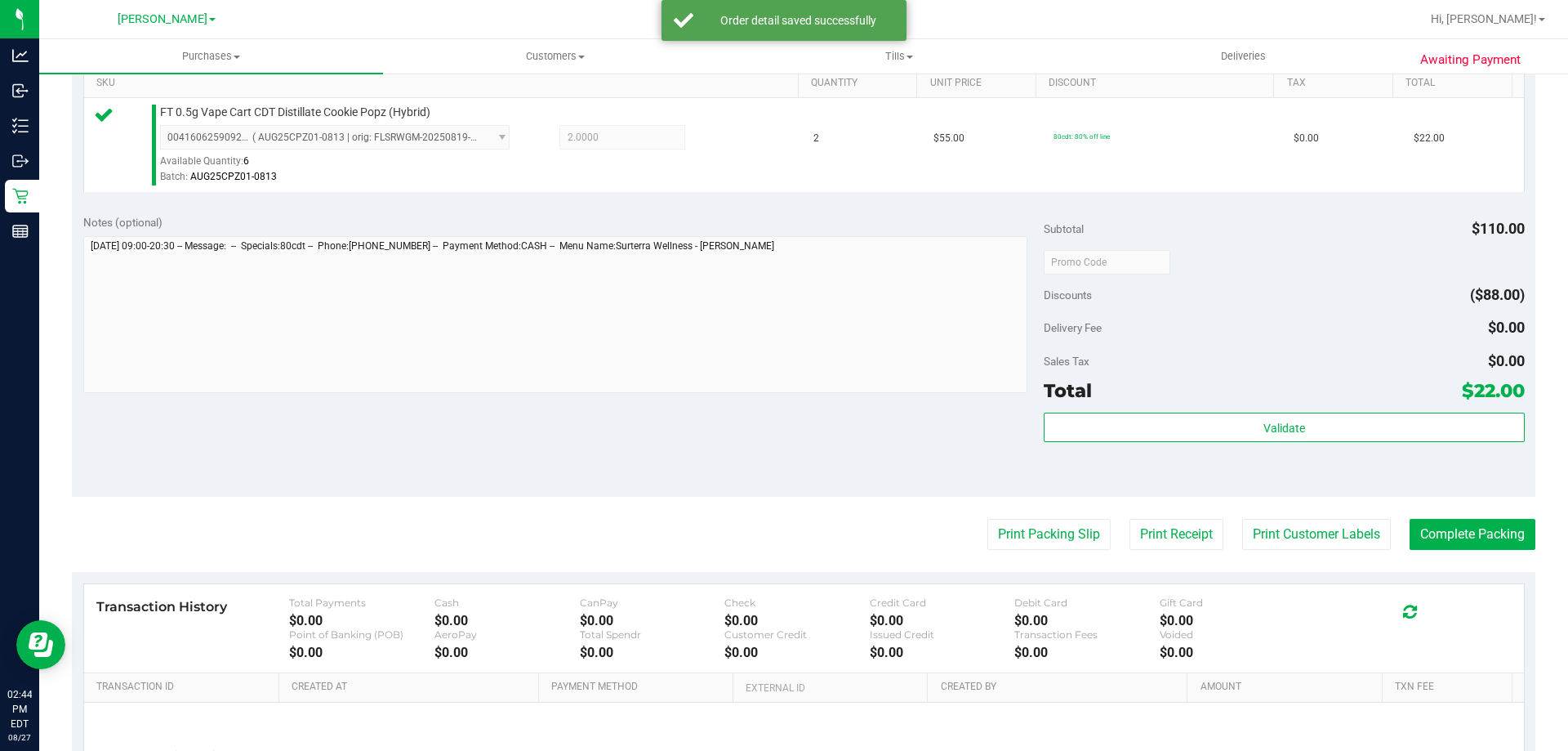
scroll to position [429, 0]
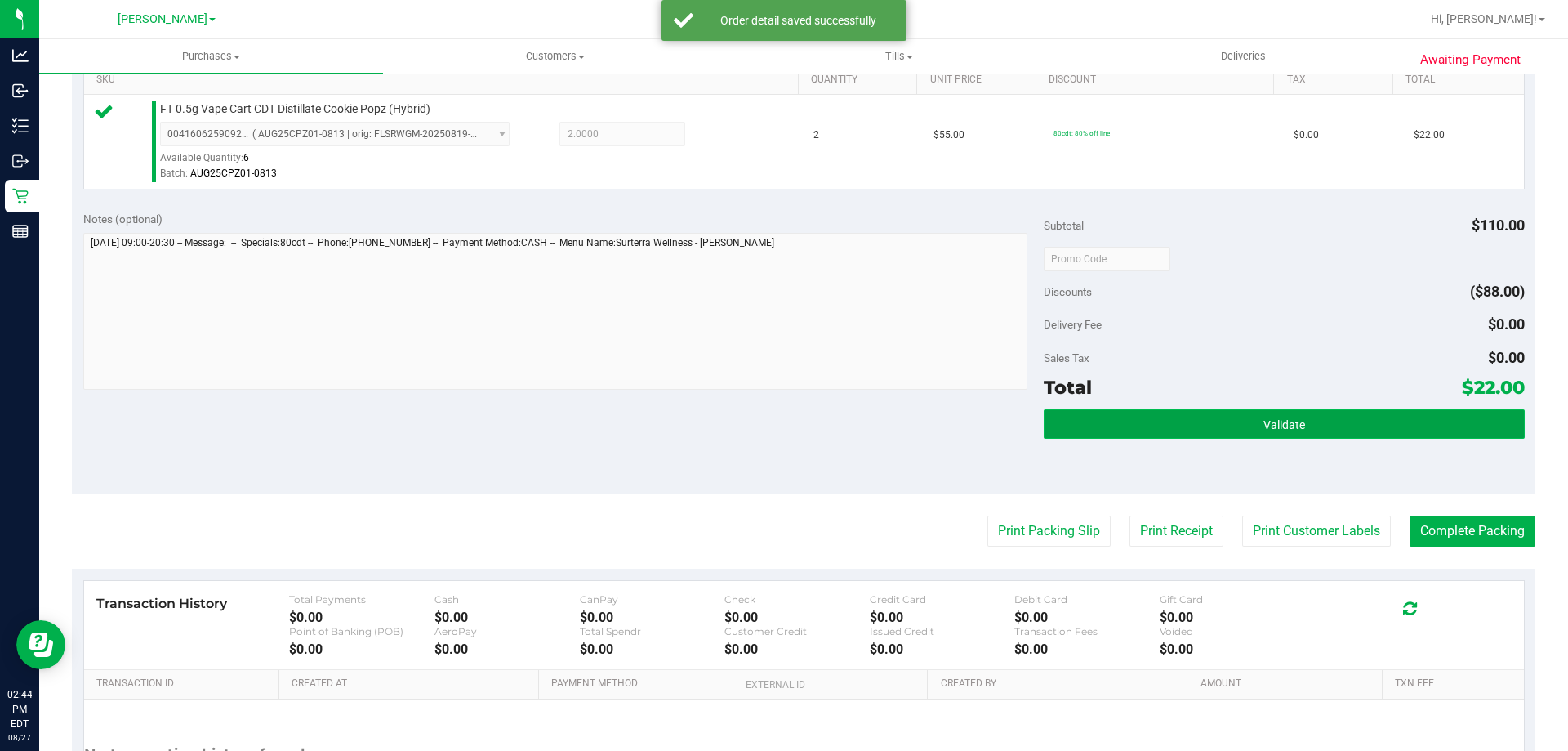
click at [1307, 435] on button "Validate" at bounding box center [1284, 424] width 480 height 29
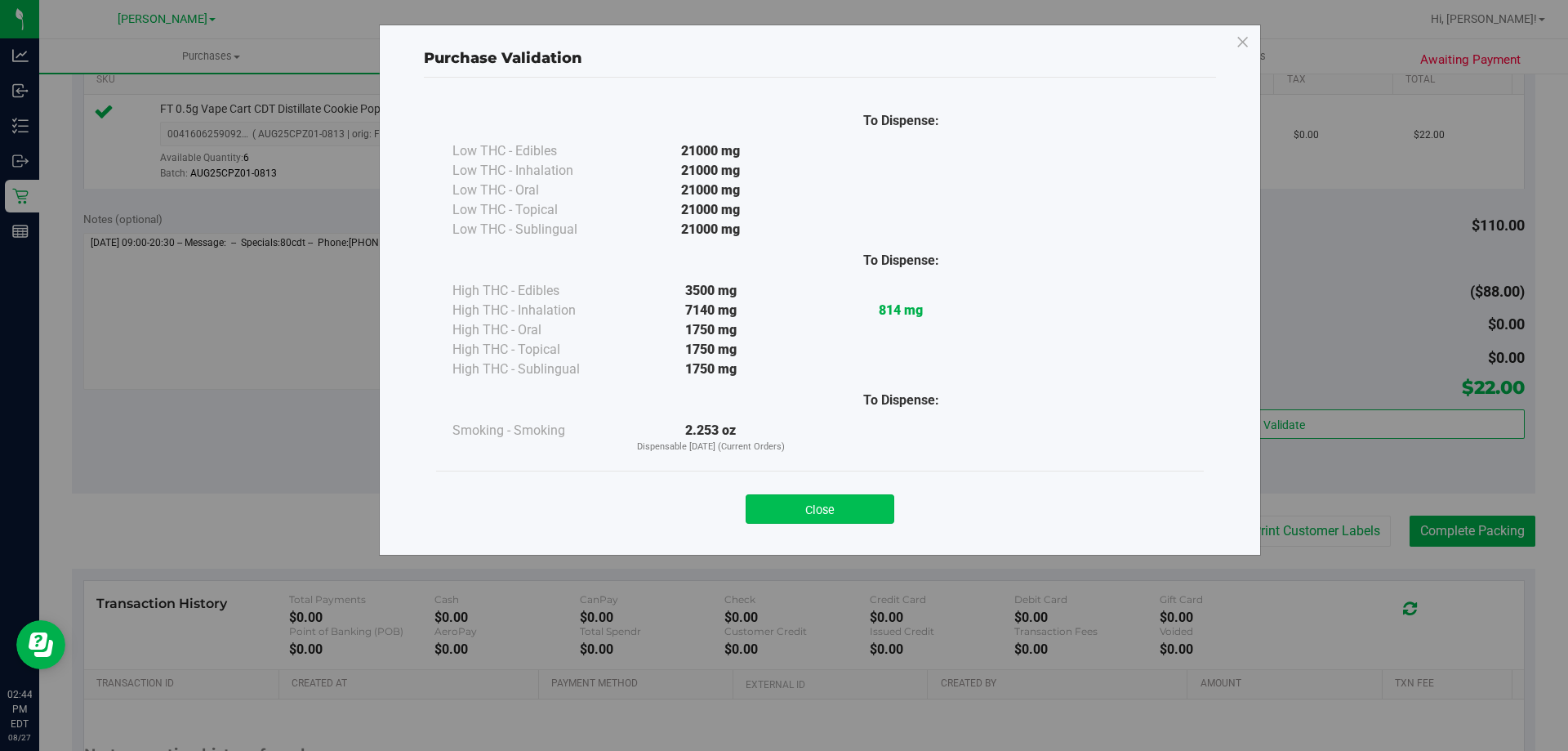
click at [821, 503] on button "Close" at bounding box center [820, 509] width 149 height 29
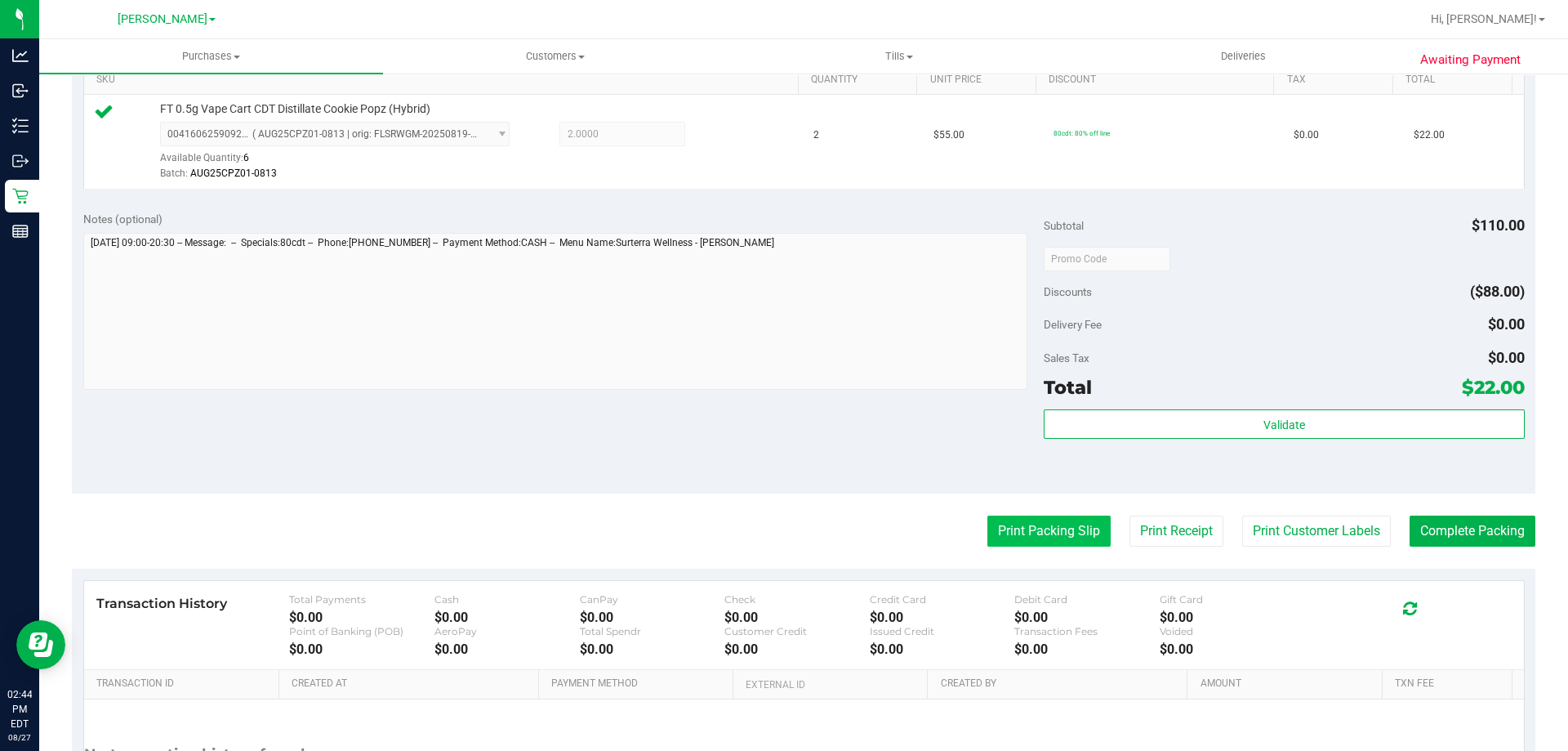
click at [1038, 542] on button "Print Packing Slip" at bounding box center [1049, 531] width 123 height 31
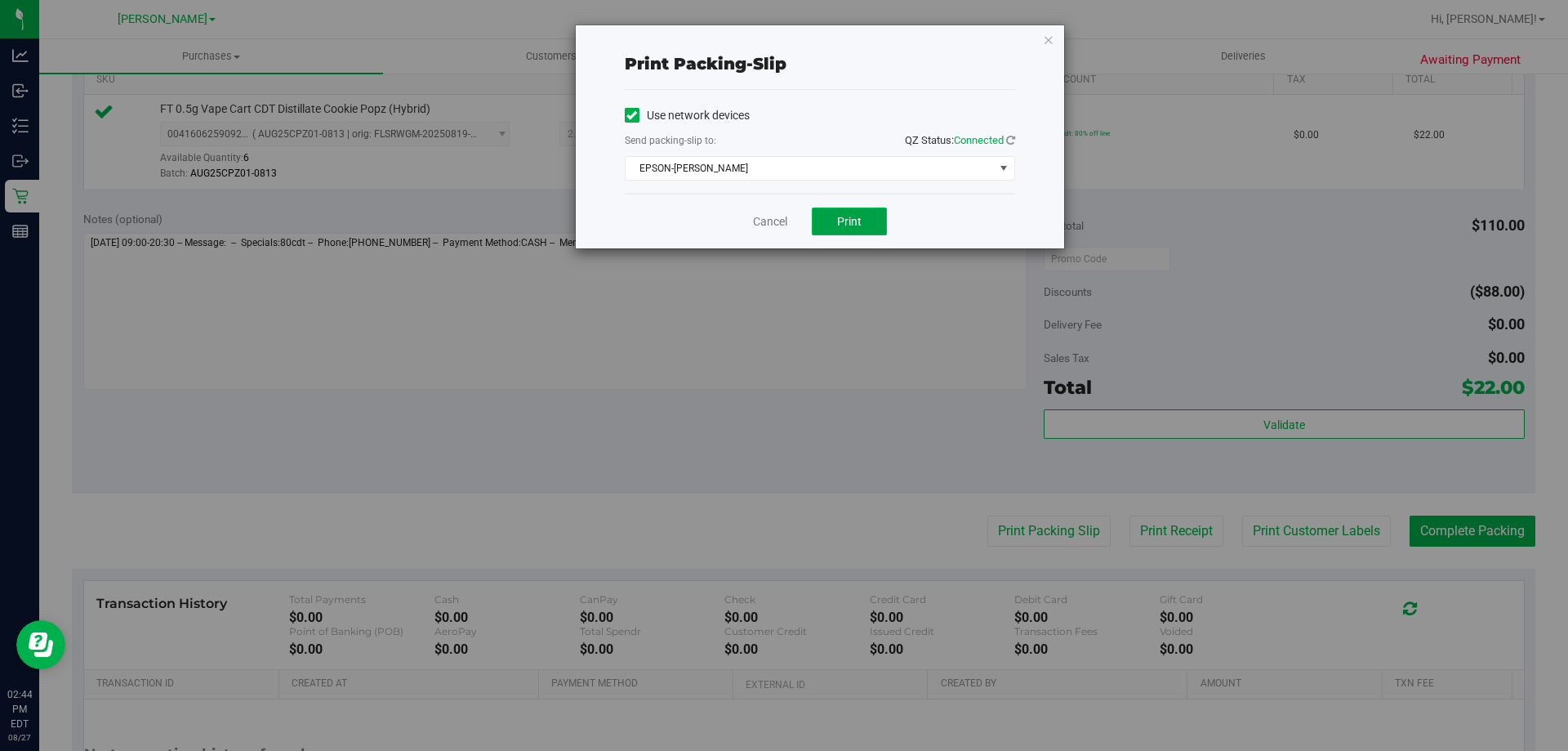
click at [834, 227] on button "Print" at bounding box center [849, 221] width 75 height 28
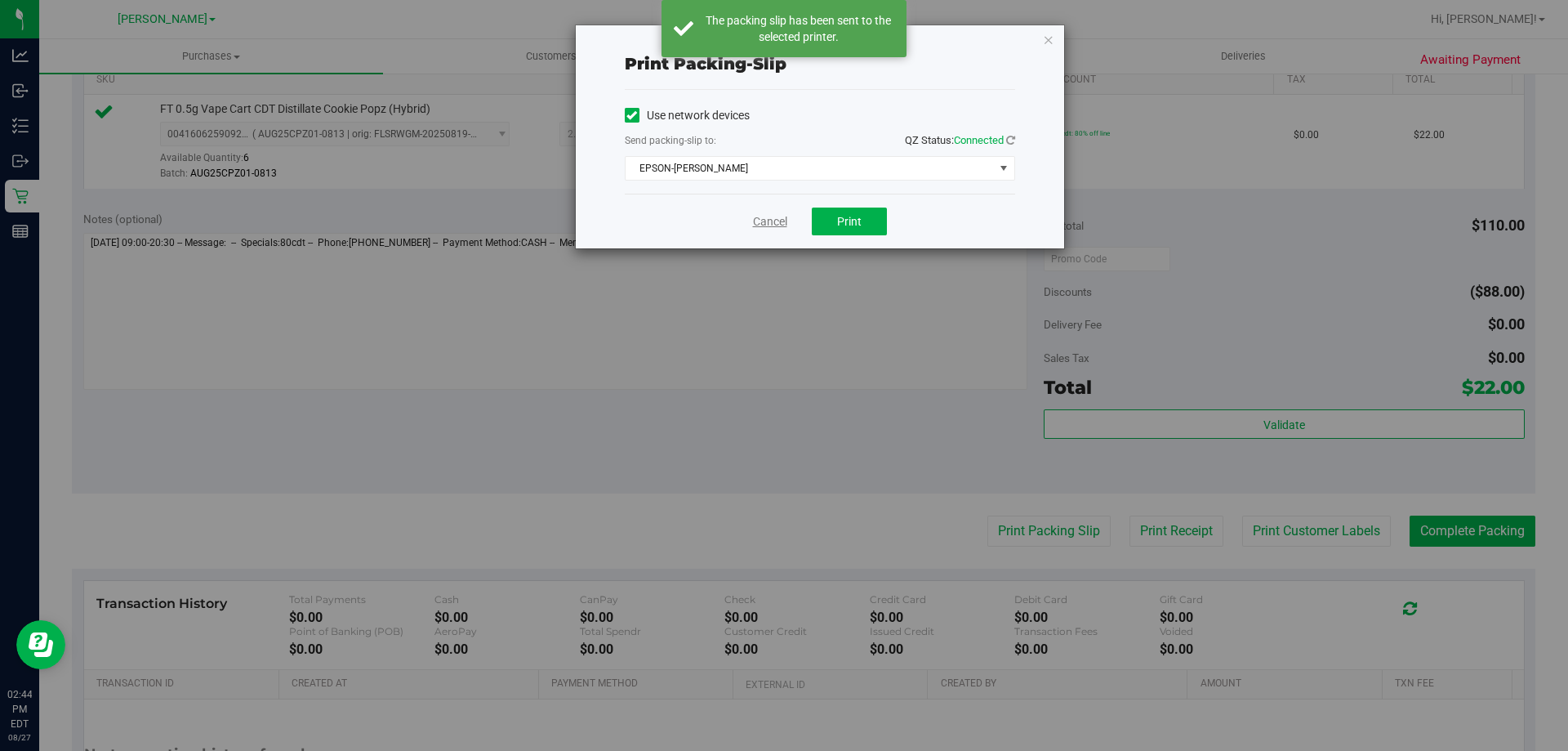
click at [771, 223] on link "Cancel" at bounding box center [771, 222] width 34 height 17
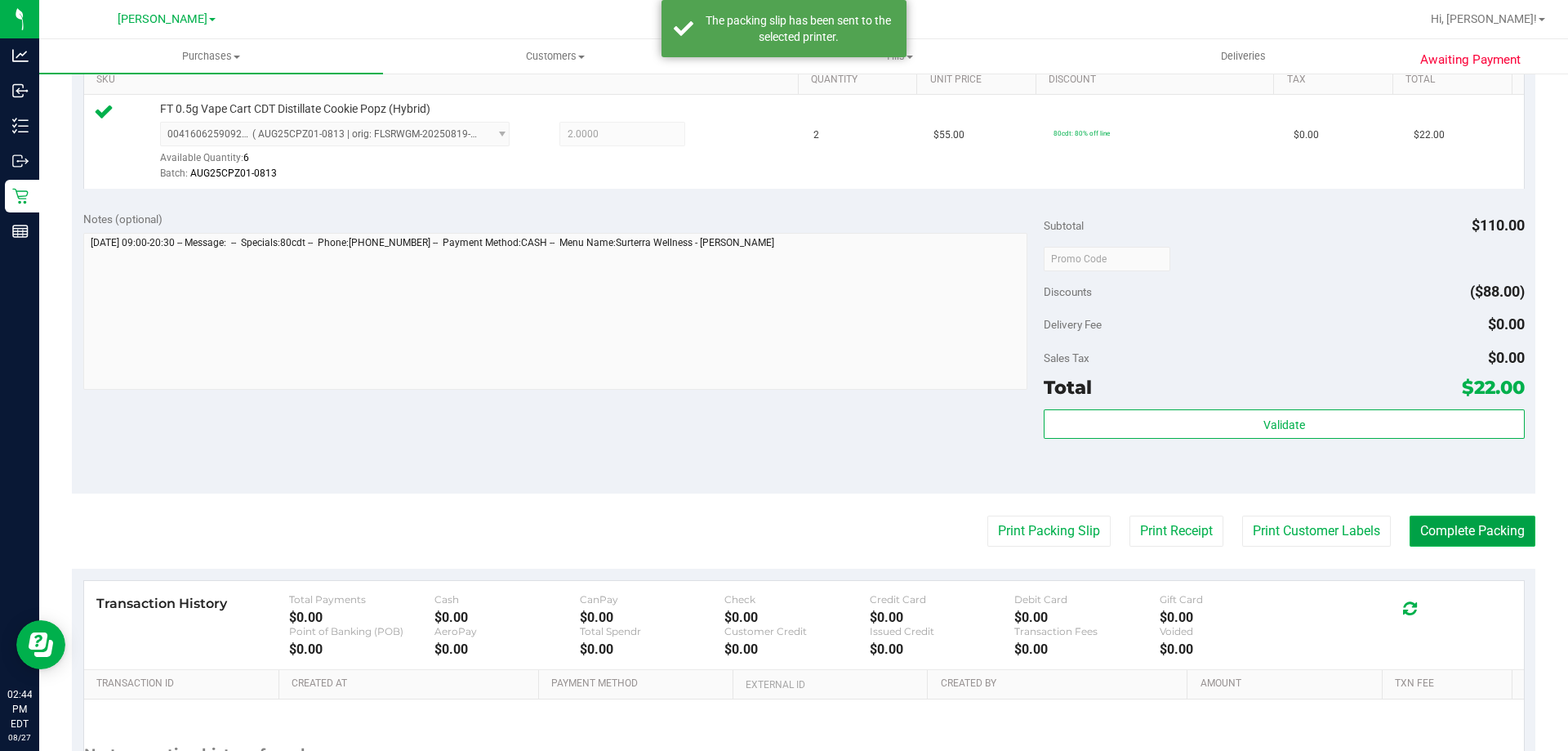
click at [1447, 540] on button "Complete Packing" at bounding box center [1472, 531] width 126 height 31
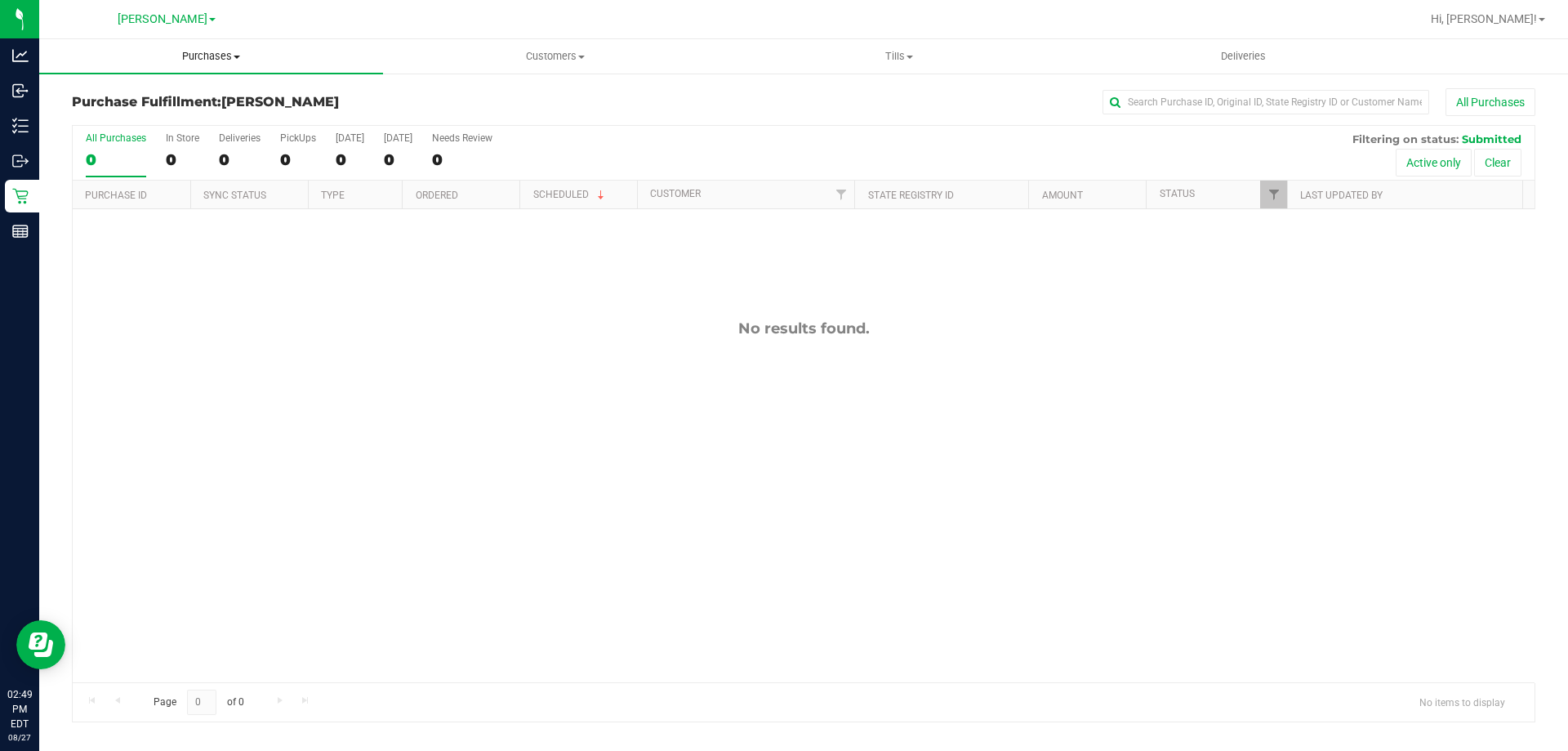
click at [186, 40] on uib-tab-heading "Purchases Summary of purchases Fulfillment All purchases" at bounding box center [211, 57] width 344 height 34
click at [192, 56] on span "Purchases" at bounding box center [211, 56] width 344 height 15
click at [206, 57] on span "Purchases" at bounding box center [211, 56] width 344 height 15
click at [118, 117] on span "Fulfillment" at bounding box center [90, 118] width 102 height 14
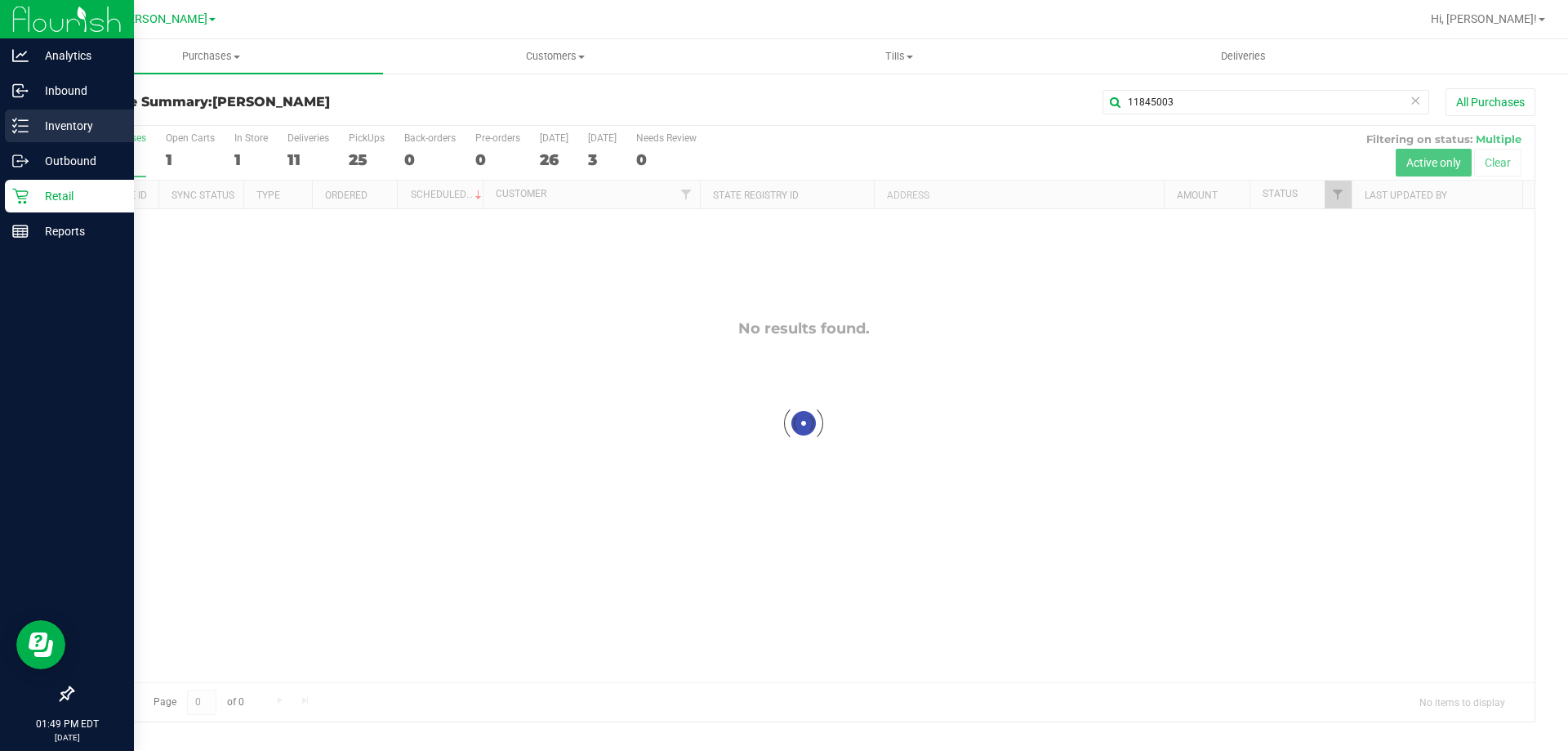
click at [75, 129] on p "Inventory" at bounding box center [77, 126] width 98 height 20
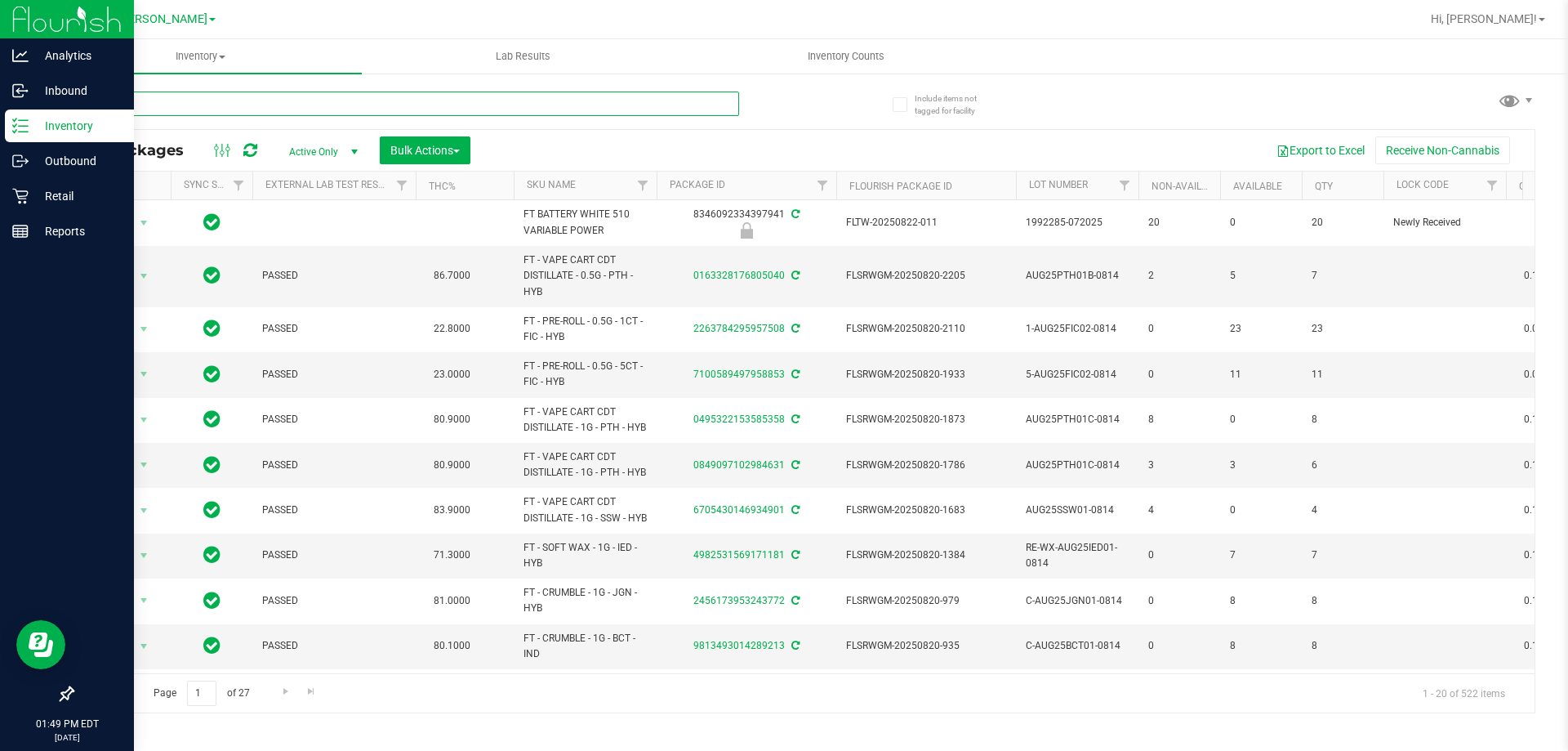
click at [505, 104] on input "text" at bounding box center [405, 103] width 667 height 24
type input "7176015917889046"
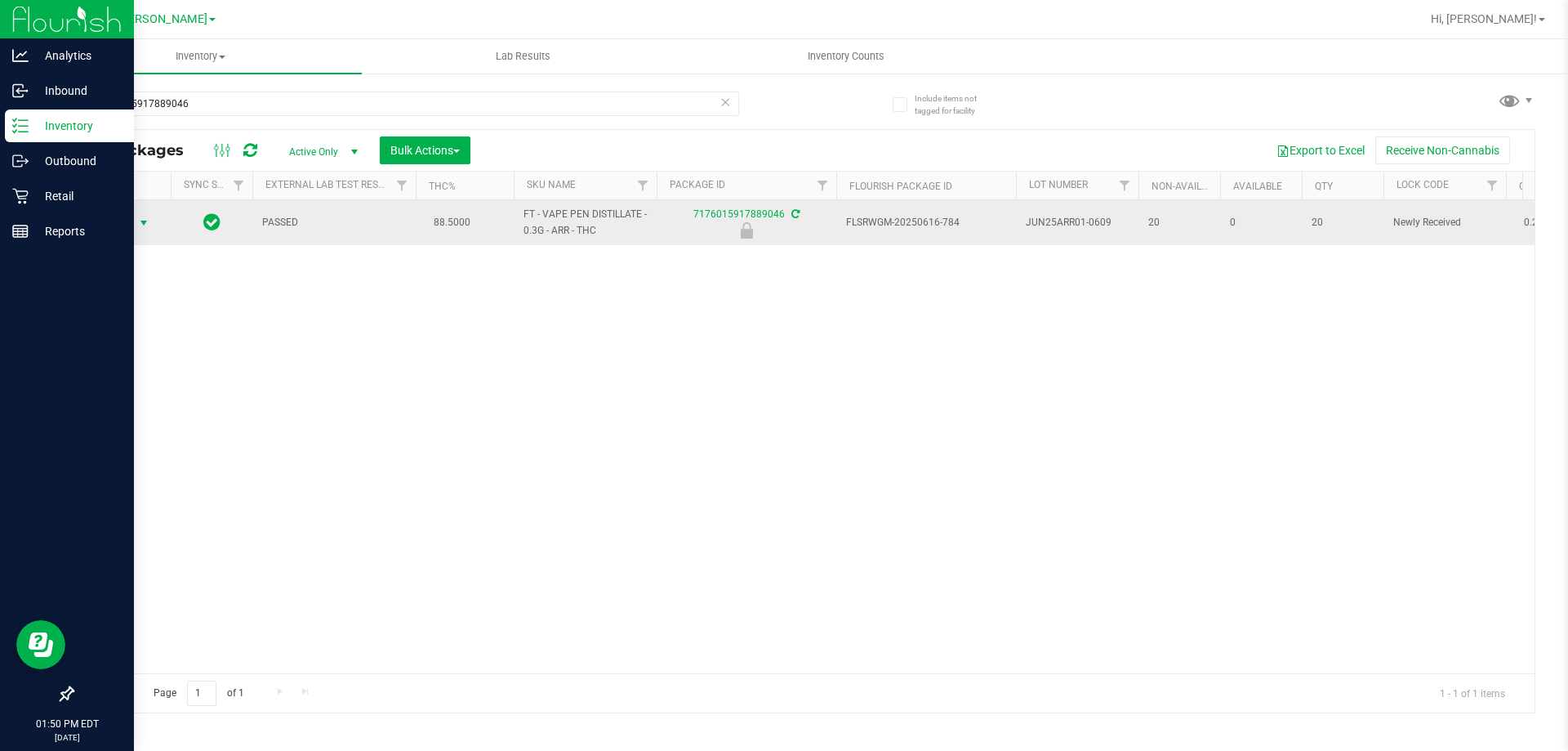
click at [126, 224] on span "Action" at bounding box center [110, 223] width 44 height 23
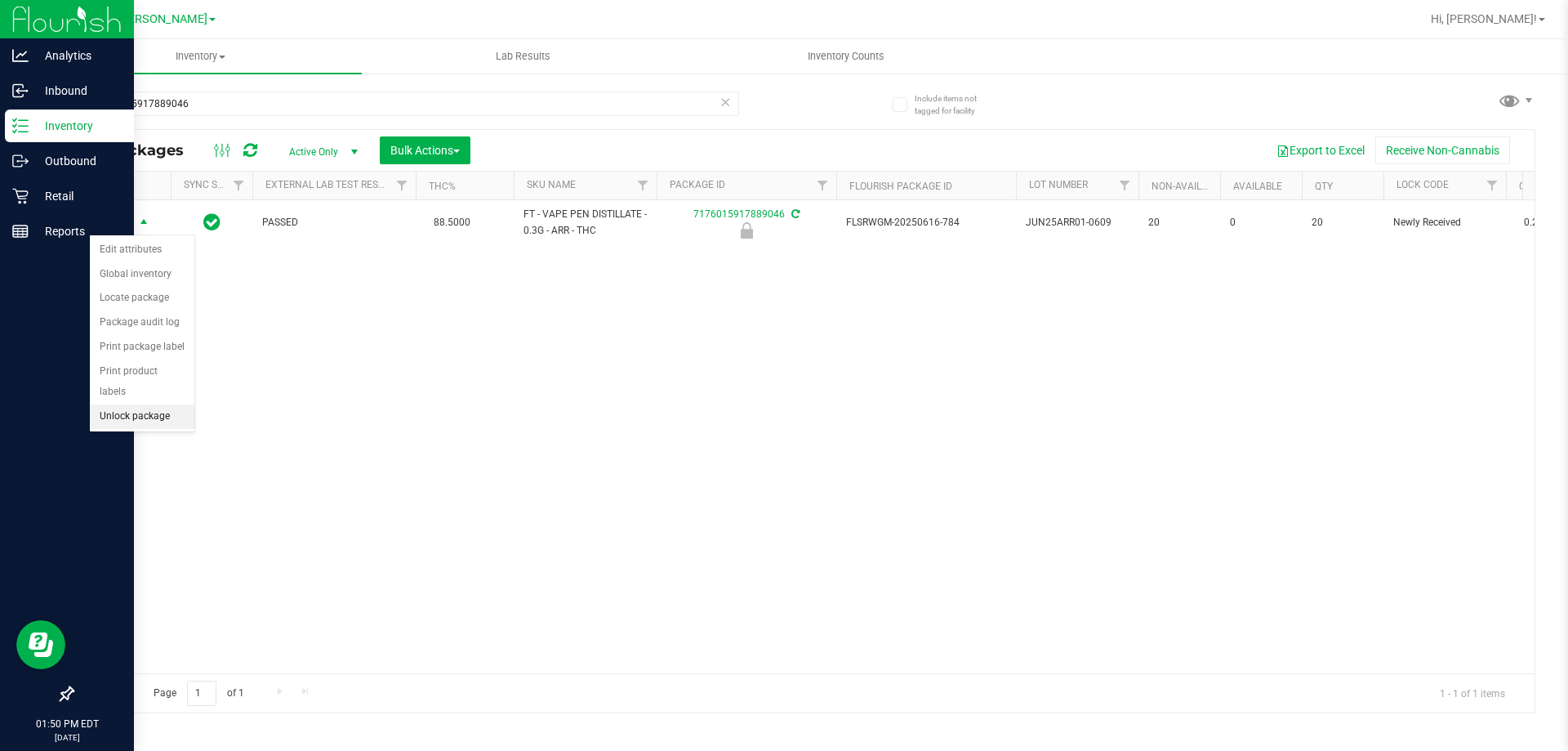
click at [129, 405] on li "Unlock package" at bounding box center [141, 417] width 104 height 24
